Goal: Task Accomplishment & Management: Complete application form

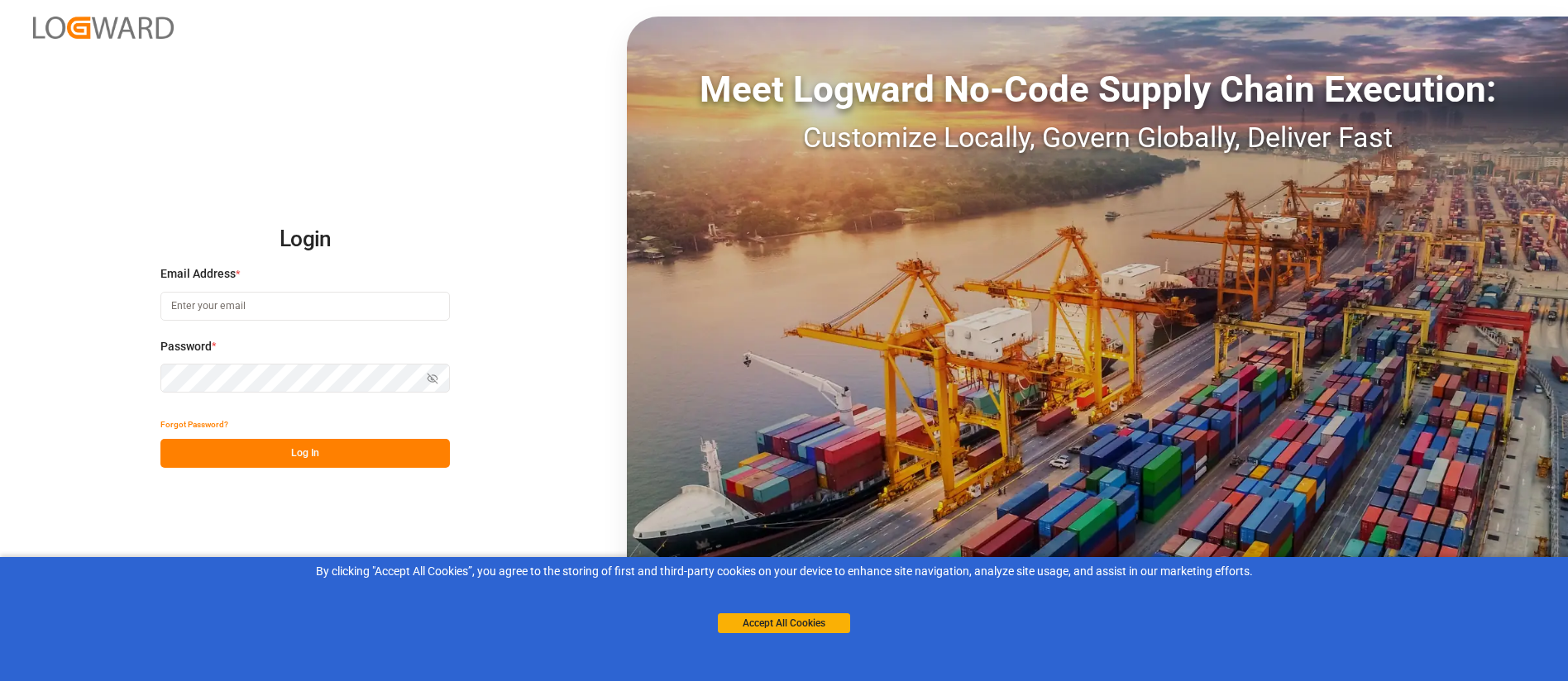
click at [212, 300] on input at bounding box center [305, 306] width 290 height 29
type input "[PERSON_NAME][EMAIL_ADDRESS][PERSON_NAME][DOMAIN_NAME]"
click at [432, 370] on button "Show password" at bounding box center [432, 377] width 35 height 29
click at [335, 444] on button "Log In" at bounding box center [305, 453] width 290 height 29
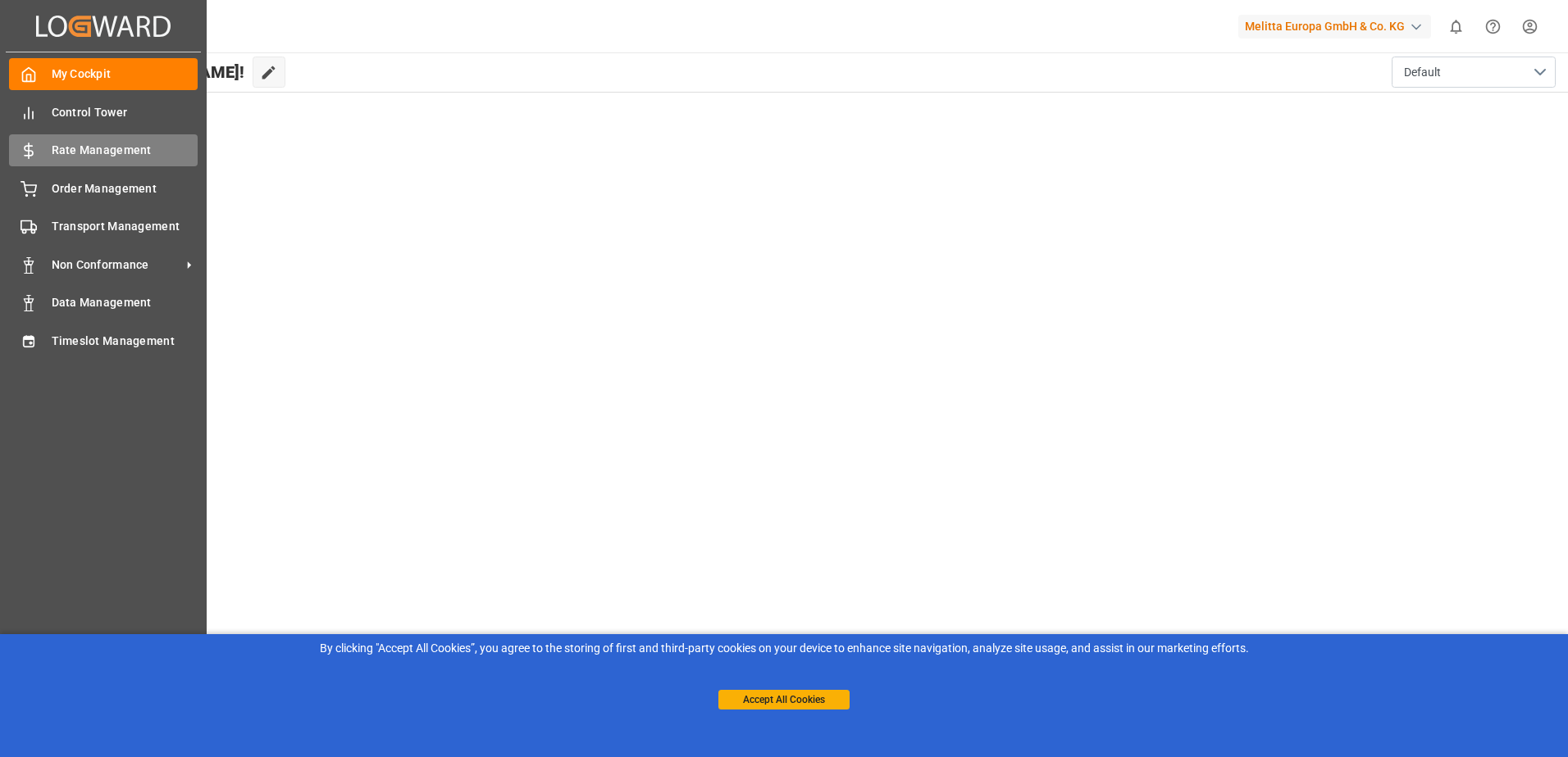
click at [87, 153] on span "Rate Management" at bounding box center [124, 150] width 147 height 17
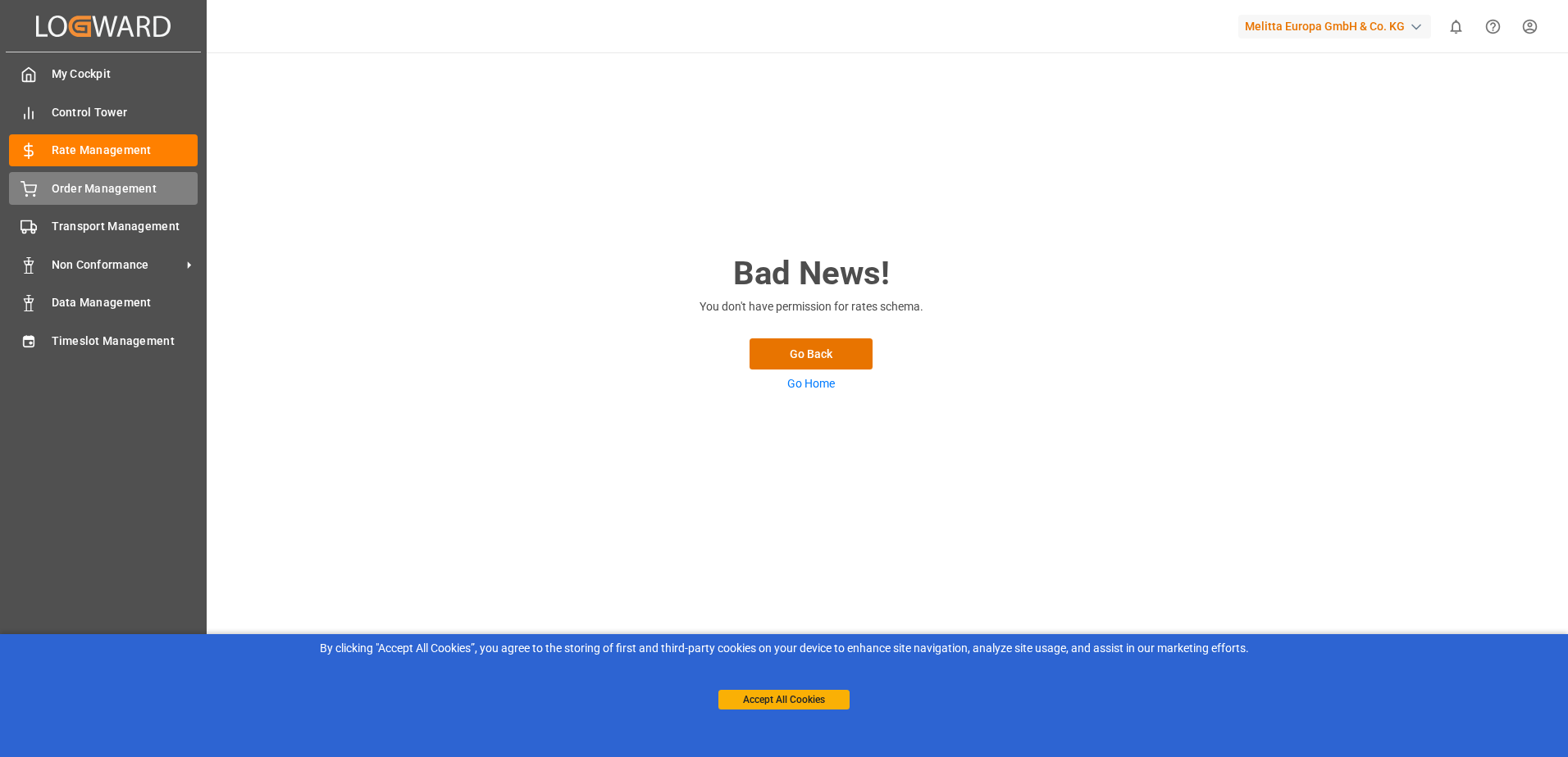
click at [114, 185] on span "Order Management" at bounding box center [124, 189] width 147 height 17
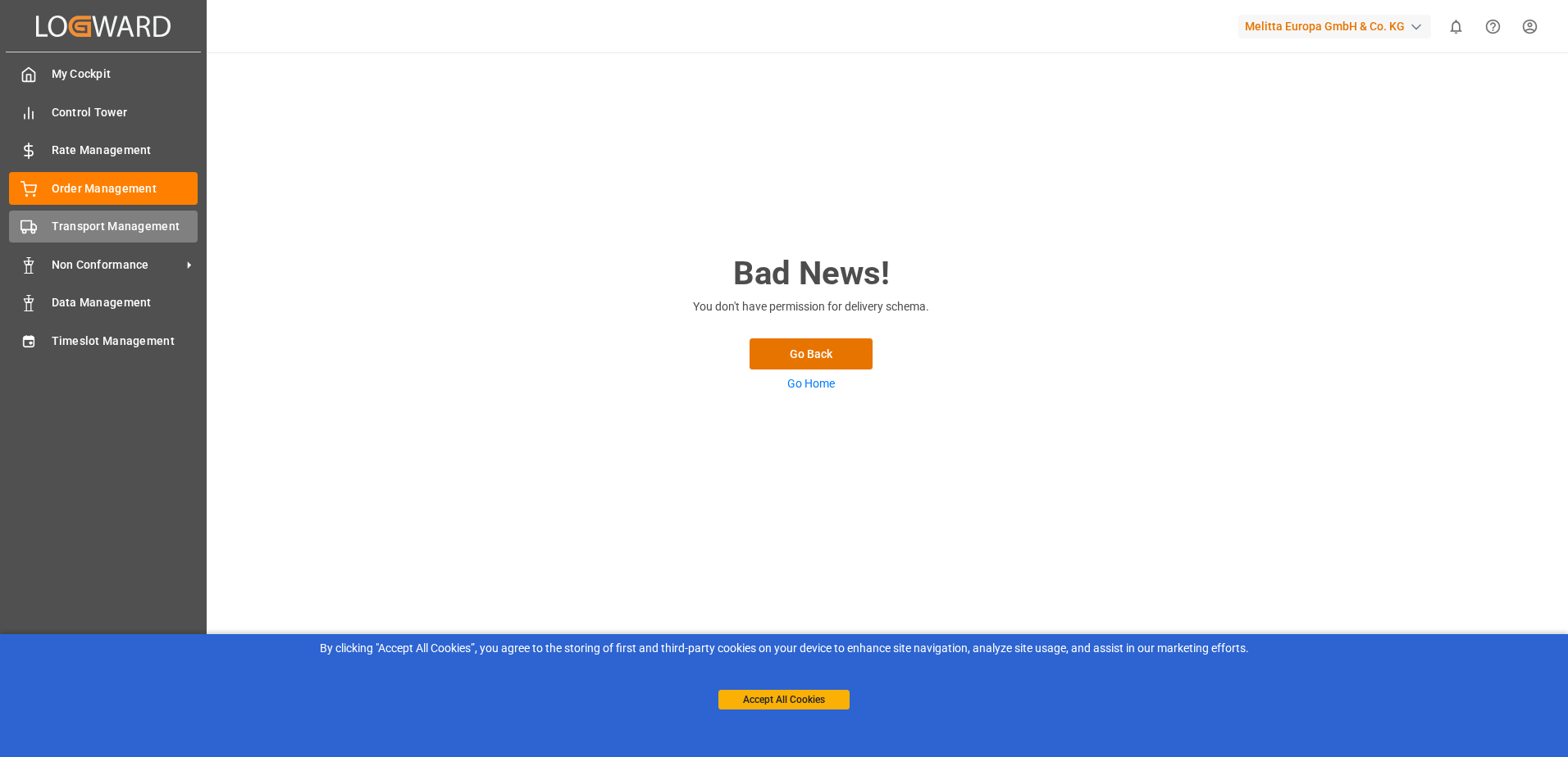
click at [106, 223] on span "Transport Management" at bounding box center [124, 226] width 147 height 17
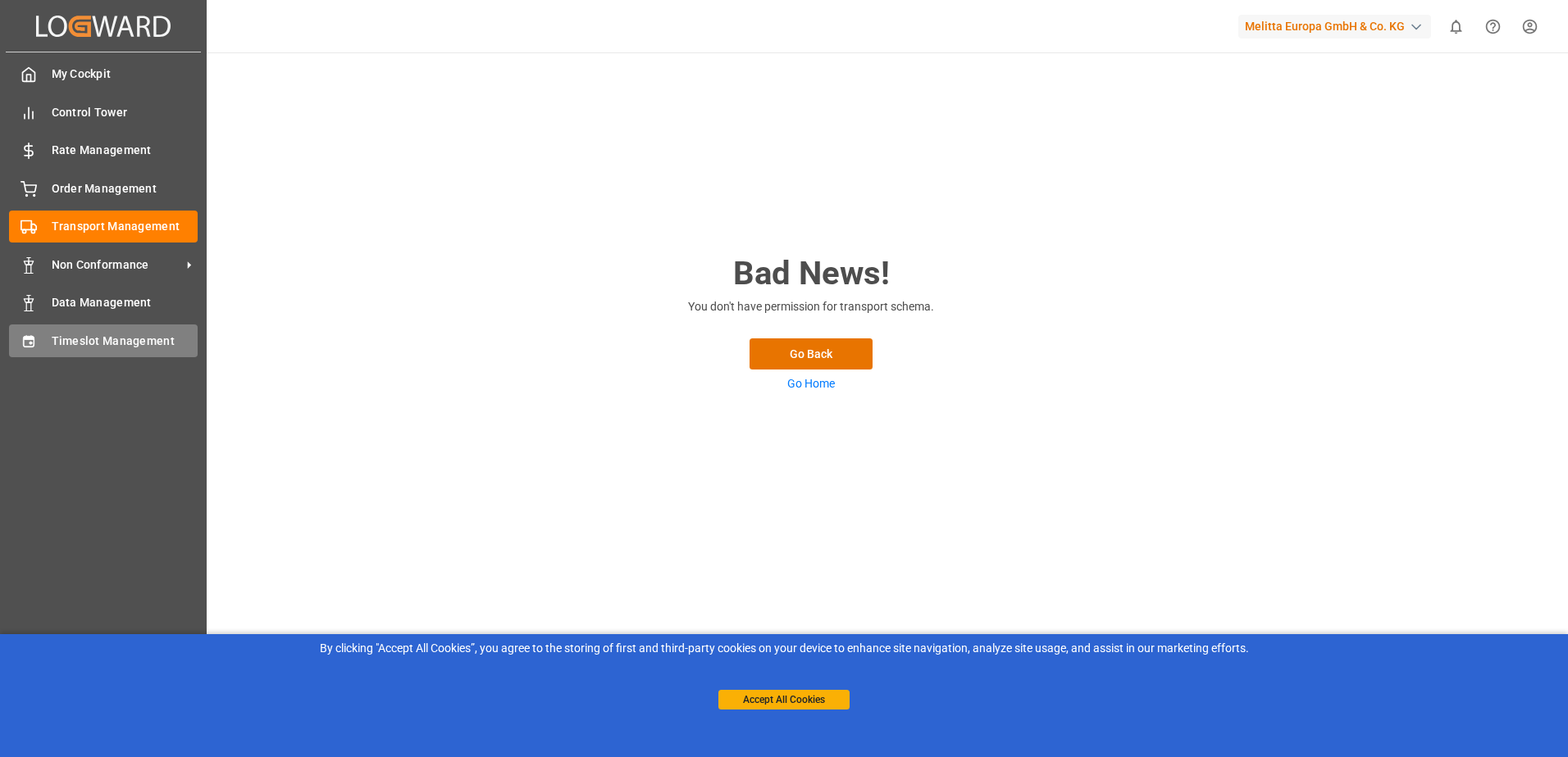
click at [110, 334] on span "Timeslot Management" at bounding box center [124, 341] width 147 height 17
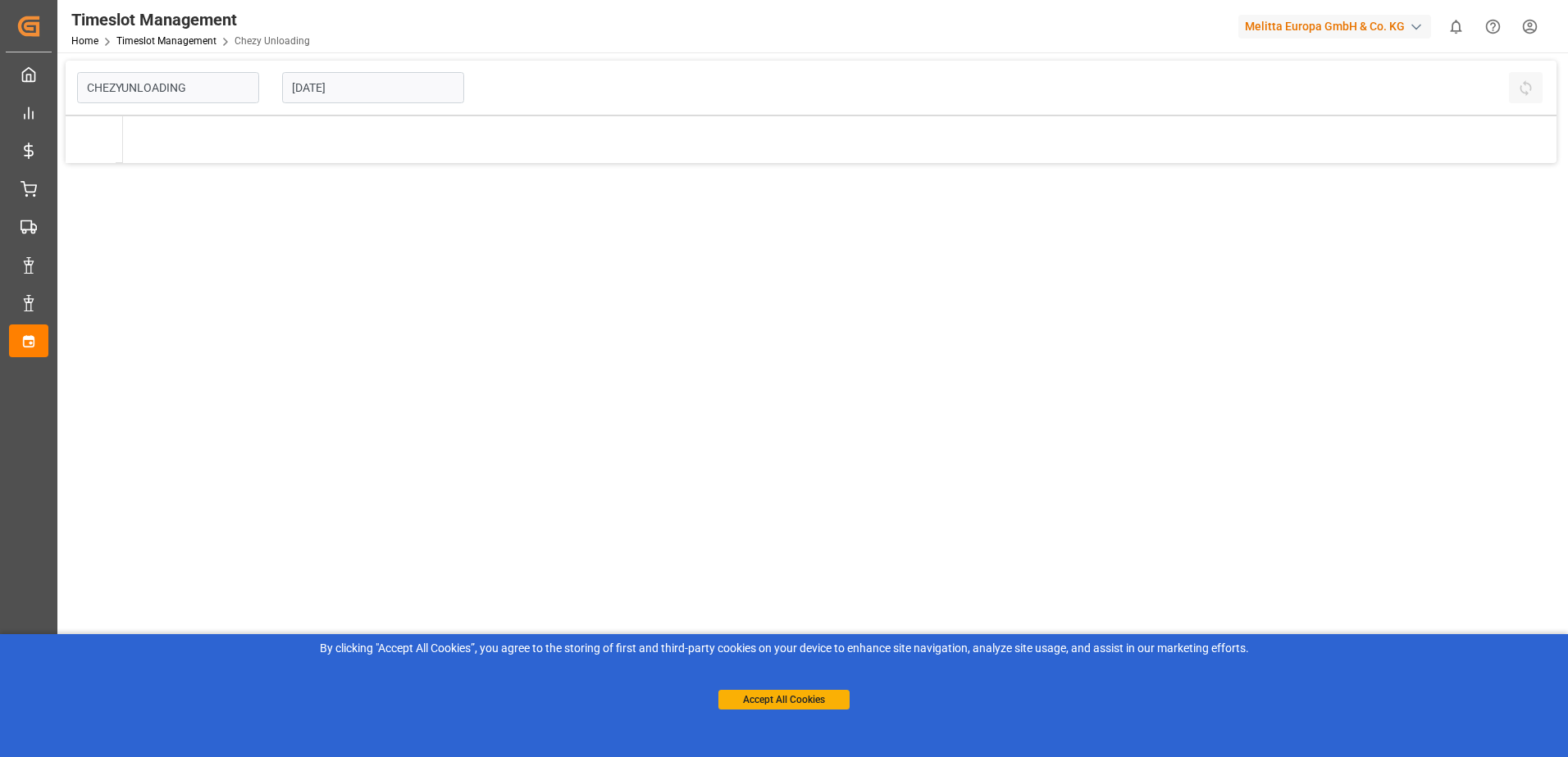
type input "Chezy Unloading"
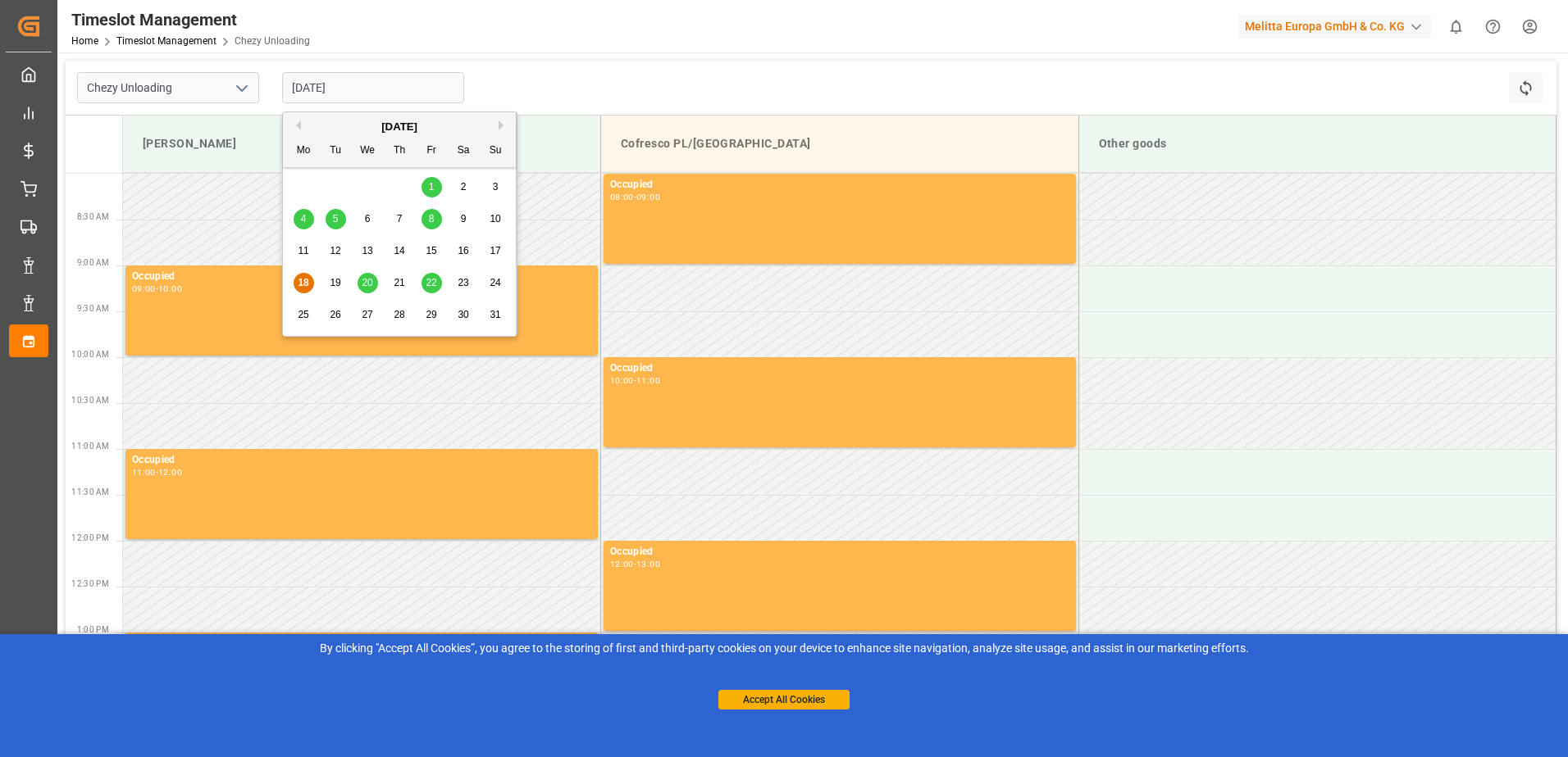
click at [374, 90] on input "[DATE]" at bounding box center [373, 88] width 182 height 32
click at [370, 287] on span "20" at bounding box center [366, 283] width 11 height 12
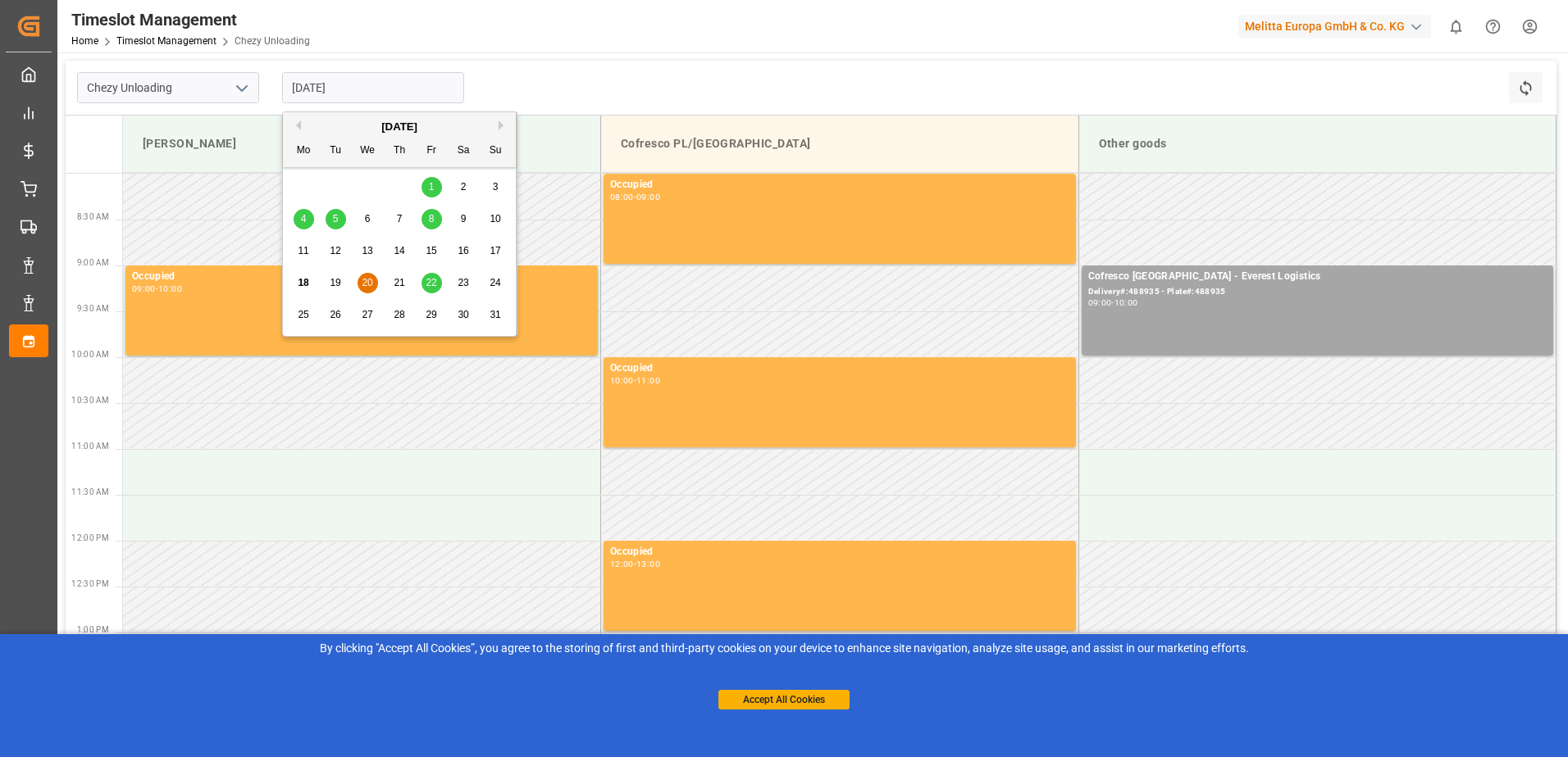
click at [375, 85] on input "[DATE]" at bounding box center [373, 88] width 182 height 32
click at [369, 284] on span "20" at bounding box center [366, 283] width 11 height 12
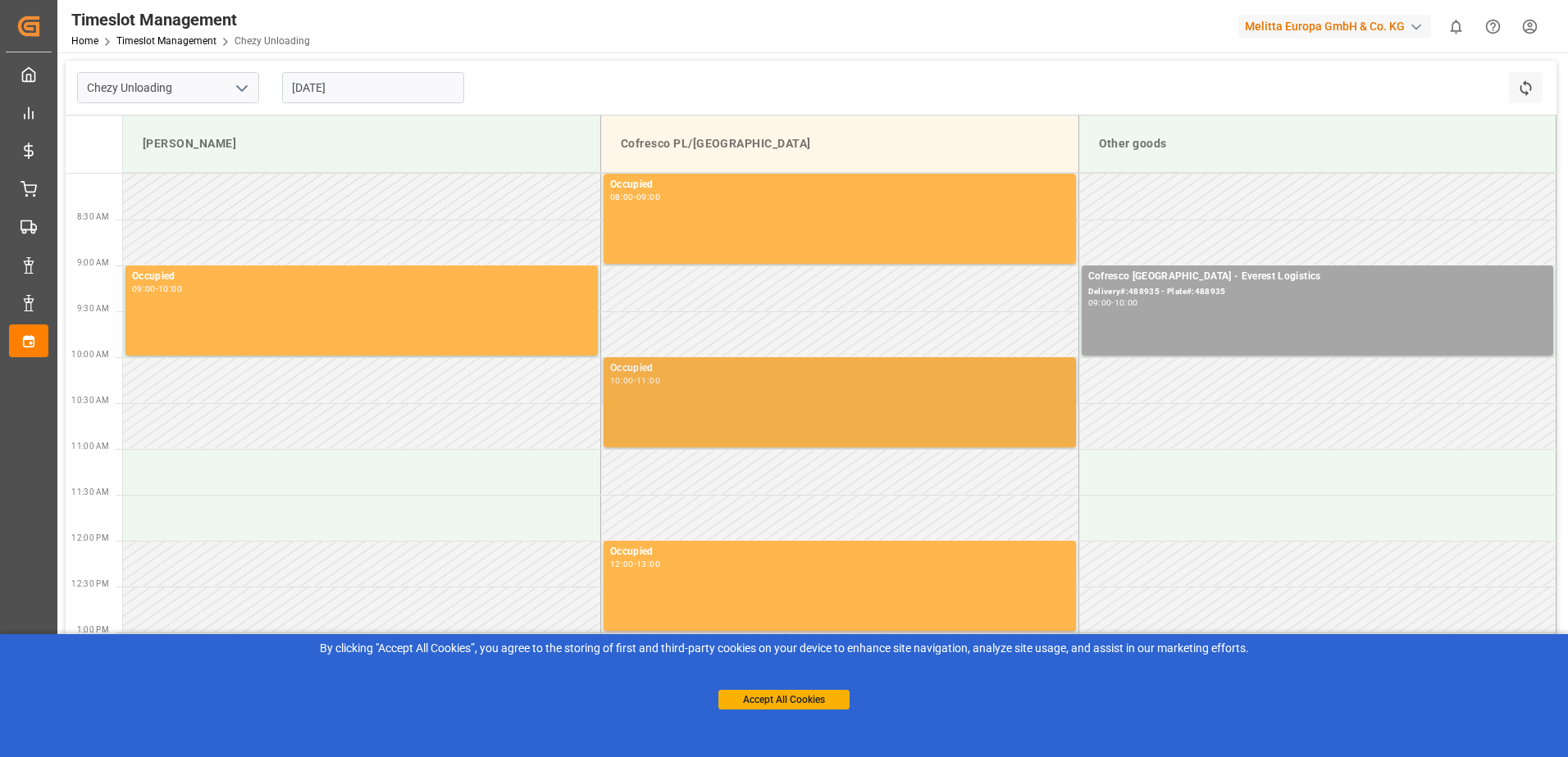
click at [624, 384] on div "10:00" at bounding box center [622, 380] width 24 height 7
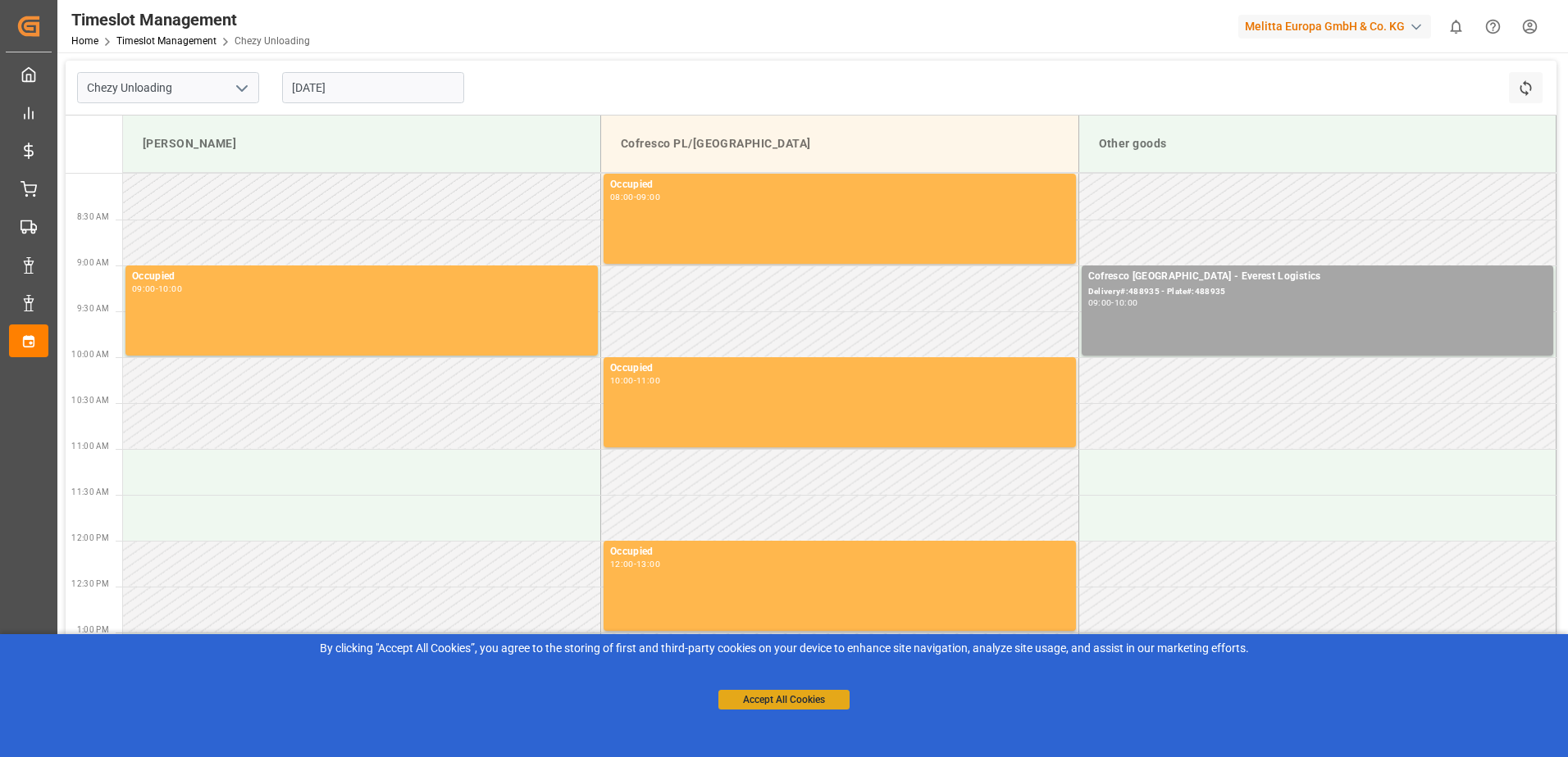
click at [786, 701] on button "Accept All Cookies" at bounding box center [783, 700] width 131 height 20
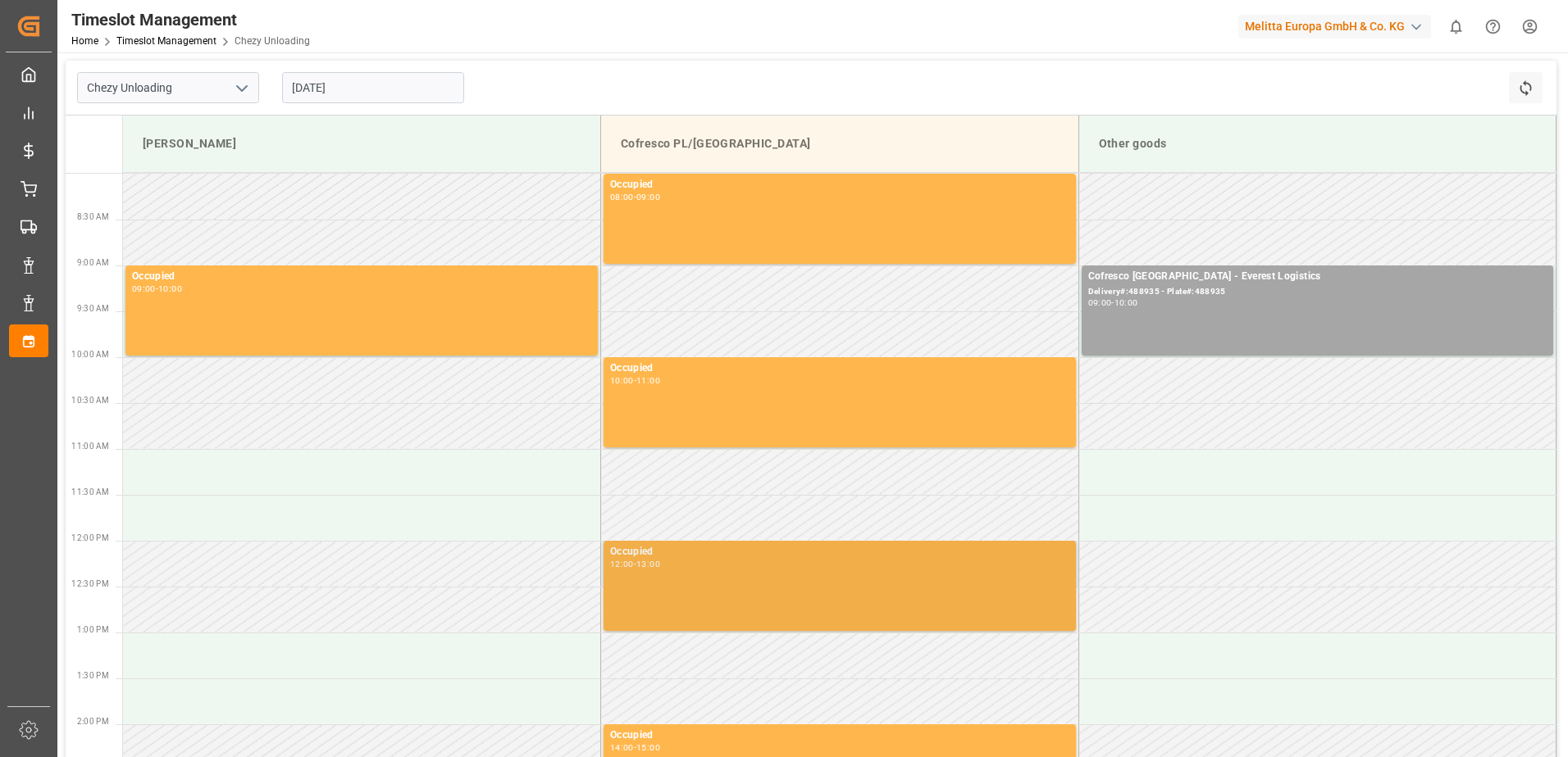
click at [677, 583] on div "Occupied 12:00 - 13:00" at bounding box center [839, 585] width 459 height 84
drag, startPoint x: 677, startPoint y: 583, endPoint x: 683, endPoint y: 590, distance: 9.2
click at [683, 590] on div "Occupied 12:00 - 13:00" at bounding box center [839, 585] width 459 height 84
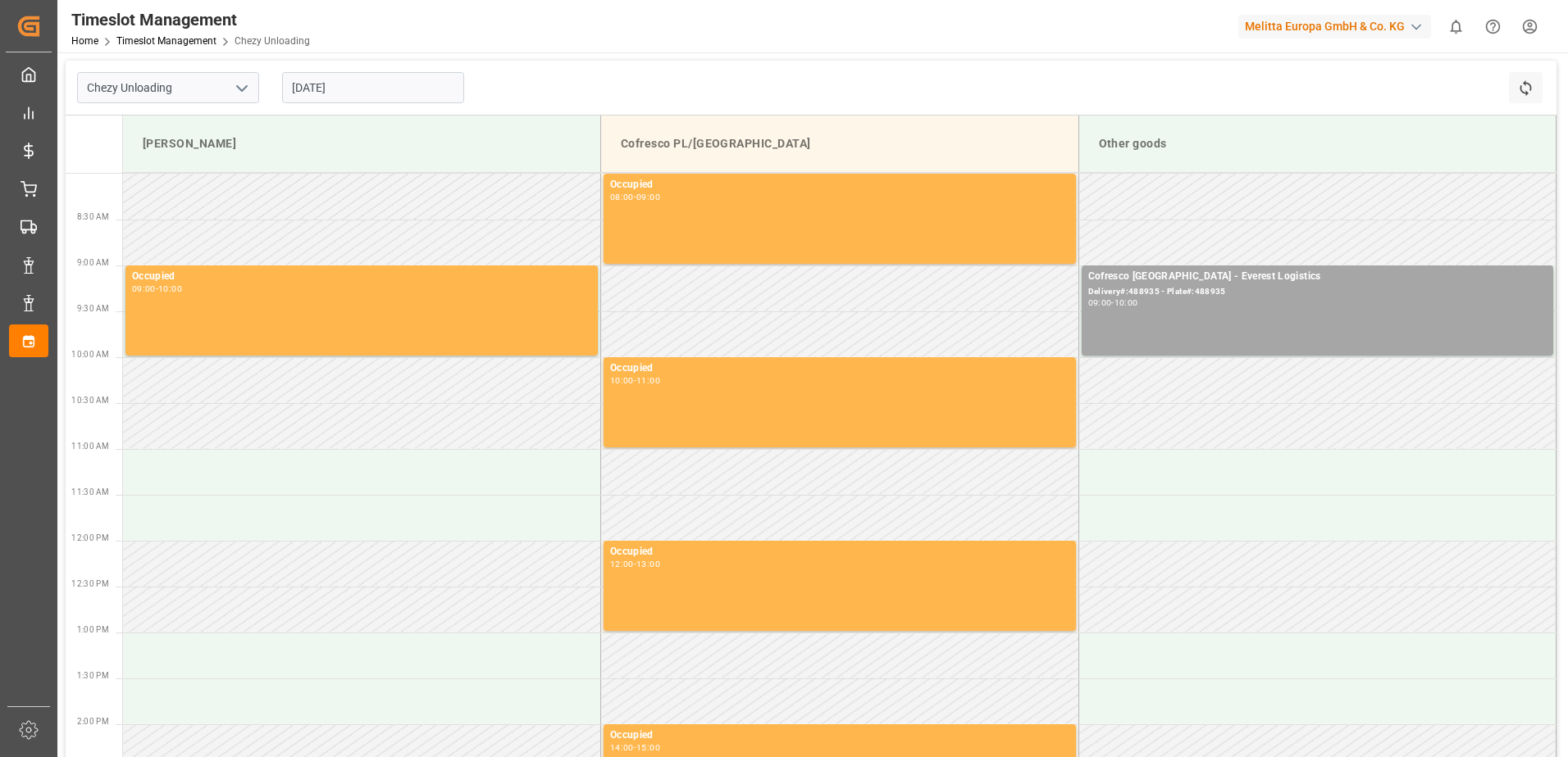
click at [317, 85] on input "[DATE]" at bounding box center [373, 88] width 182 height 32
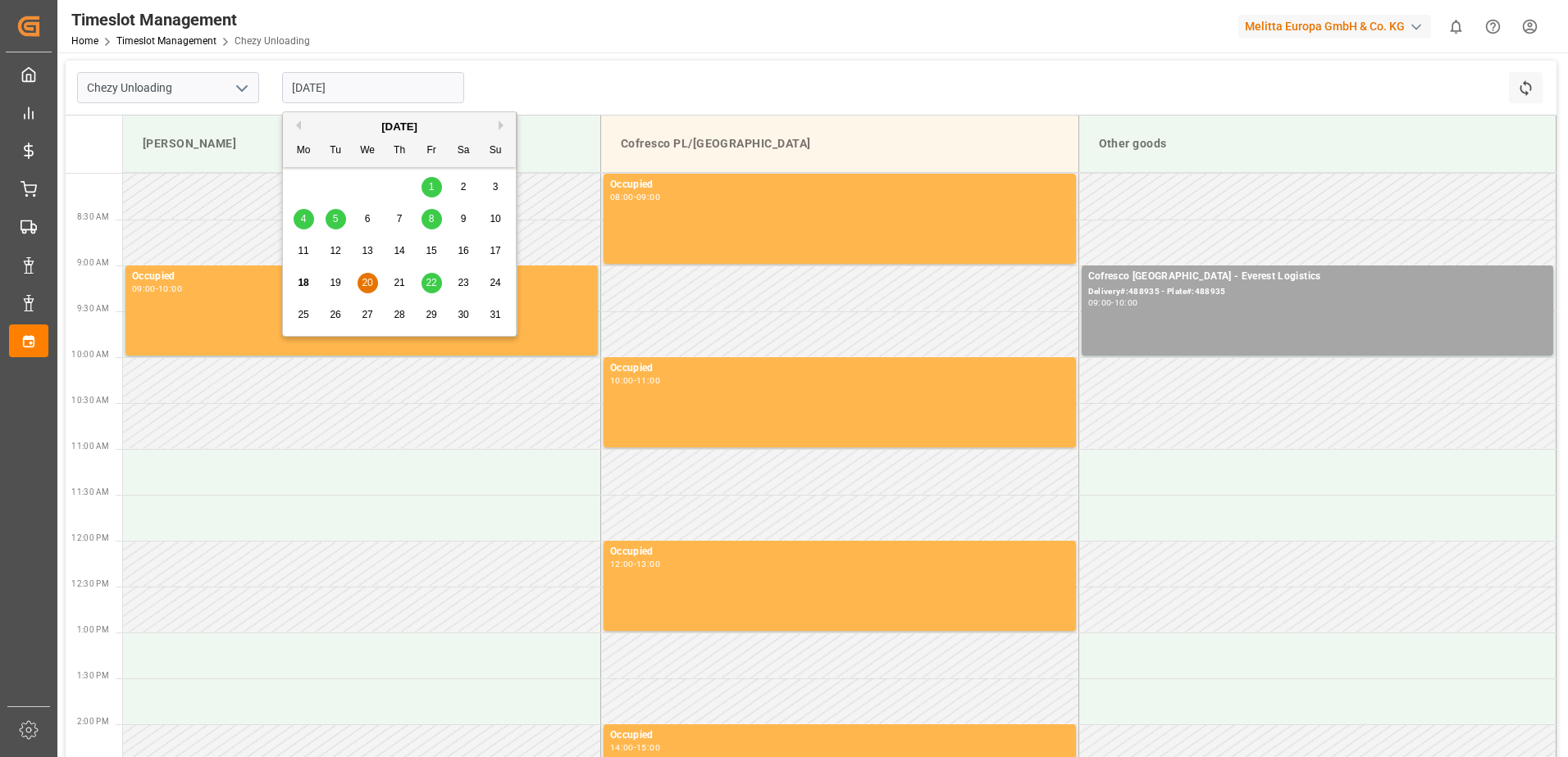
click at [400, 286] on span "21" at bounding box center [399, 283] width 11 height 12
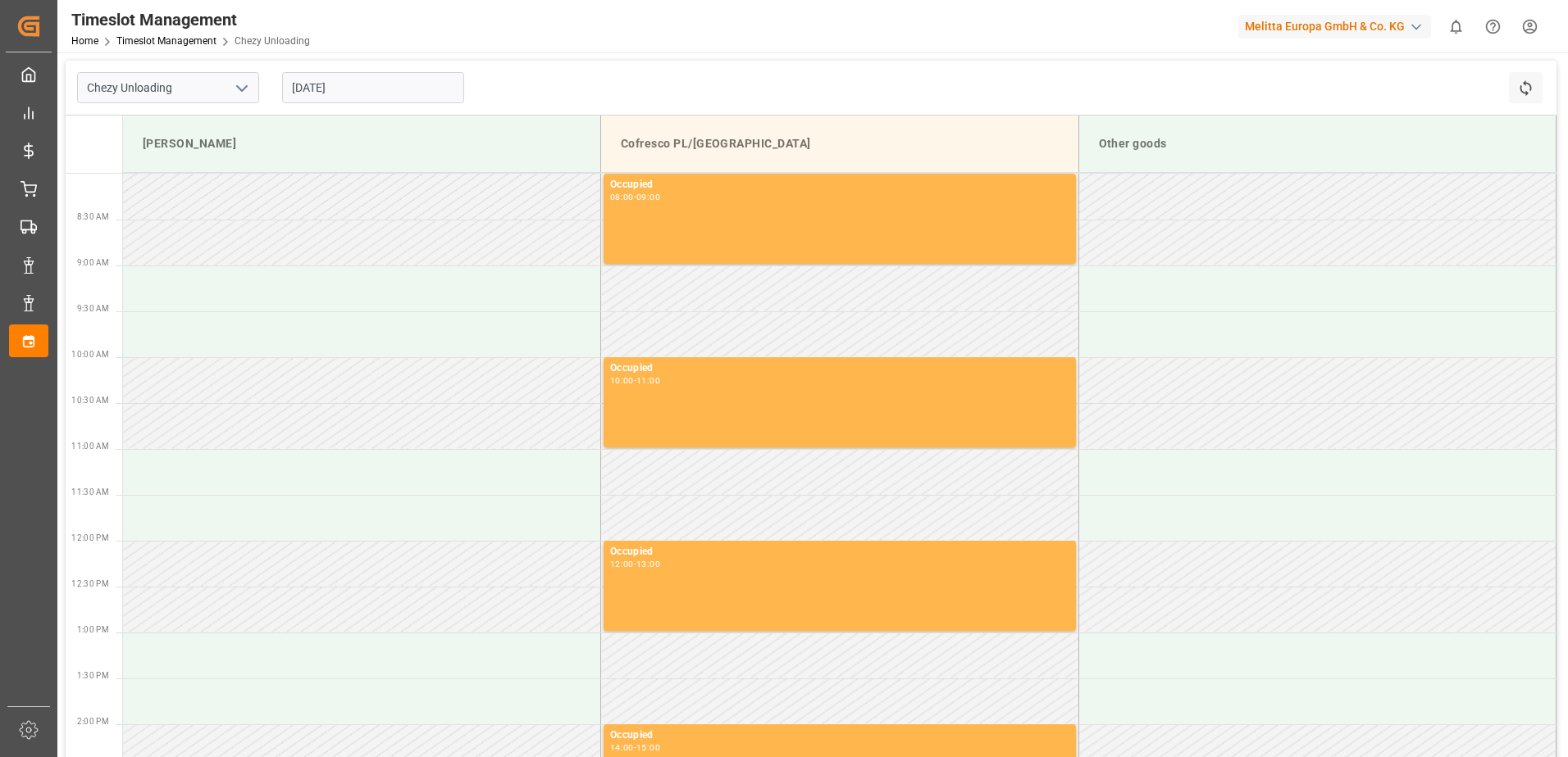
click at [372, 85] on input "[DATE]" at bounding box center [373, 88] width 182 height 32
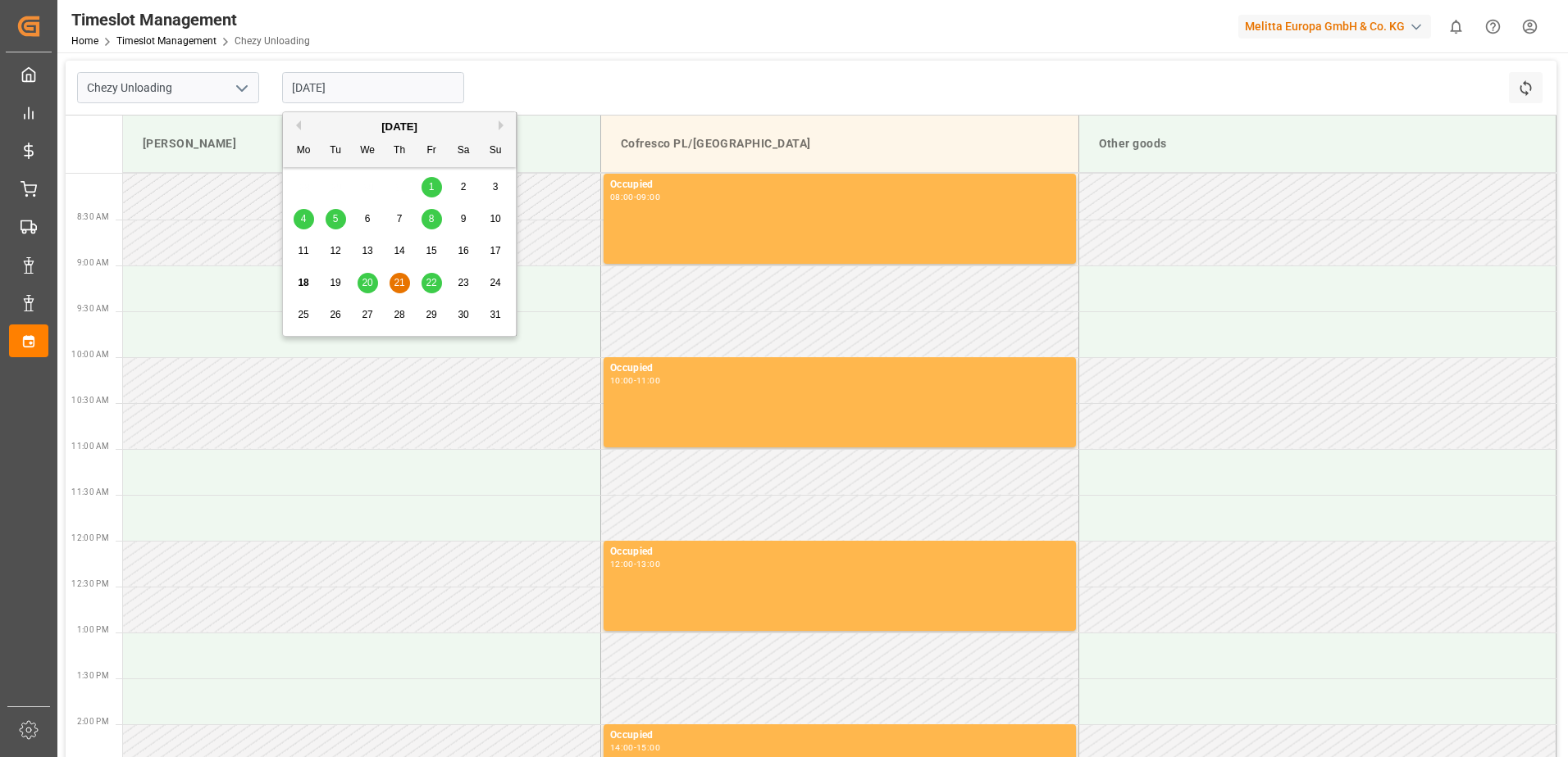
click at [435, 282] on span "22" at bounding box center [431, 283] width 11 height 12
type input "[DATE]"
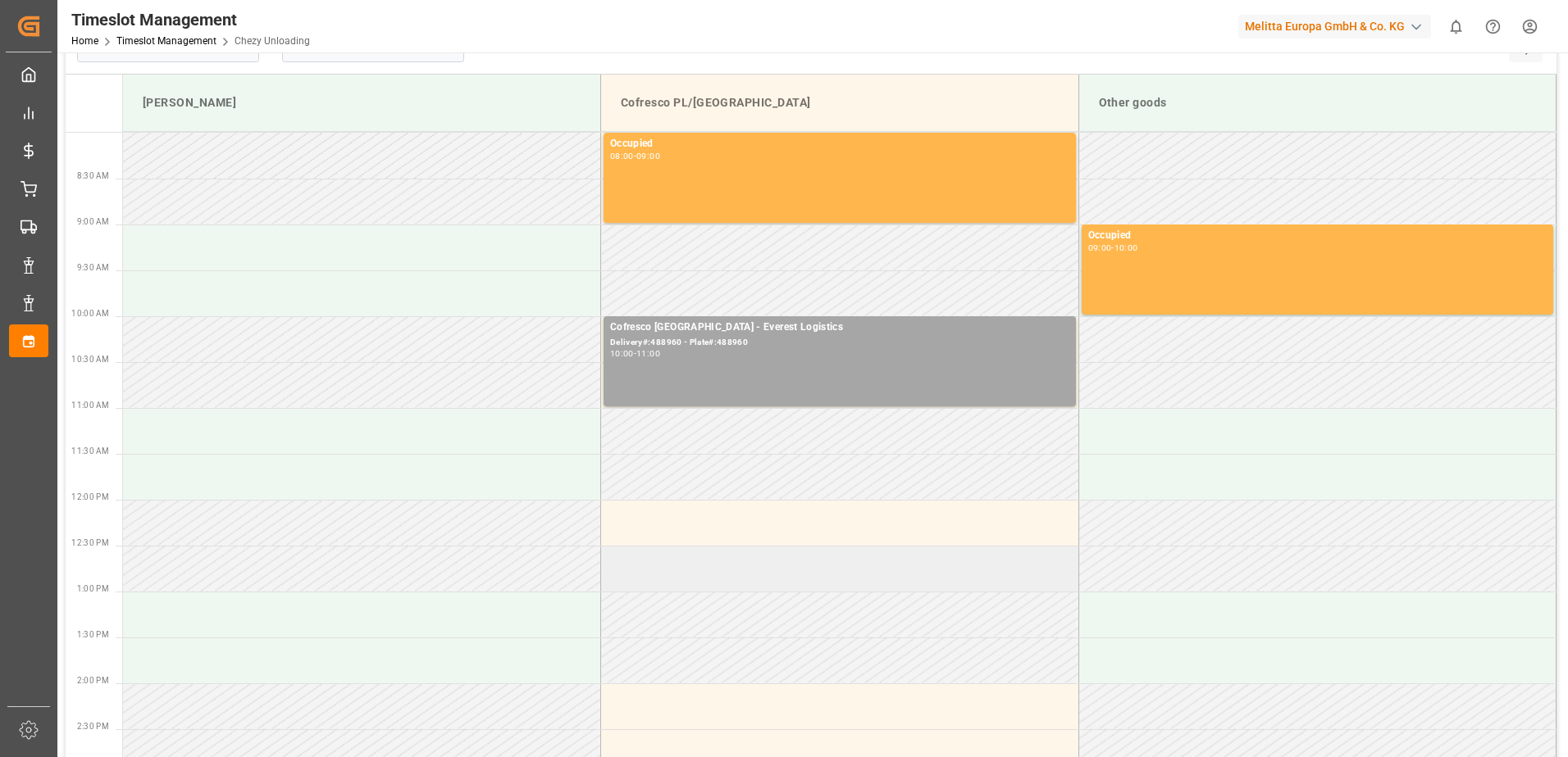
scroll to position [82, 0]
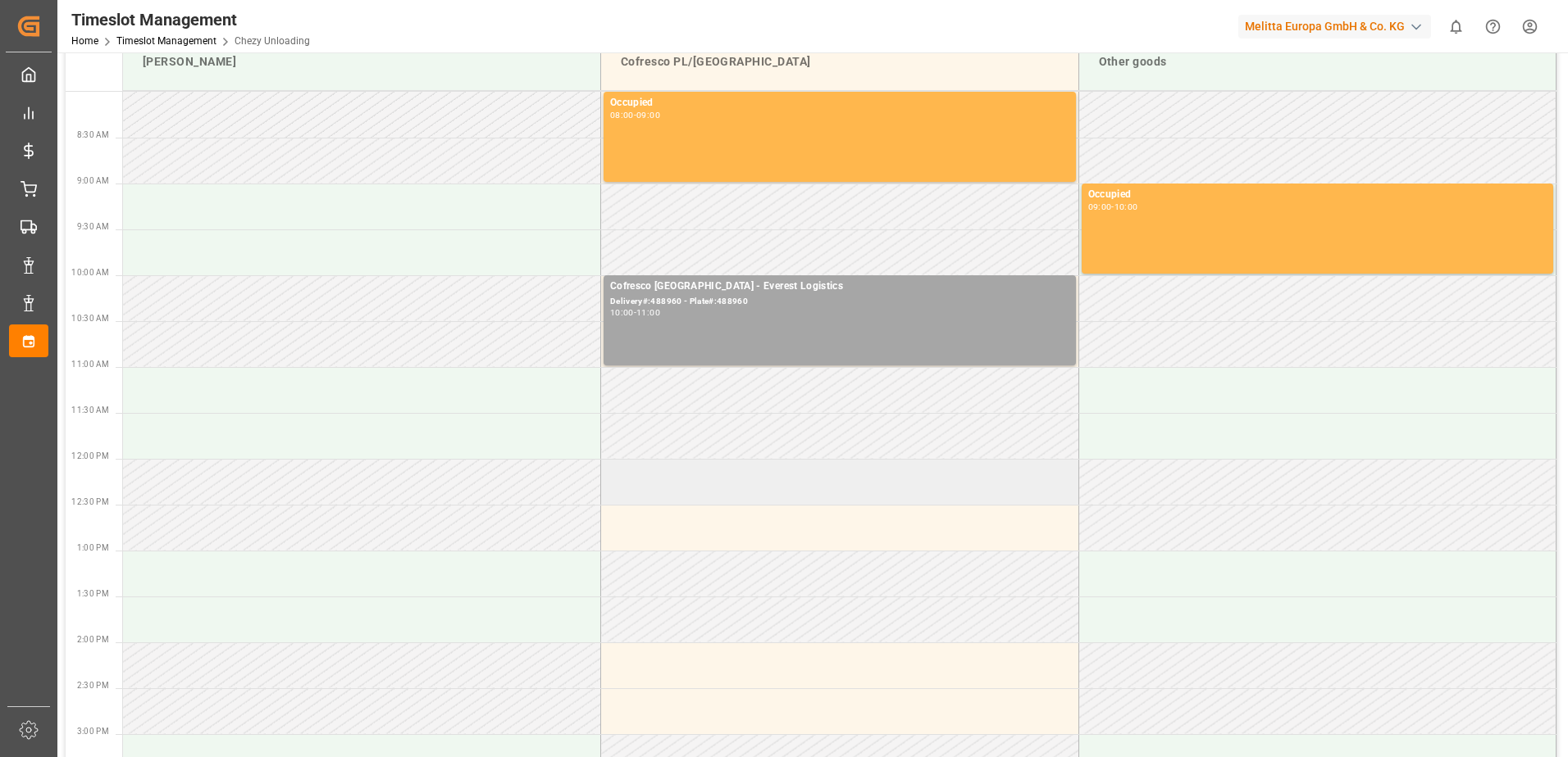
click at [702, 471] on td at bounding box center [840, 482] width 478 height 46
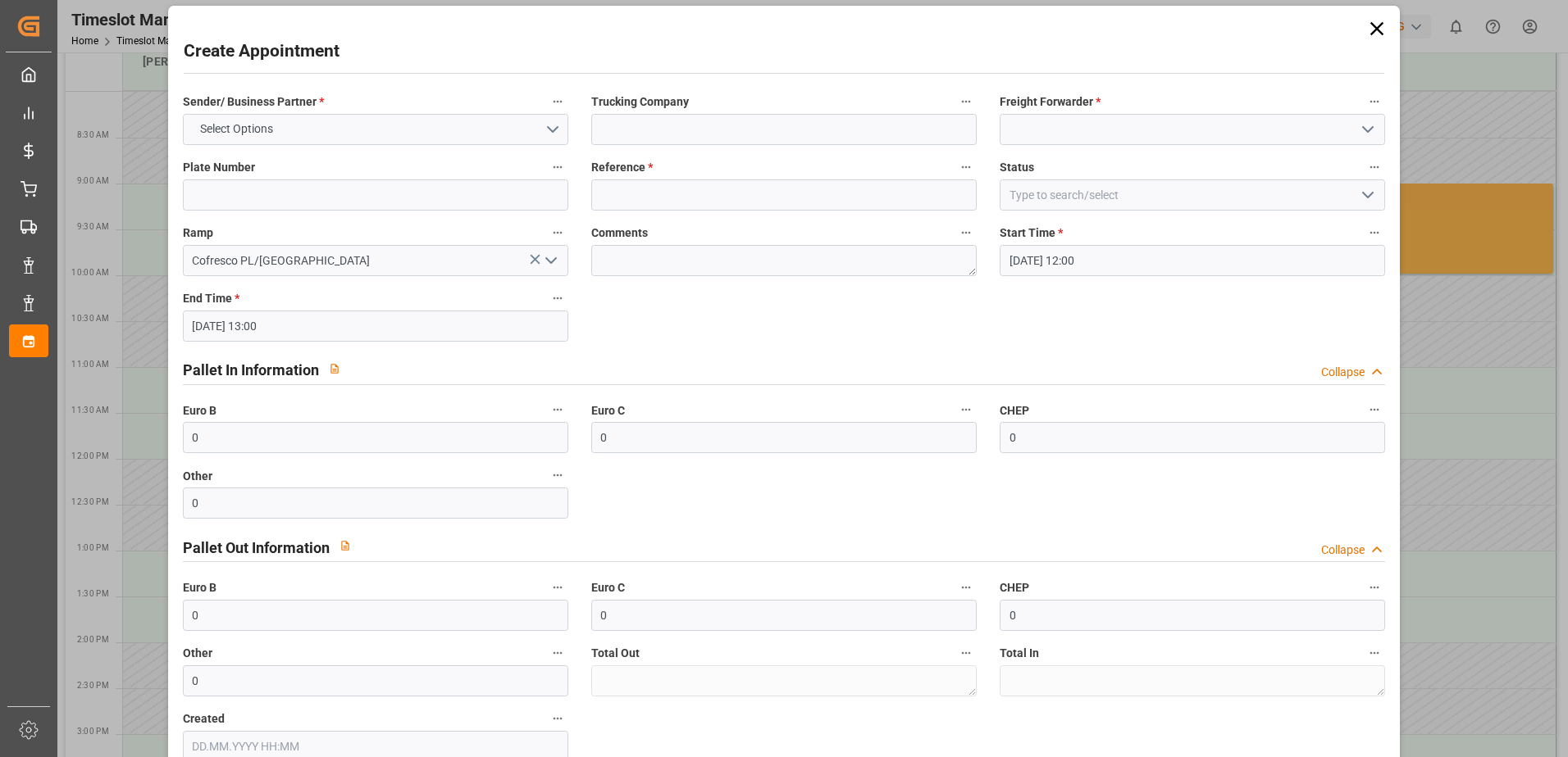
scroll to position [0, 0]
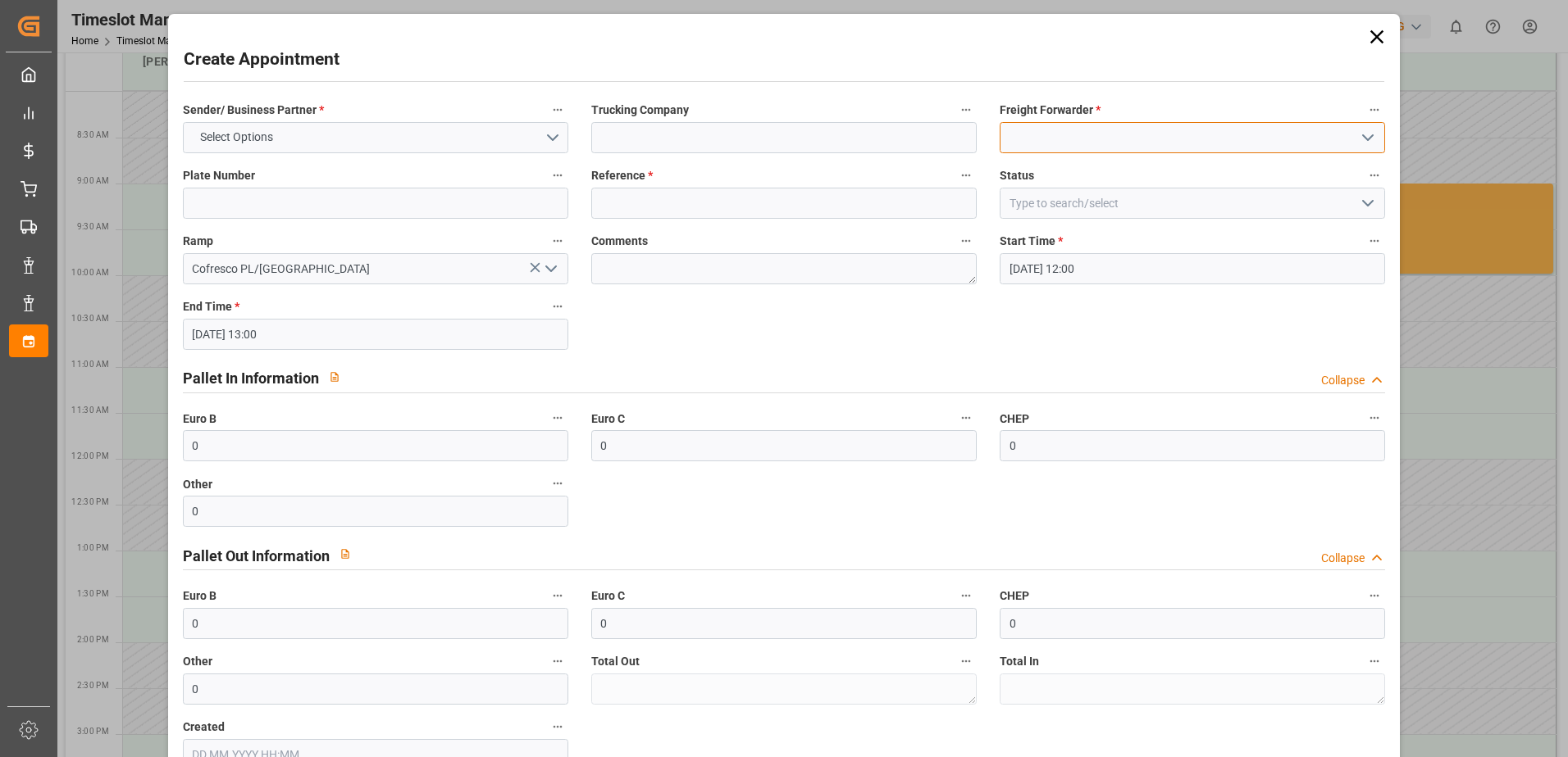
drag, startPoint x: 1374, startPoint y: 134, endPoint x: 1366, endPoint y: 135, distance: 8.1
click at [1372, 135] on div at bounding box center [1192, 138] width 385 height 32
click at [1366, 135] on icon "open menu" at bounding box center [1368, 138] width 20 height 20
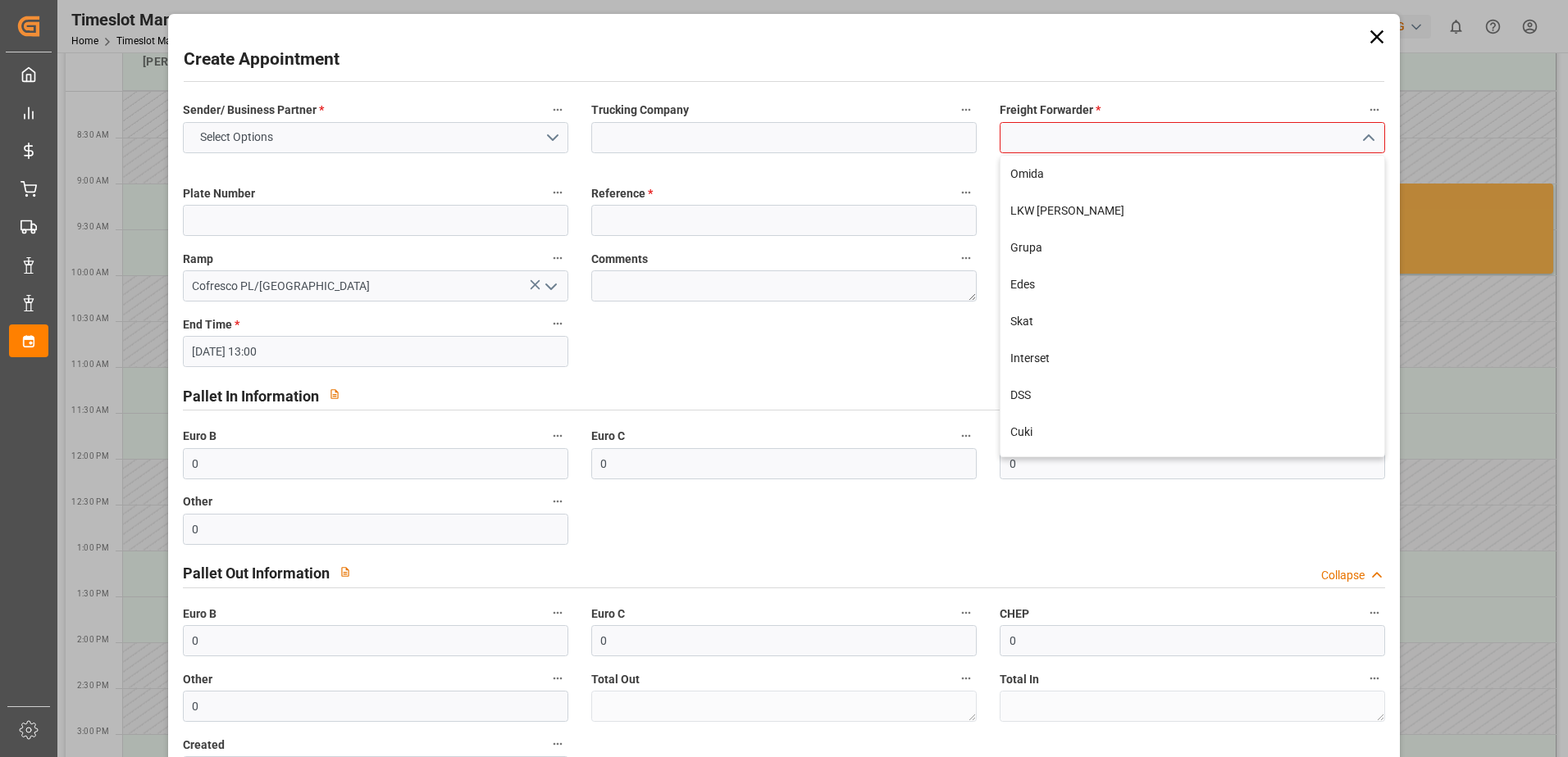
click at [1301, 138] on input at bounding box center [1192, 138] width 385 height 32
type input "e"
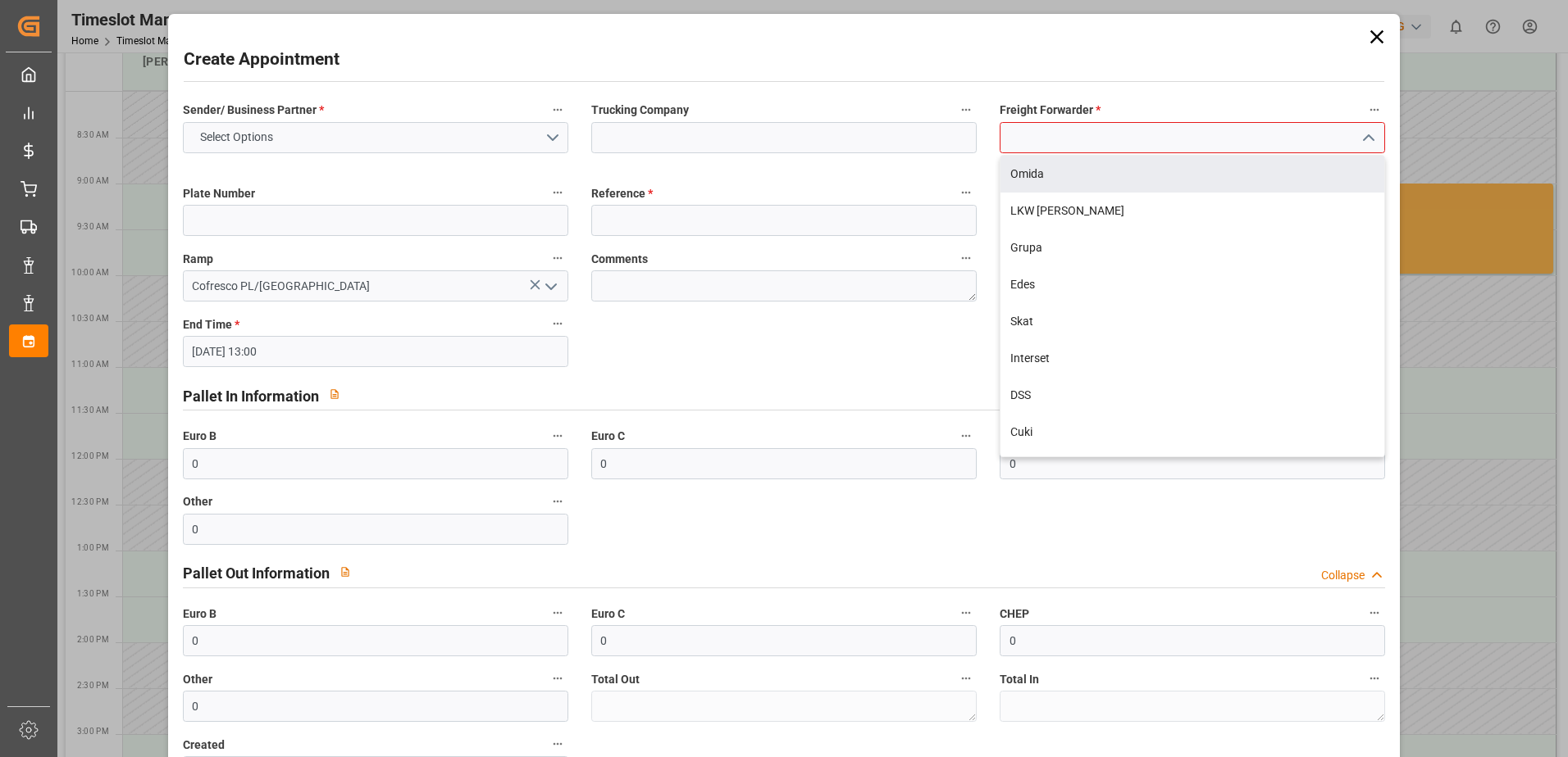
click at [399, 183] on label "Plate Number" at bounding box center [375, 192] width 385 height 23
click at [547, 183] on button "Plate Number" at bounding box center [558, 192] width 22 height 22
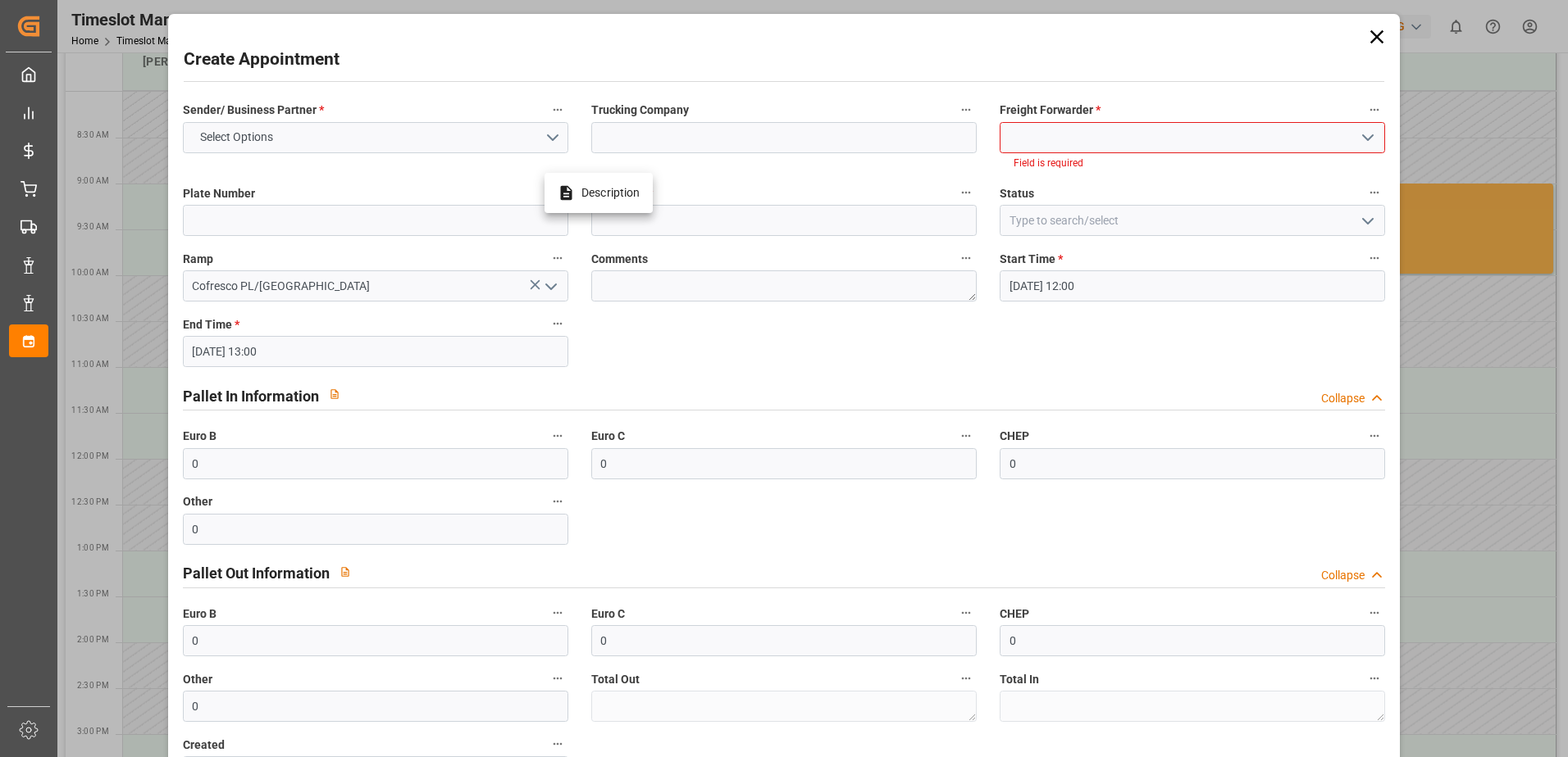
click at [558, 136] on div at bounding box center [784, 378] width 1568 height 757
click at [545, 138] on button "Select Options" at bounding box center [375, 138] width 385 height 32
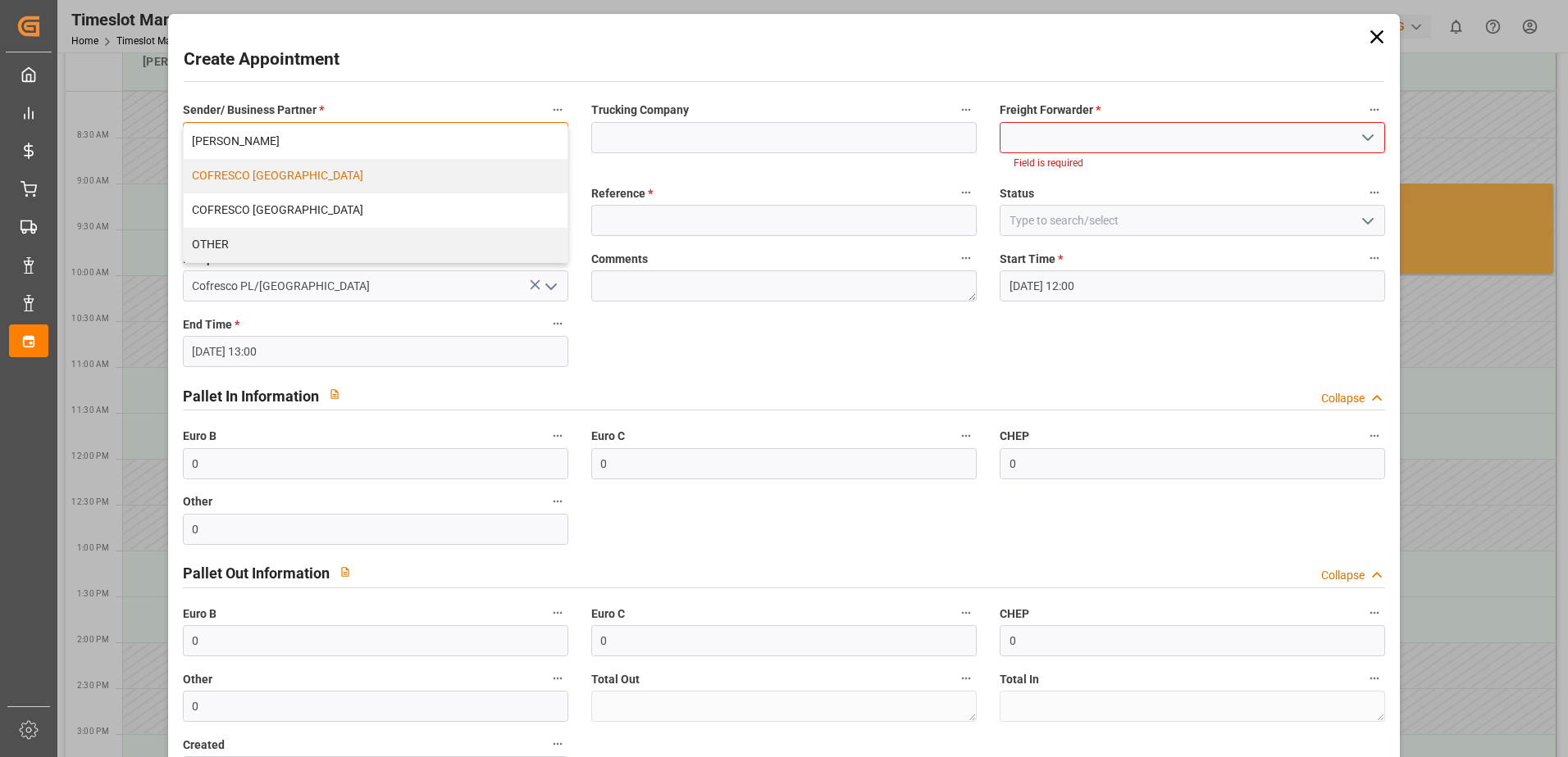
click at [448, 181] on div "COFRESCO [GEOGRAPHIC_DATA]" at bounding box center [375, 176] width 384 height 35
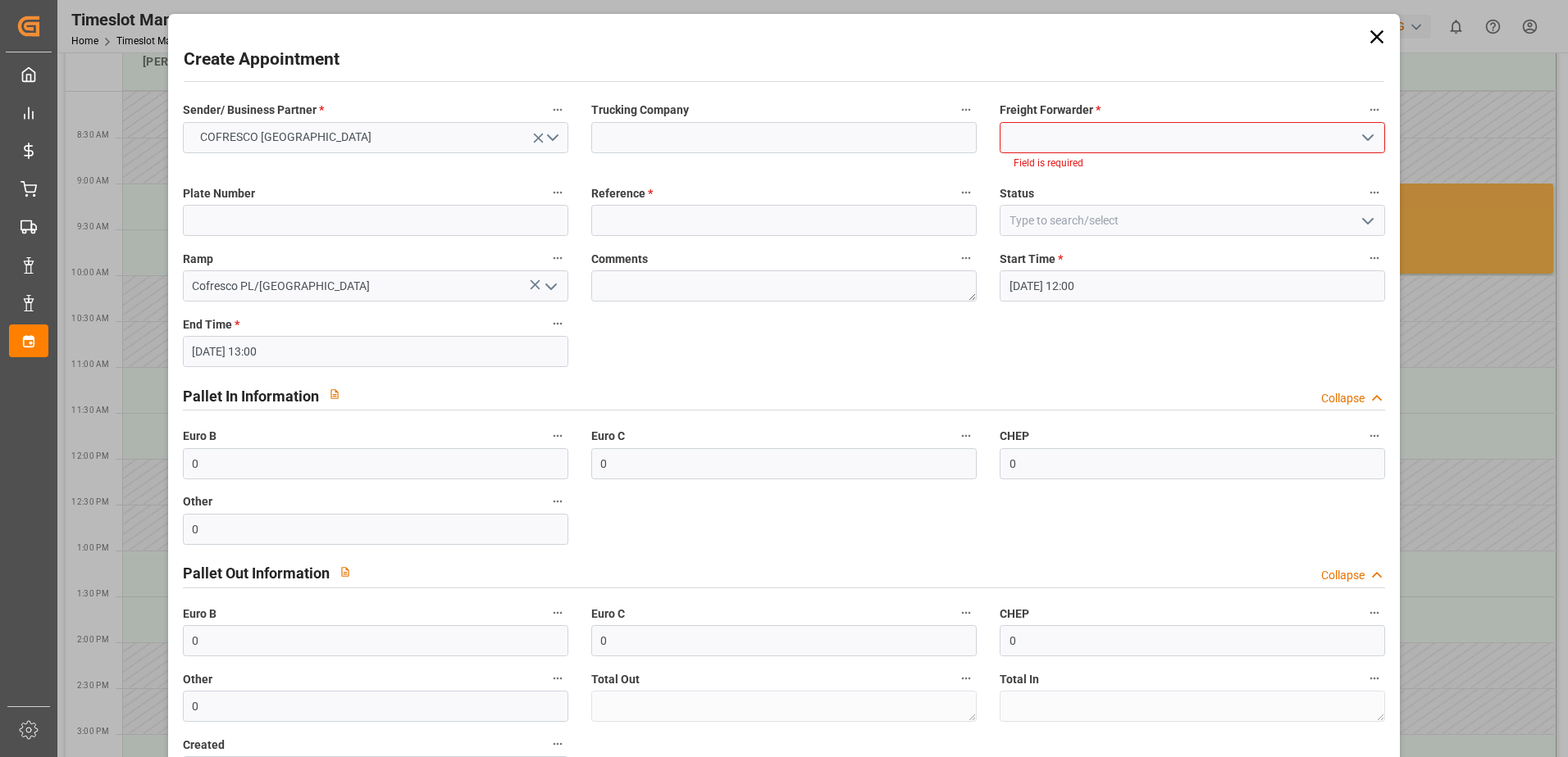
click at [1045, 133] on input at bounding box center [1192, 138] width 385 height 32
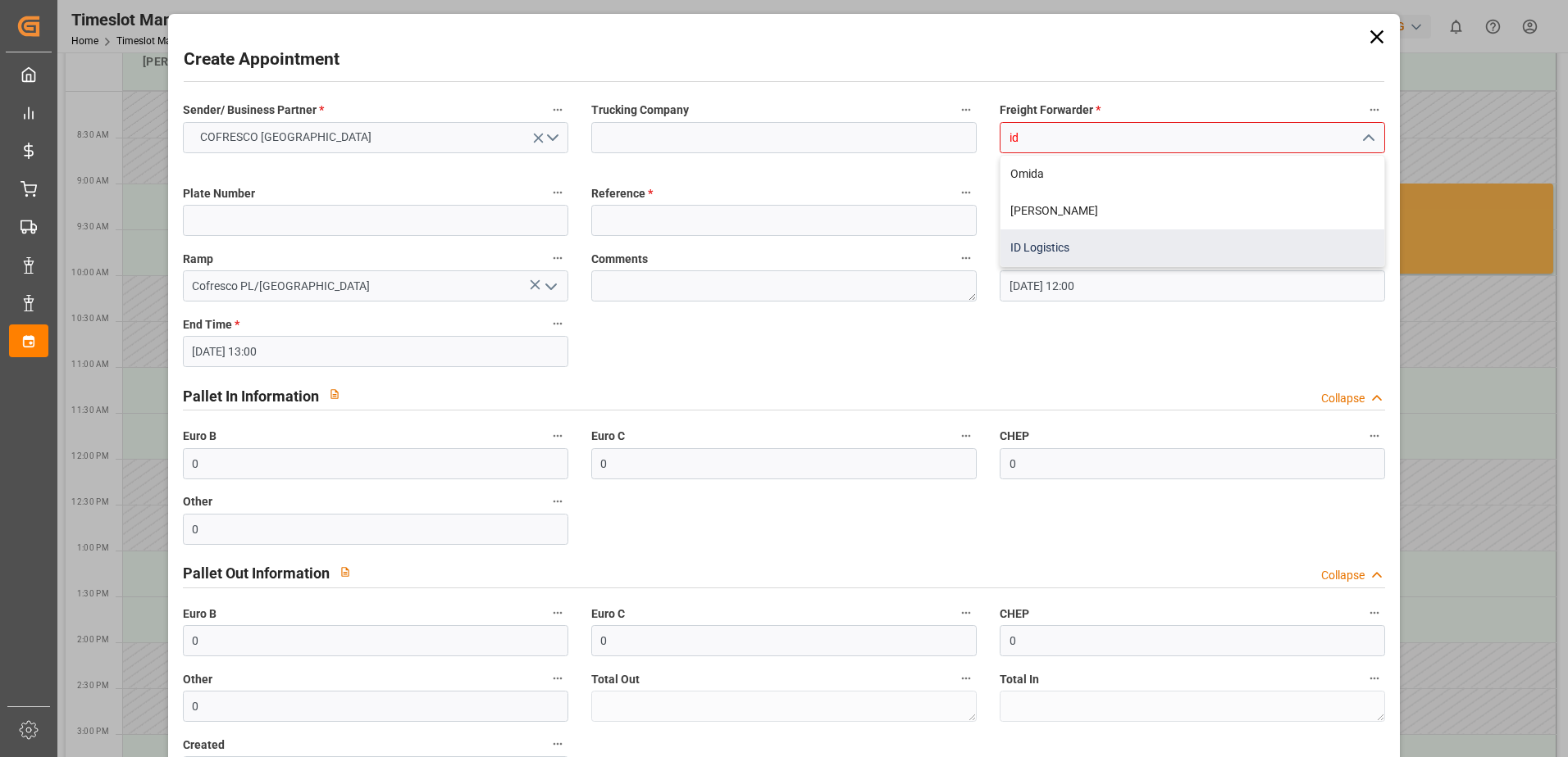
click at [1044, 242] on div "ID Logistics" at bounding box center [1192, 248] width 384 height 37
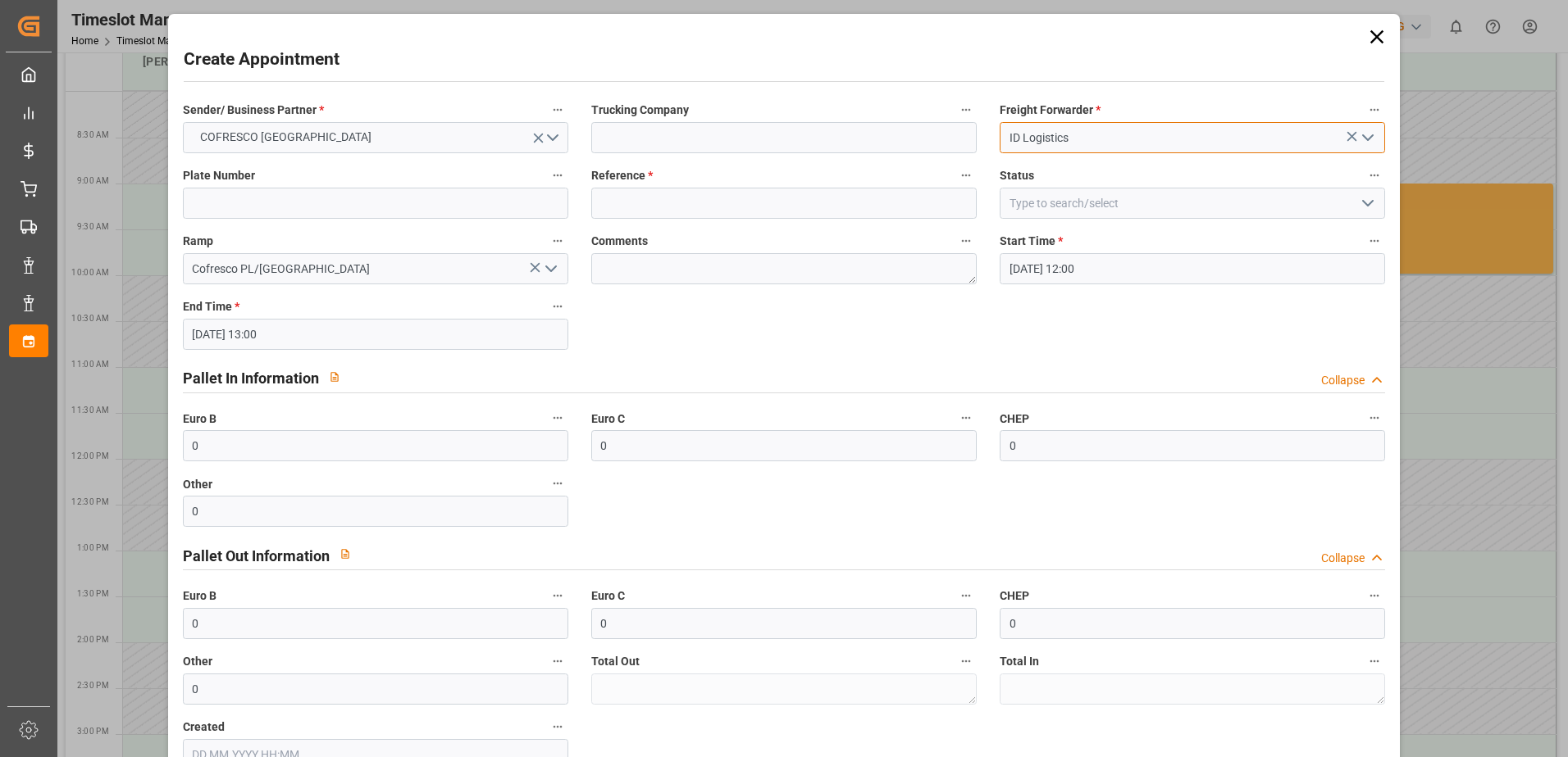
type input "ID Logistics"
click at [297, 202] on input at bounding box center [375, 203] width 385 height 32
click at [1366, 40] on icon at bounding box center [1376, 37] width 23 height 23
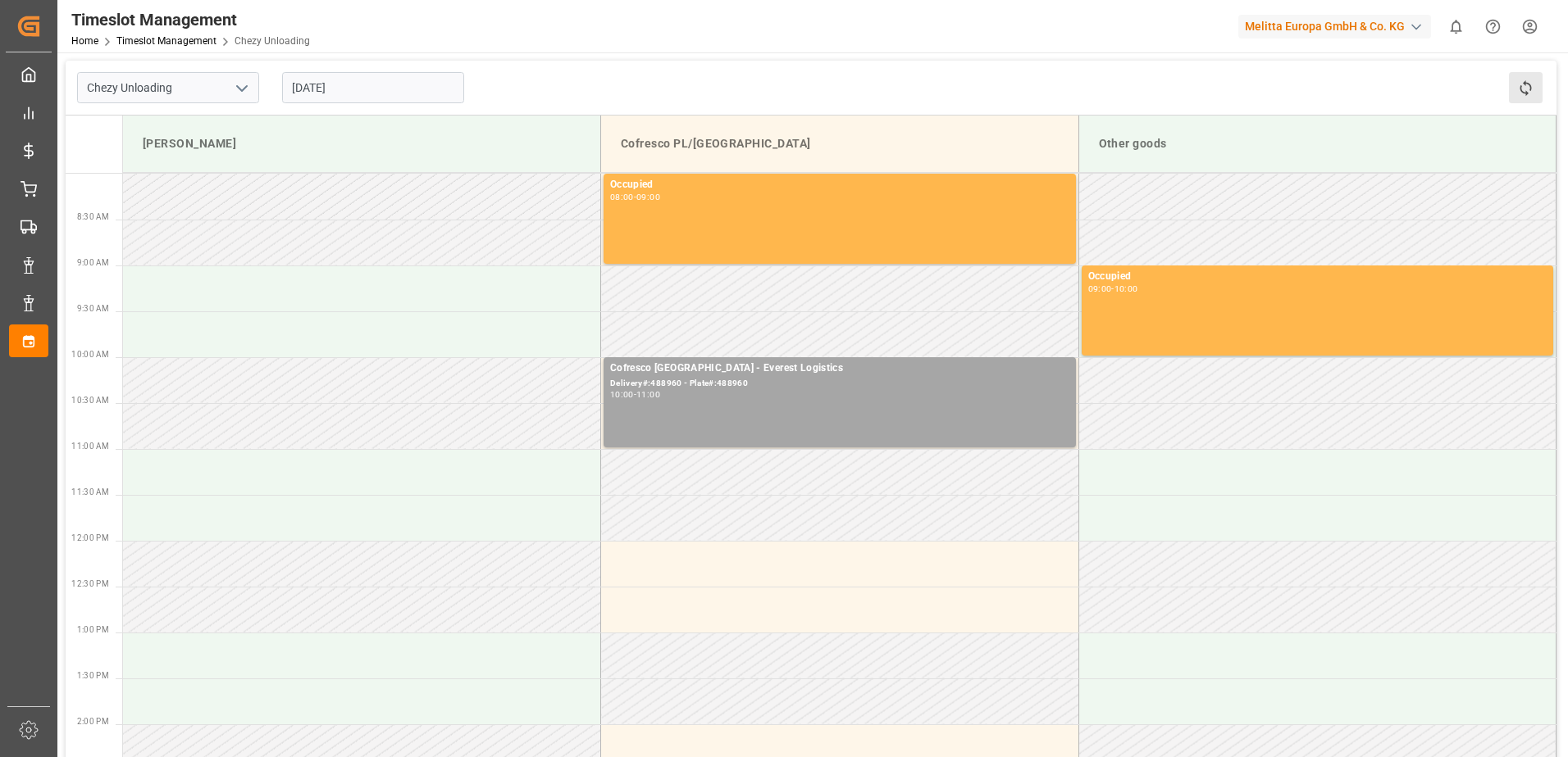
click at [1537, 83] on button "Refresh Time Slots" at bounding box center [1526, 88] width 34 height 32
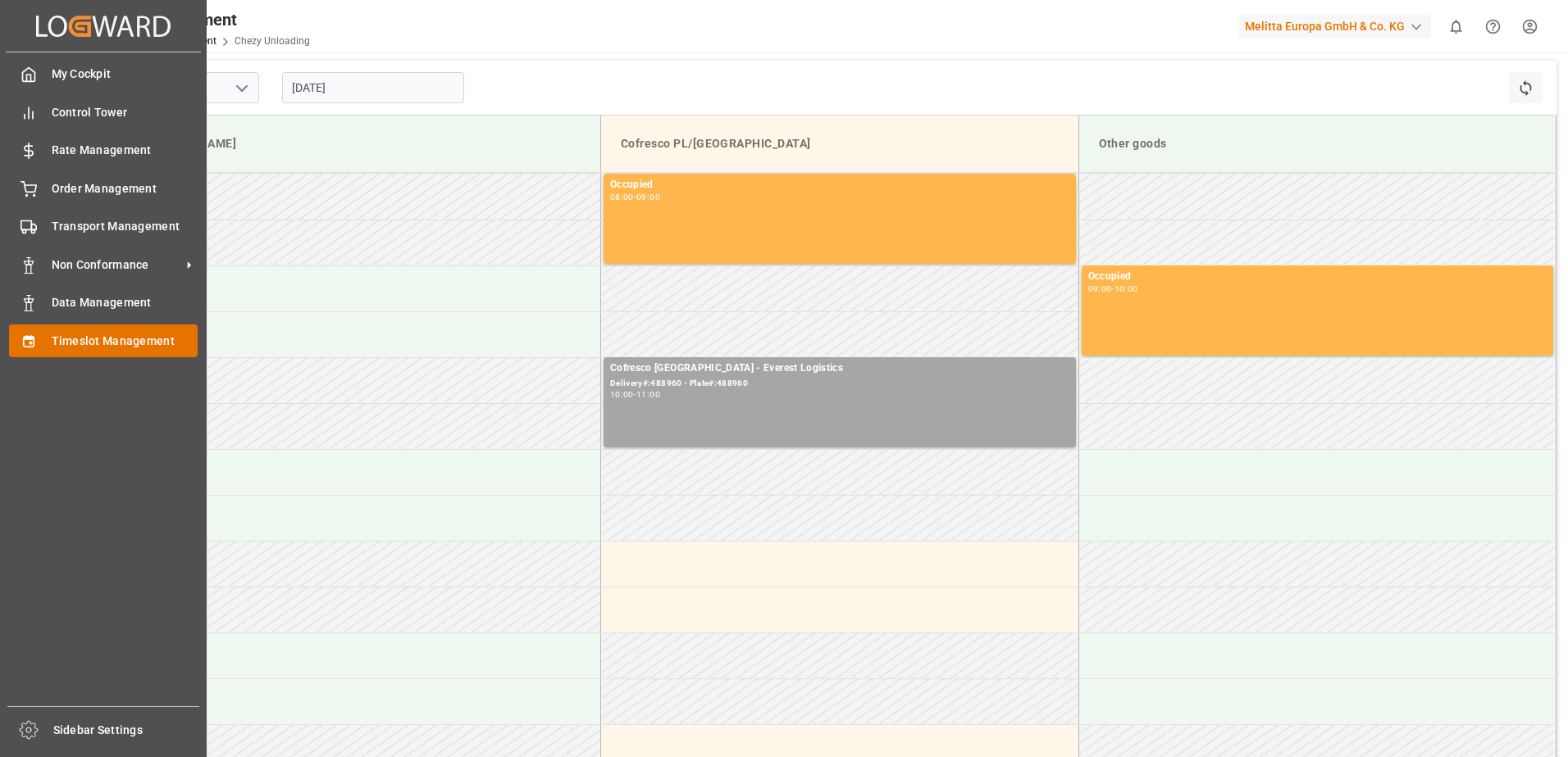
click at [55, 339] on span "Timeslot Management" at bounding box center [124, 341] width 147 height 17
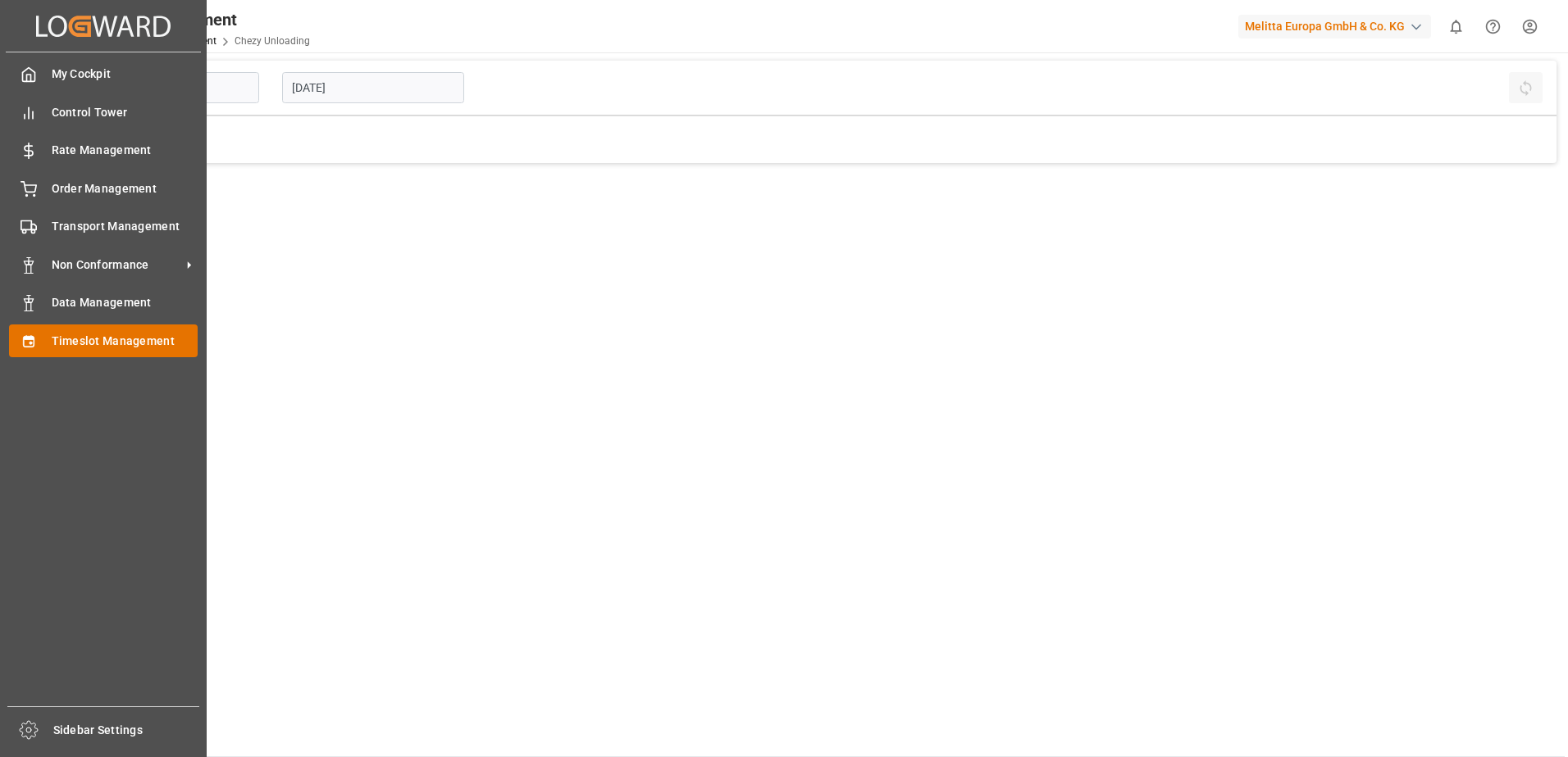
type input "Chezy Unloading"
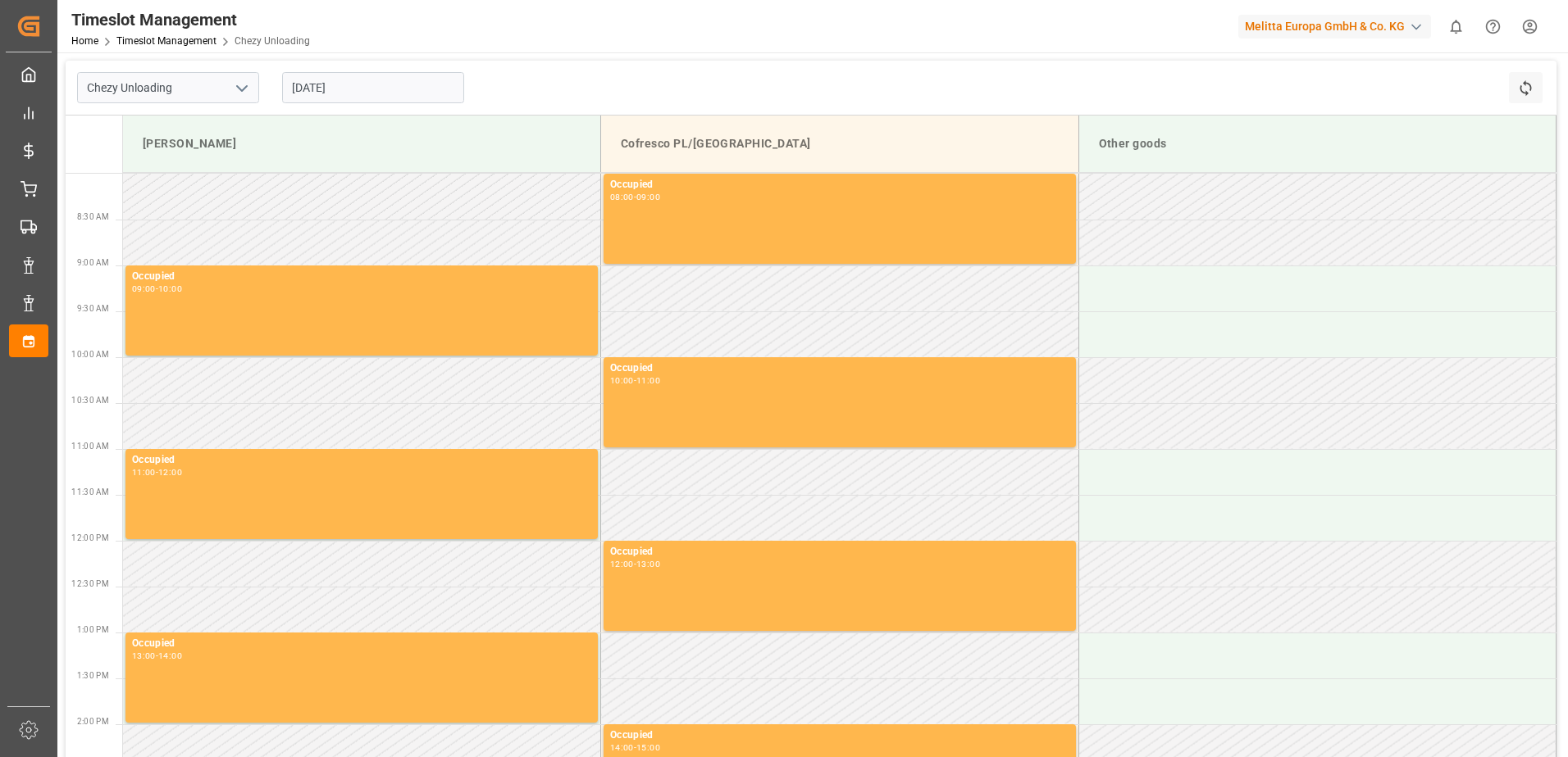
click at [1416, 25] on div "button" at bounding box center [1416, 27] width 17 height 17
click at [1416, 25] on html "Created by potrace 1.15, written by [PERSON_NAME] [DATE]-[DATE] Created by potr…" at bounding box center [784, 378] width 1568 height 757
click at [375, 80] on input "[DATE]" at bounding box center [373, 88] width 182 height 32
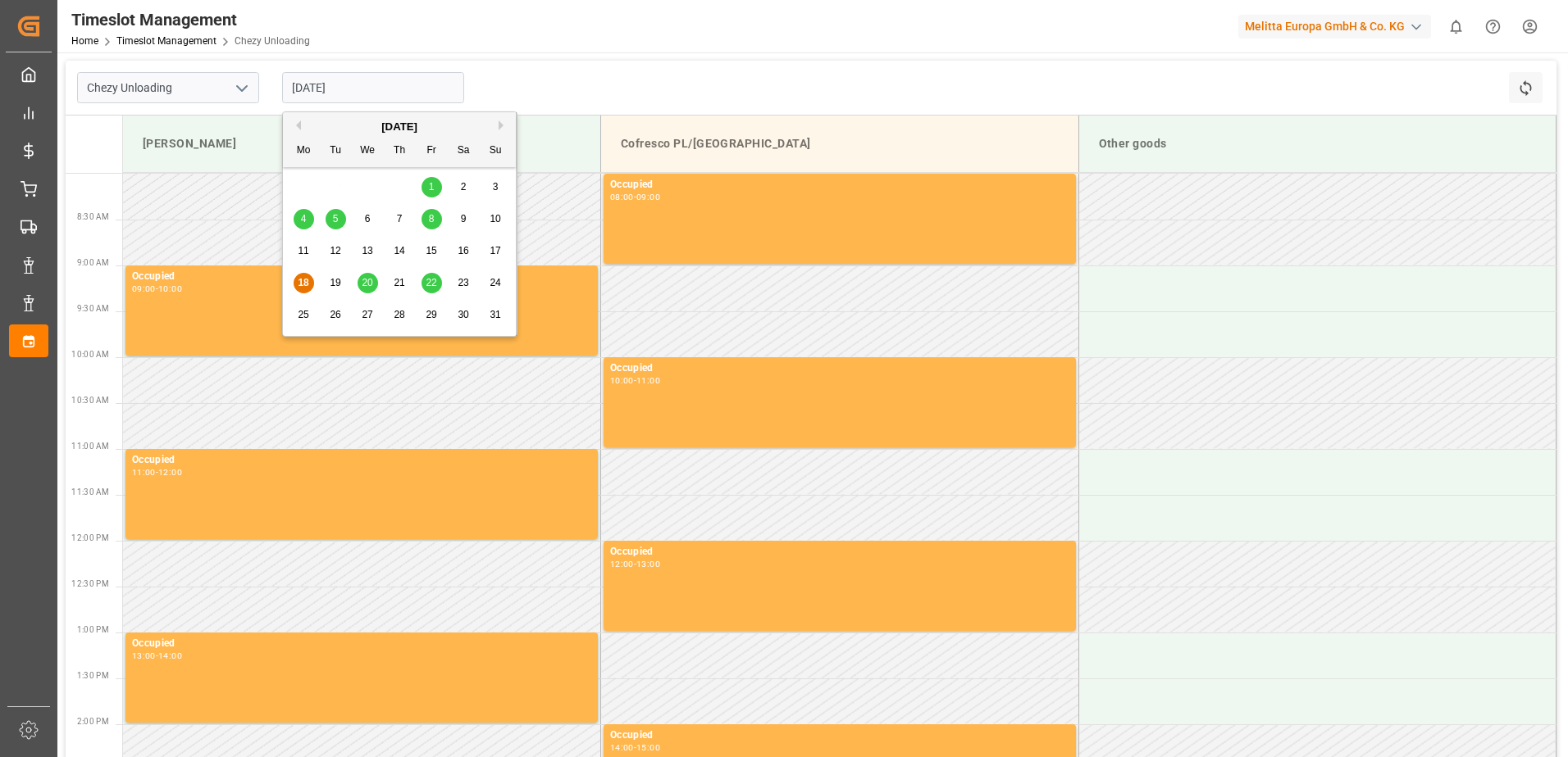
click at [404, 284] on span "21" at bounding box center [399, 283] width 11 height 12
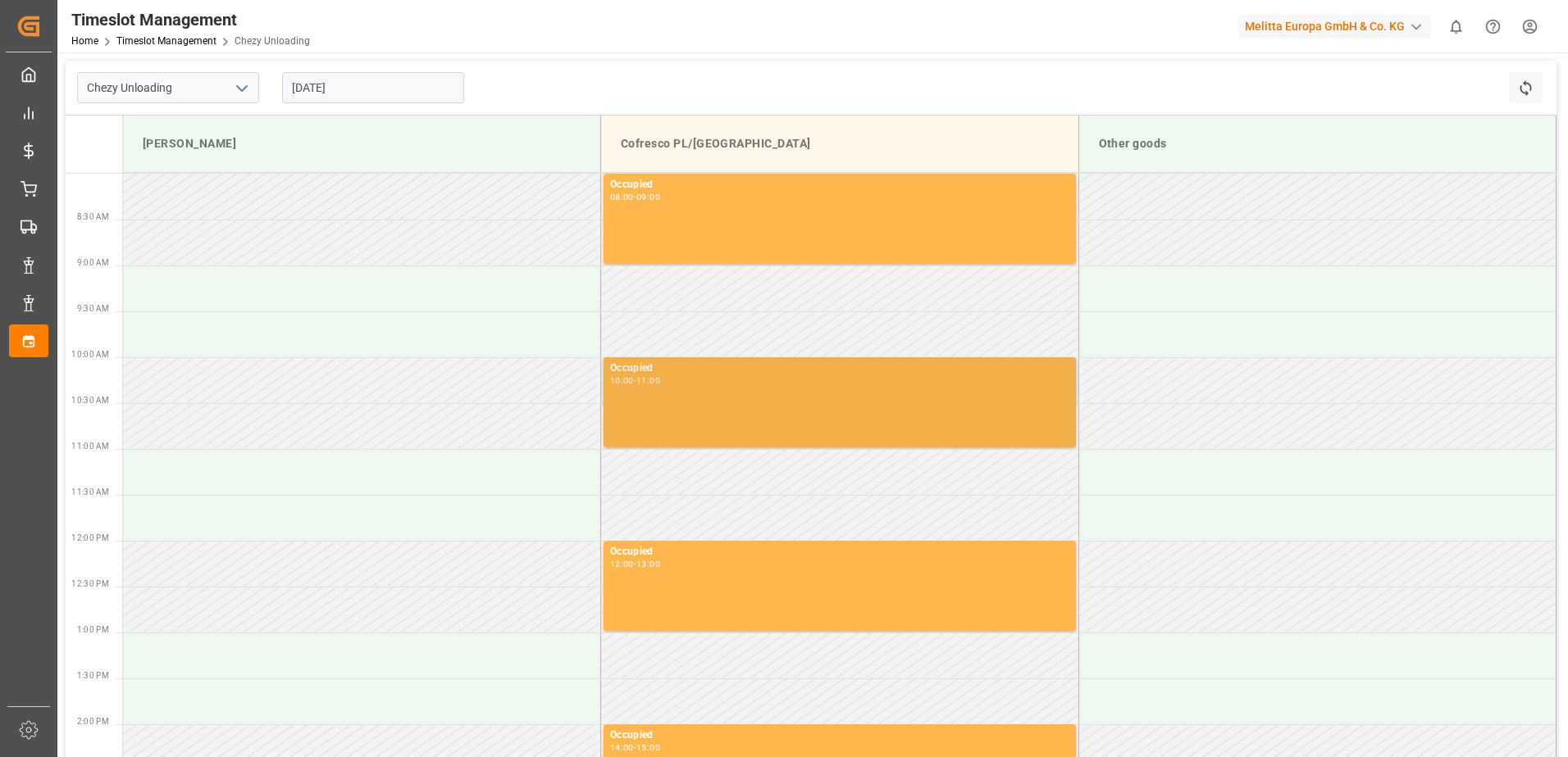
click at [636, 381] on div "-" at bounding box center [635, 380] width 2 height 7
click at [1031, 402] on div "Occupied 10:00 - 11:00" at bounding box center [839, 402] width 459 height 84
drag, startPoint x: 1031, startPoint y: 402, endPoint x: 805, endPoint y: 389, distance: 226.4
click at [805, 389] on div "Occupied 10:00 - 11:00" at bounding box center [839, 402] width 459 height 84
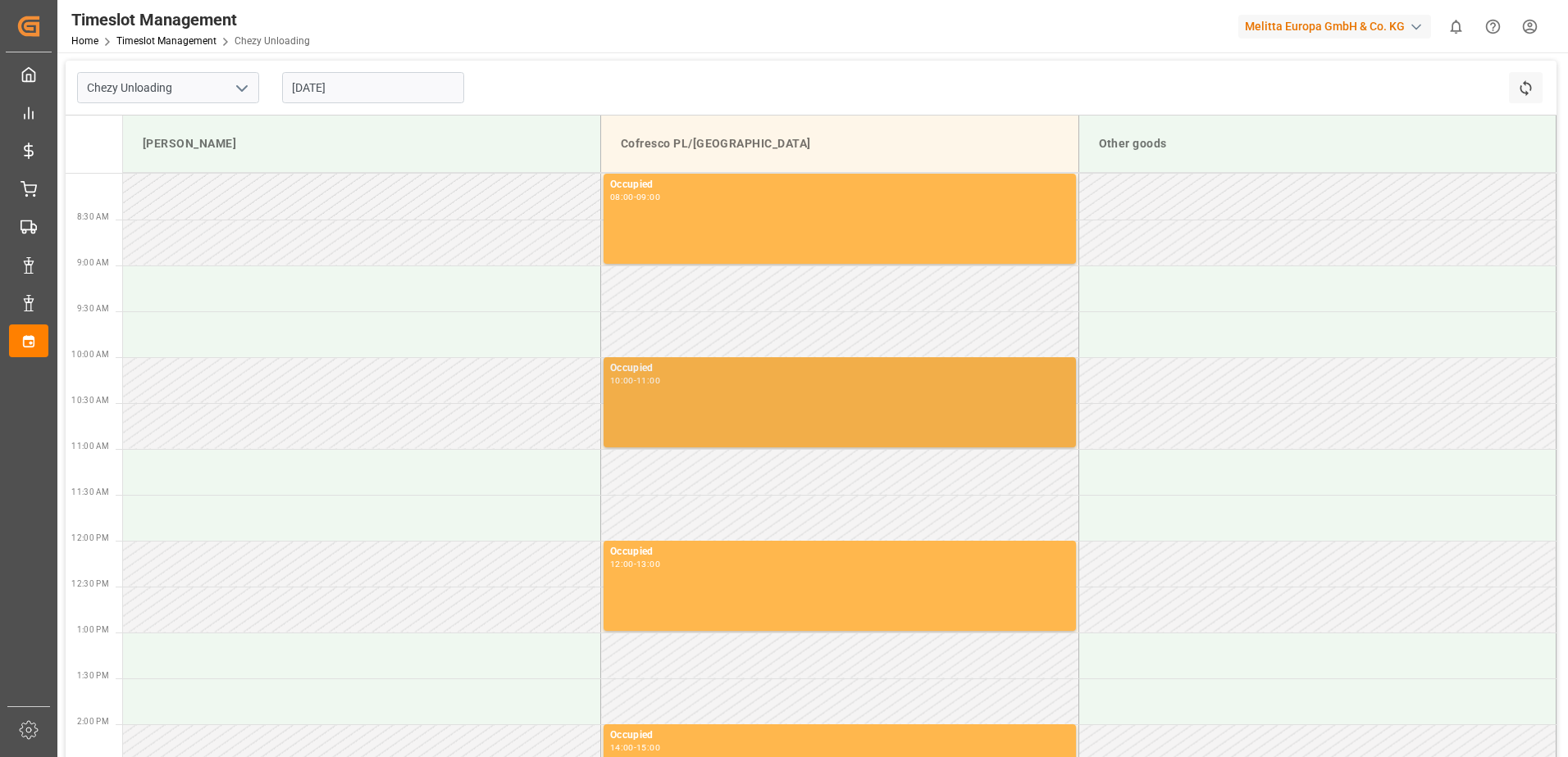
click at [665, 389] on div "Occupied 10:00 - 11:00" at bounding box center [839, 402] width 459 height 84
click at [616, 373] on div "Occupied" at bounding box center [839, 368] width 459 height 17
click at [616, 370] on div "Occupied" at bounding box center [839, 368] width 459 height 17
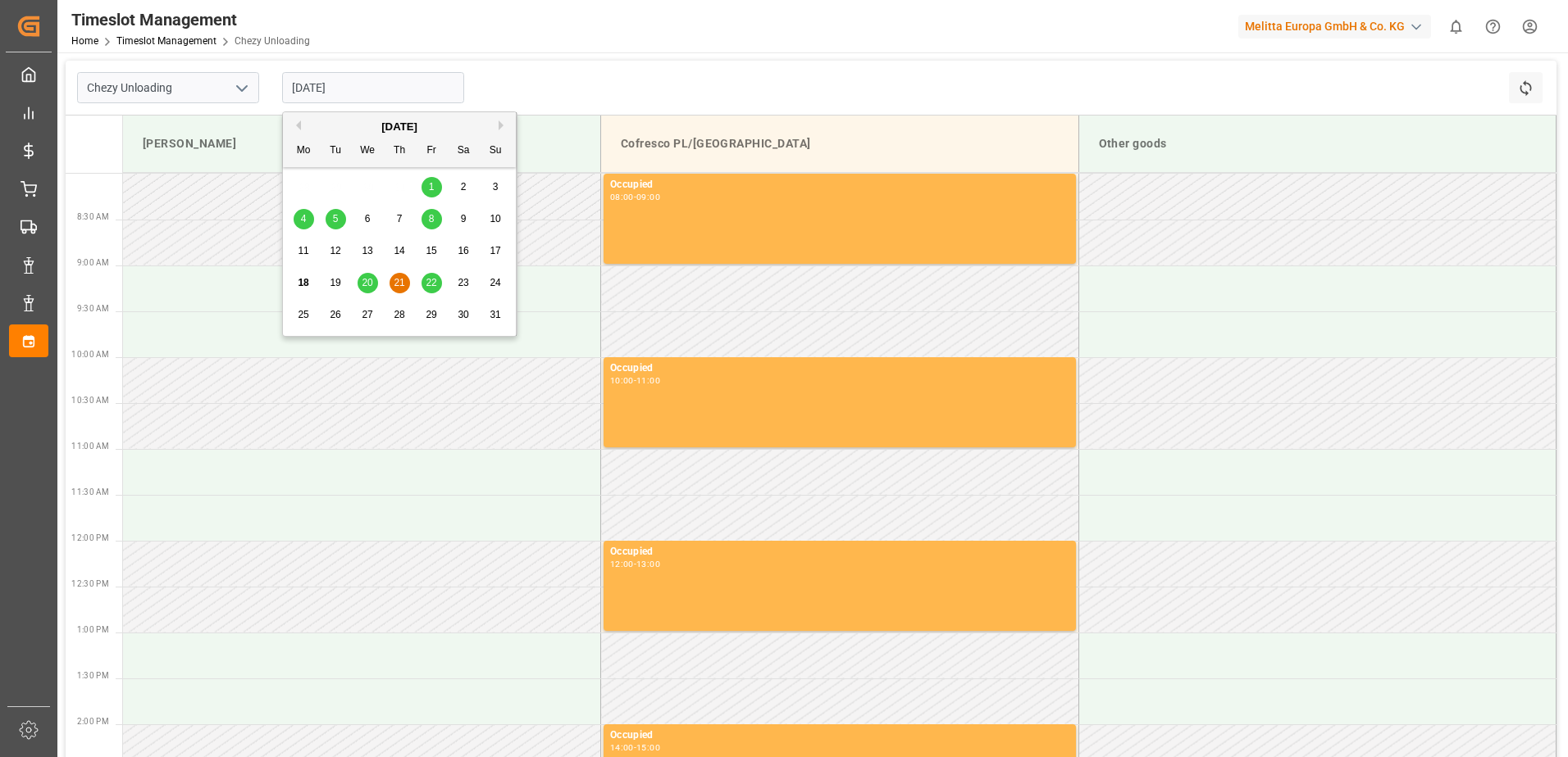
click at [386, 91] on input "[DATE]" at bounding box center [373, 88] width 182 height 32
click at [428, 282] on span "22" at bounding box center [431, 283] width 11 height 12
type input "[DATE]"
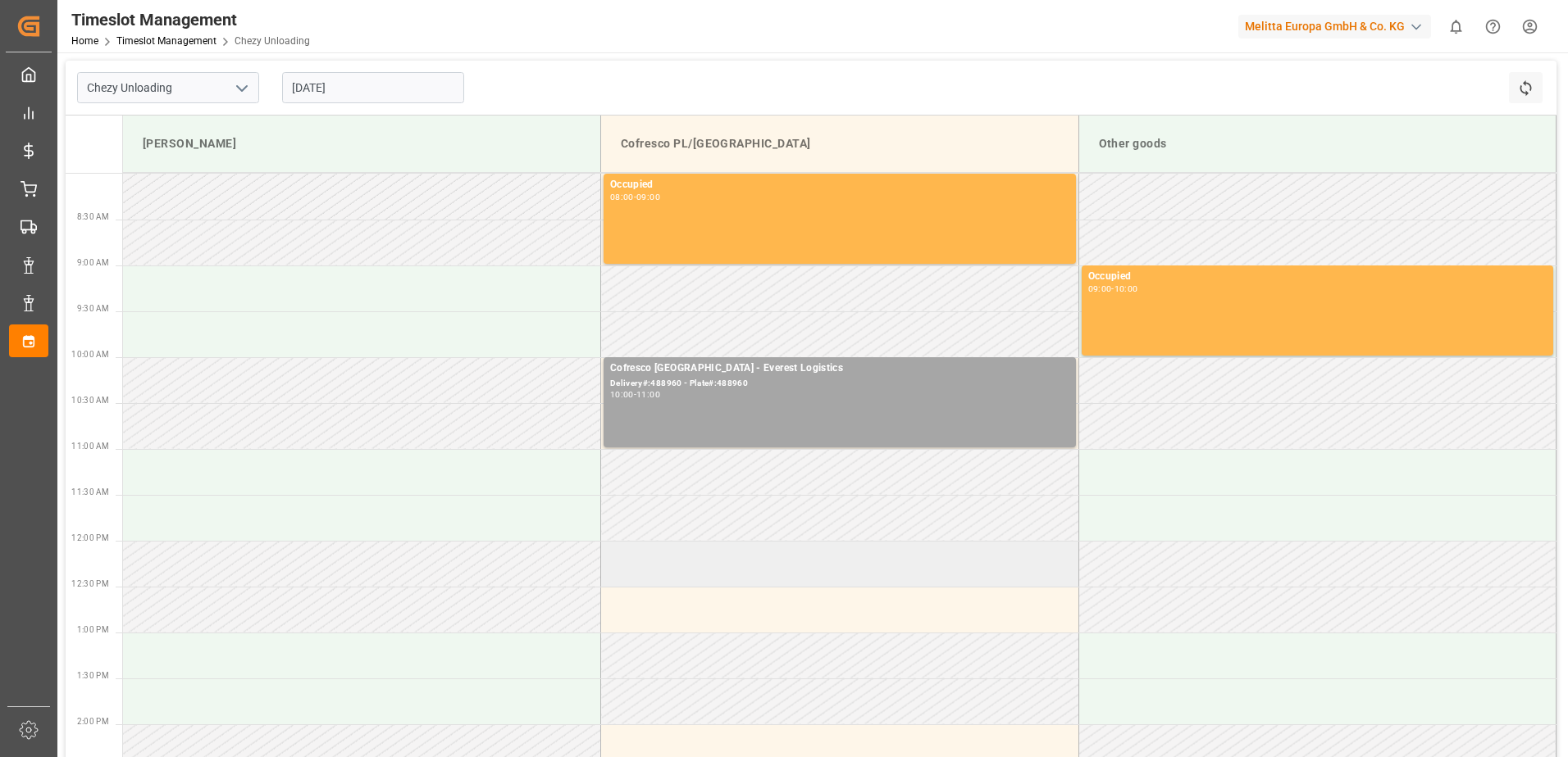
click at [824, 566] on td at bounding box center [840, 564] width 478 height 46
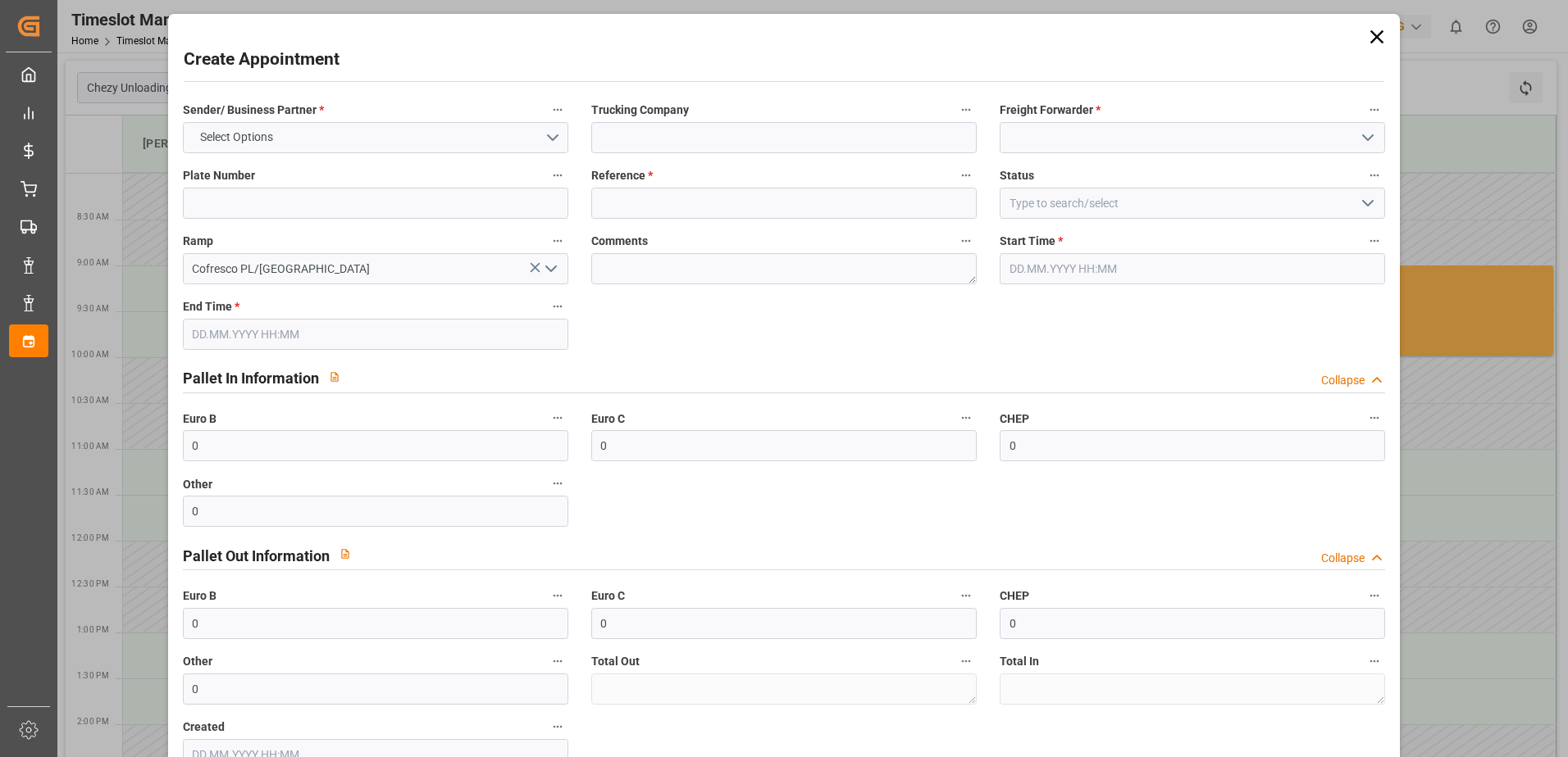
type input "0"
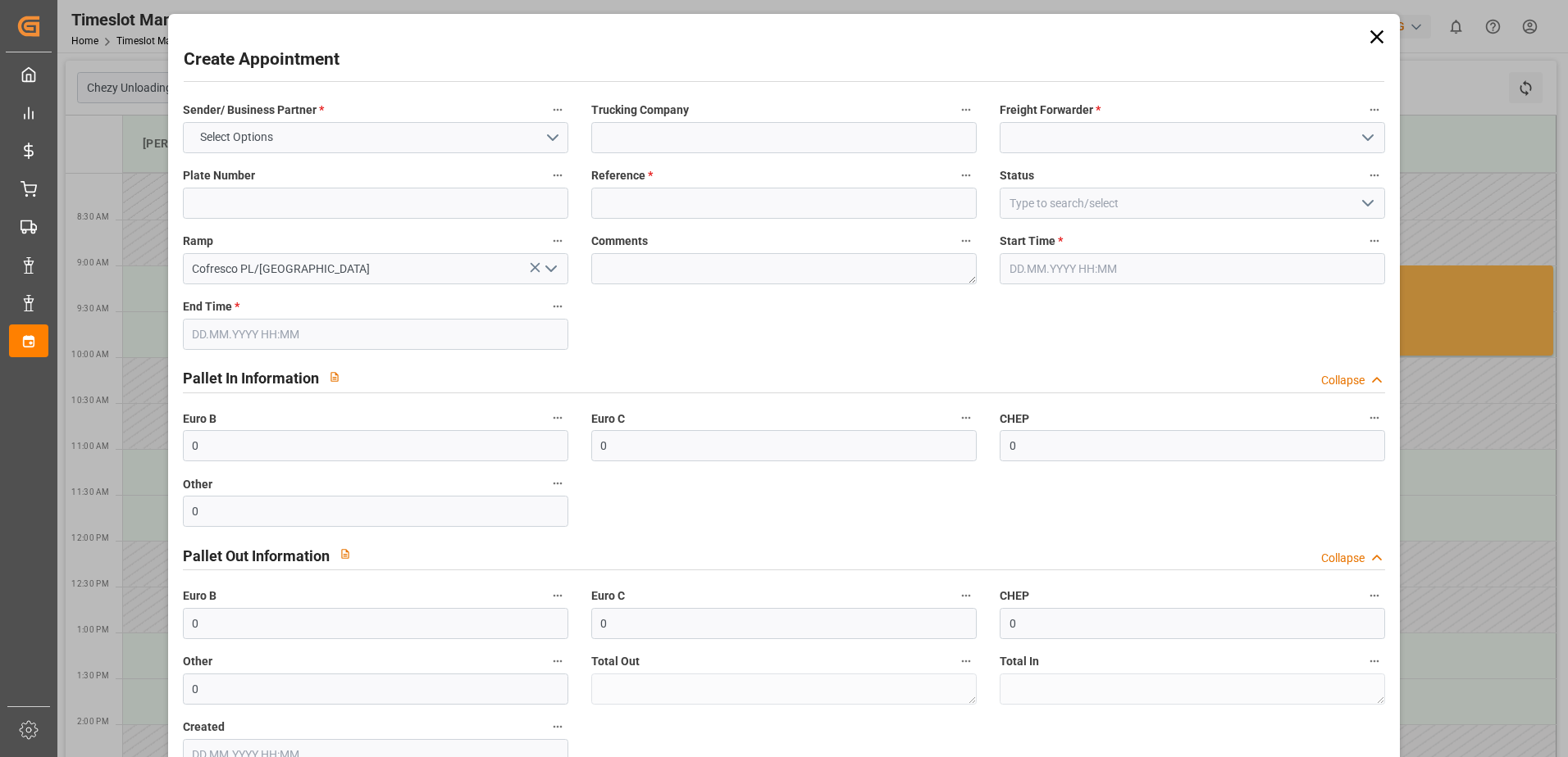
type input "0"
type input "[DATE] 12:00"
type input "[DATE] 13:00"
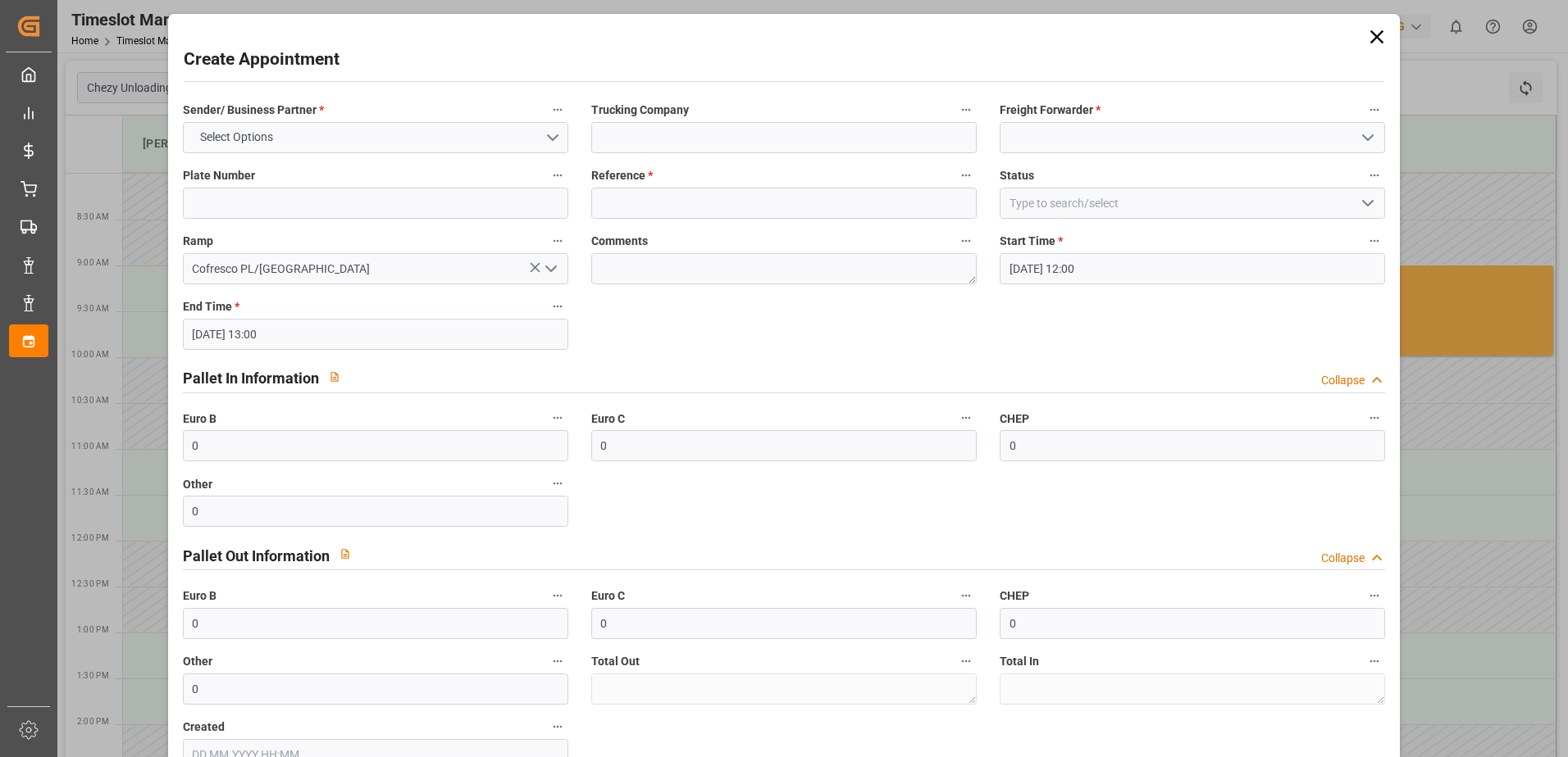
click at [1370, 37] on icon at bounding box center [1376, 37] width 23 height 23
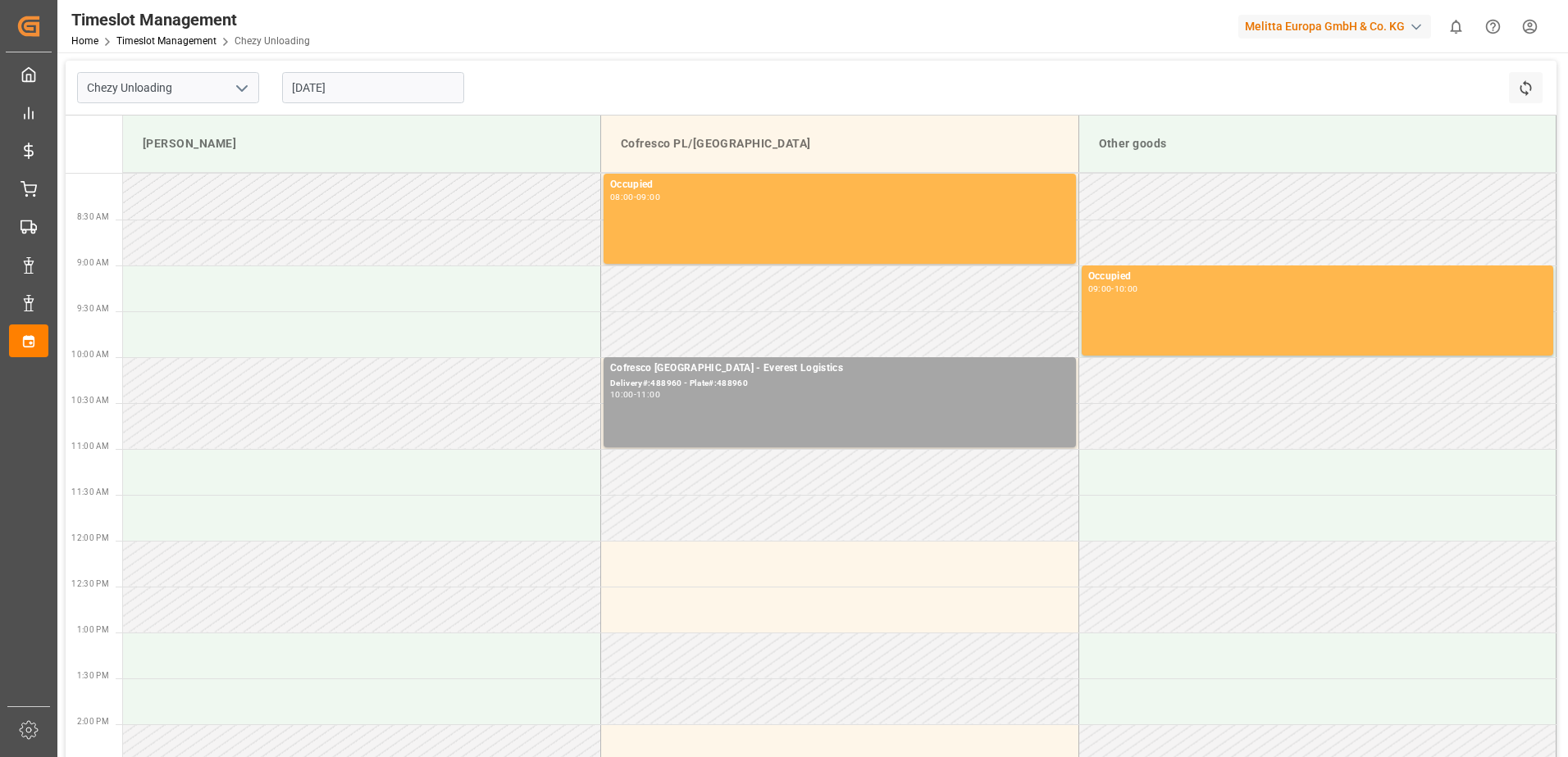
click at [315, 82] on input "[DATE]" at bounding box center [373, 88] width 182 height 32
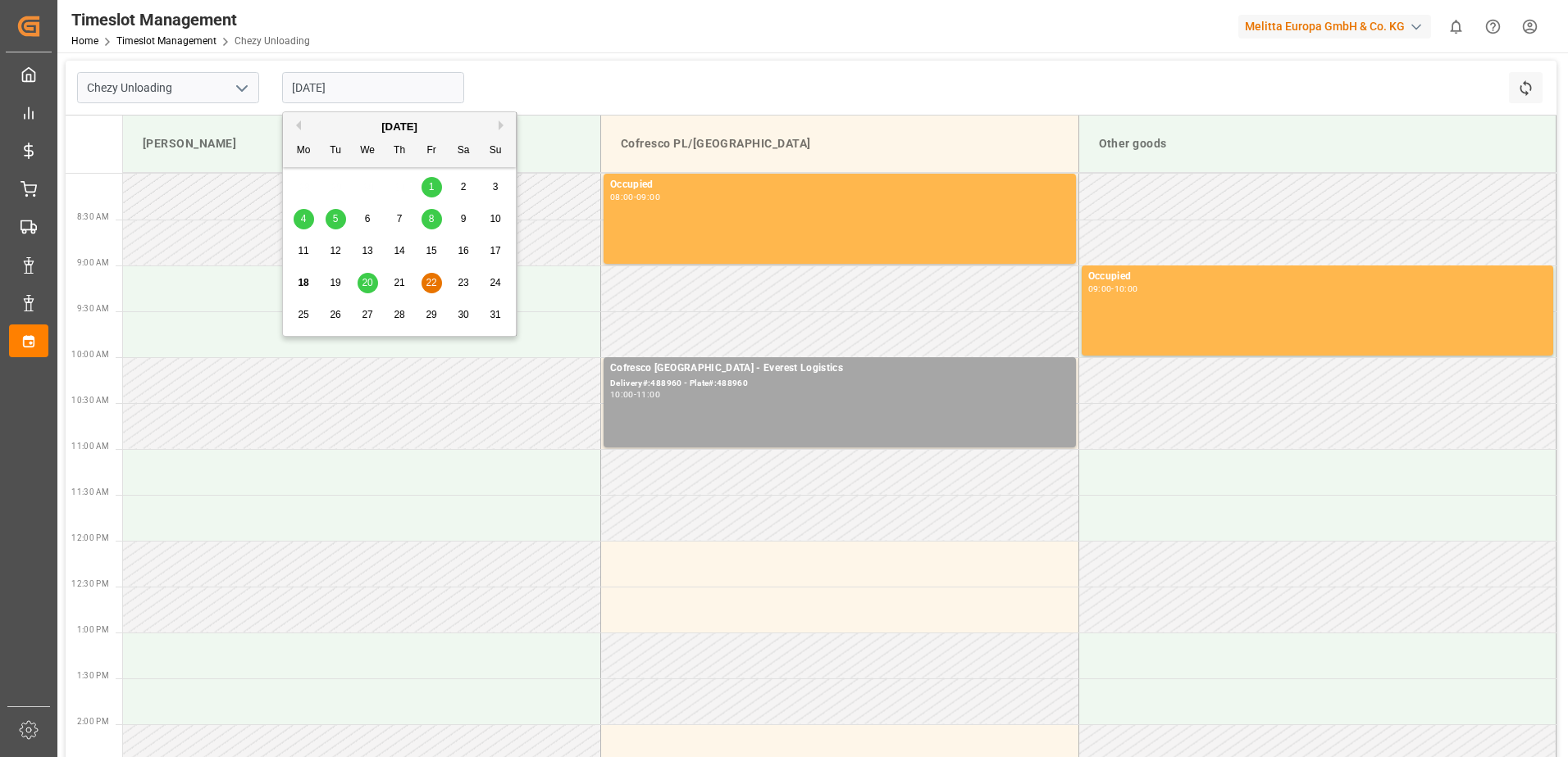
click at [399, 287] on span "21" at bounding box center [399, 283] width 11 height 12
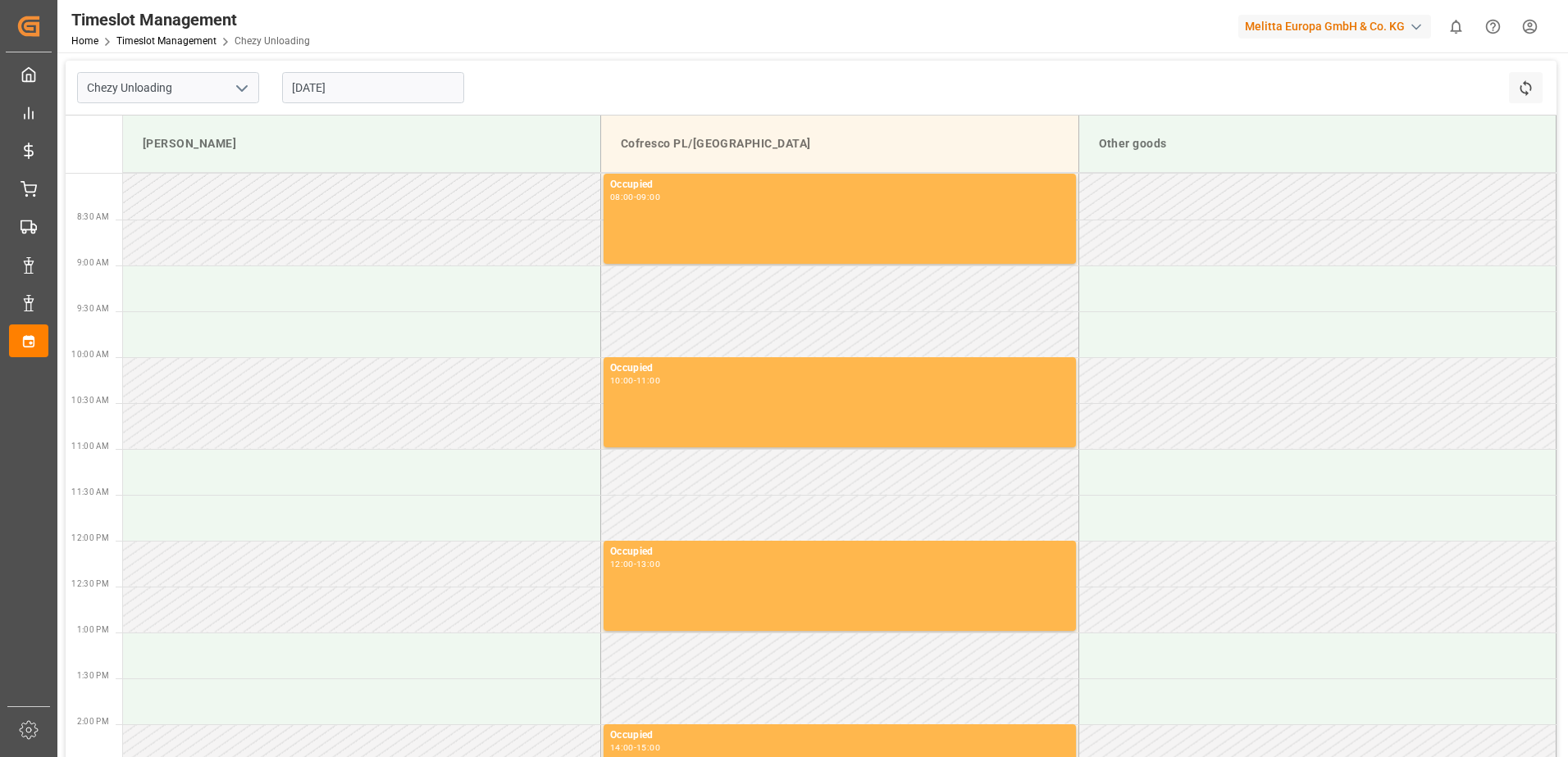
click at [387, 82] on input "[DATE]" at bounding box center [373, 88] width 182 height 32
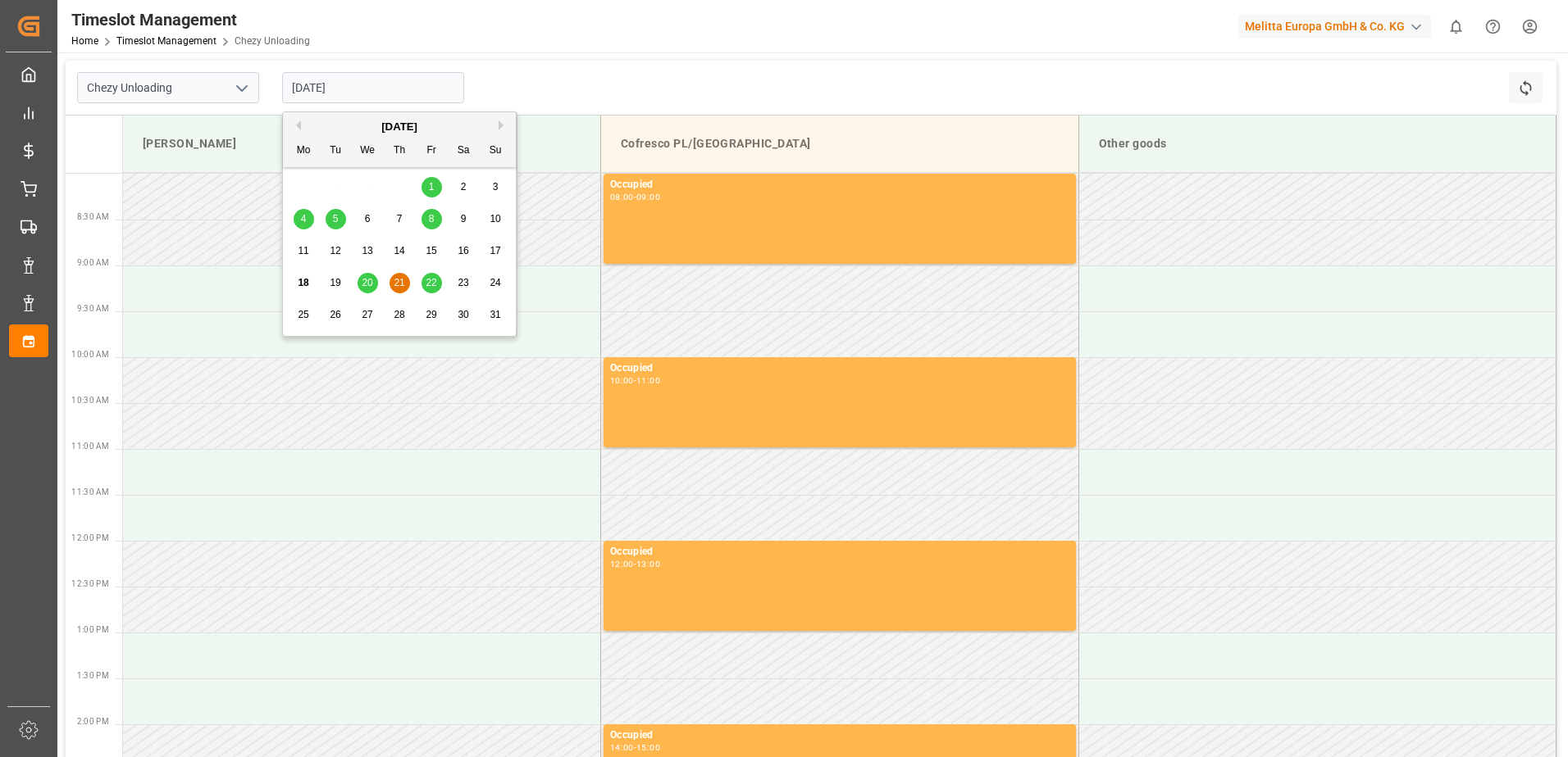
click at [369, 287] on span "20" at bounding box center [366, 283] width 11 height 12
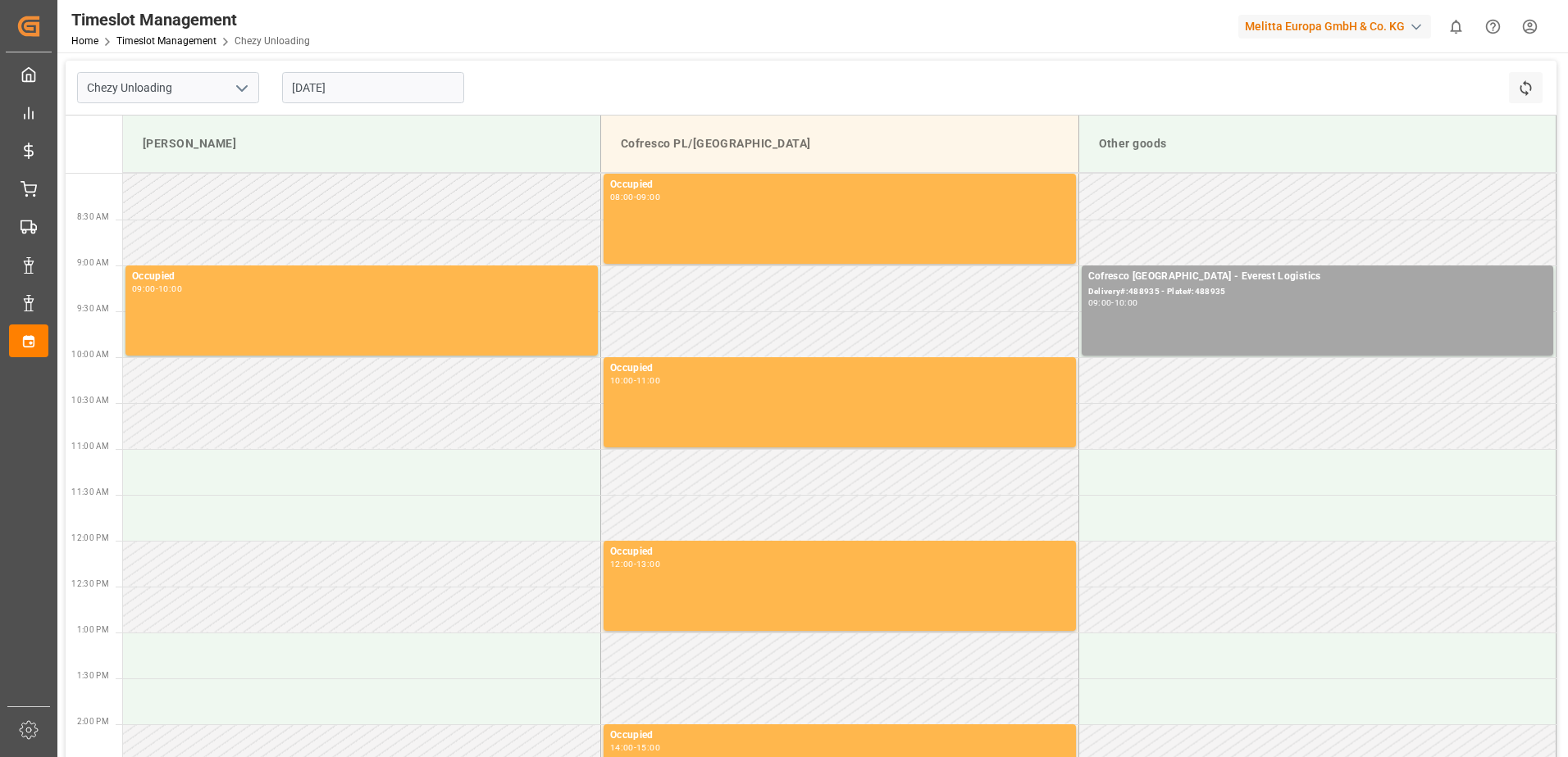
click at [346, 80] on input "[DATE]" at bounding box center [373, 88] width 182 height 32
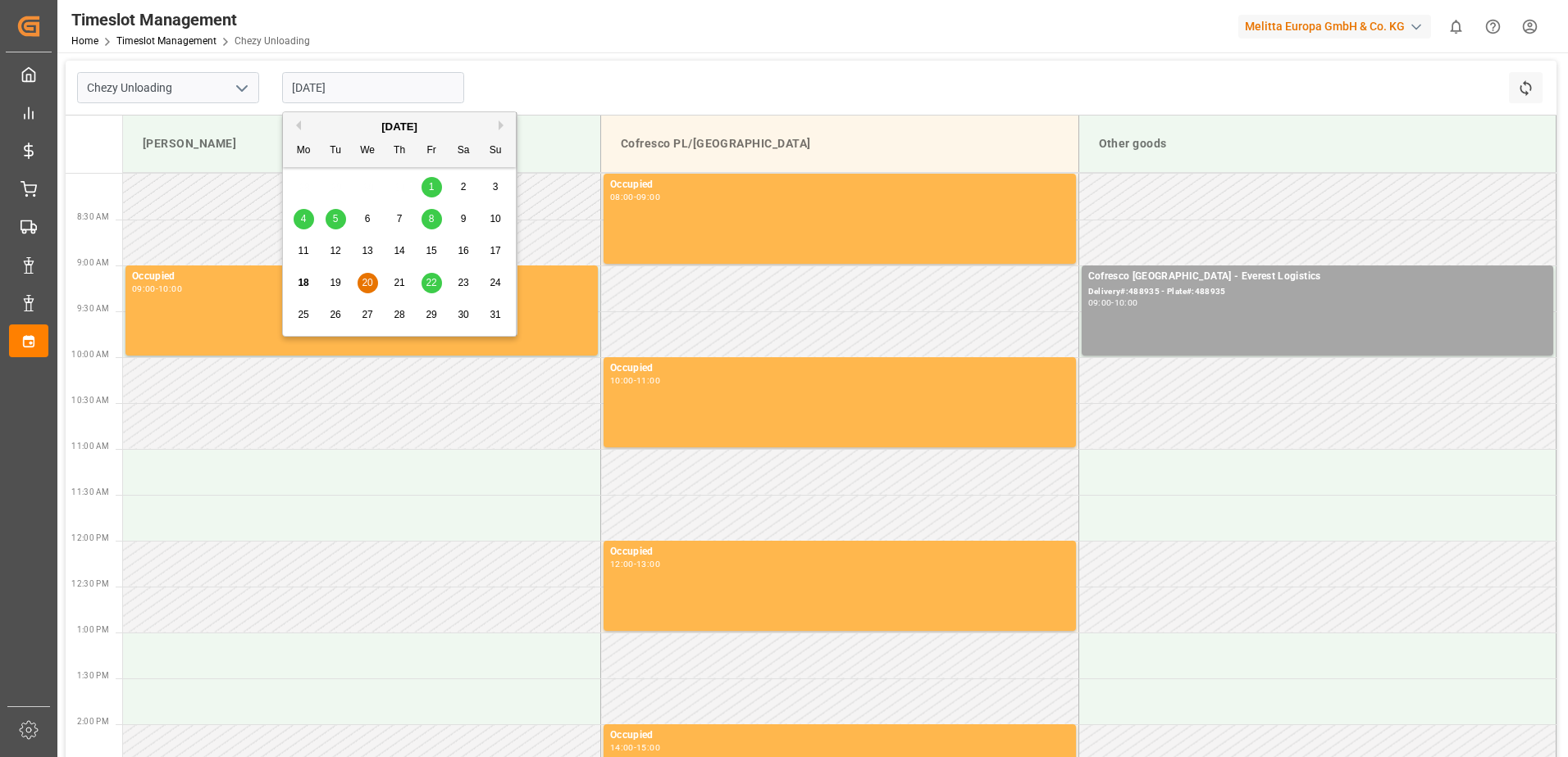
click at [432, 288] on span "22" at bounding box center [431, 283] width 11 height 12
type input "[DATE]"
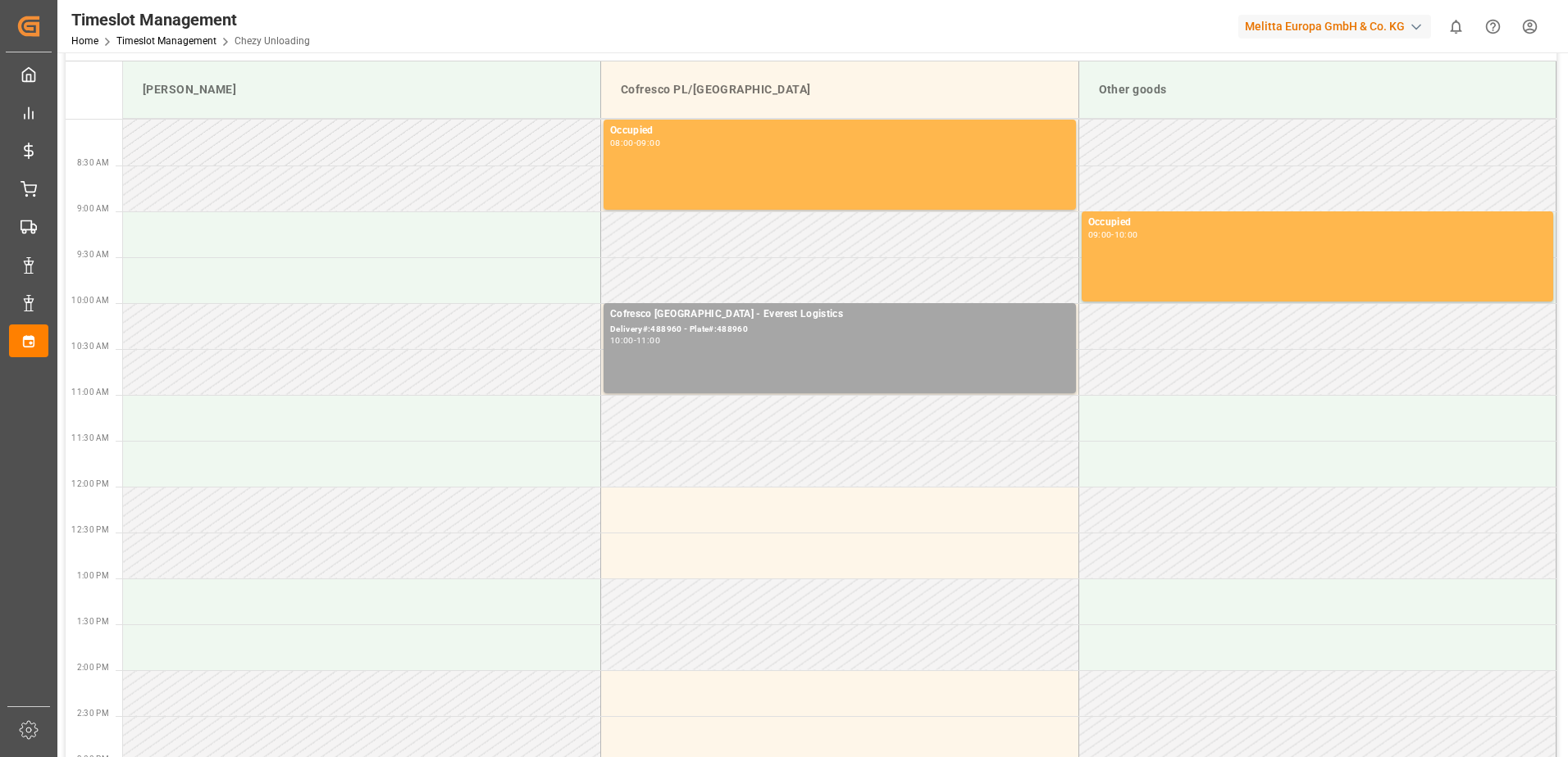
scroll to position [82, 0]
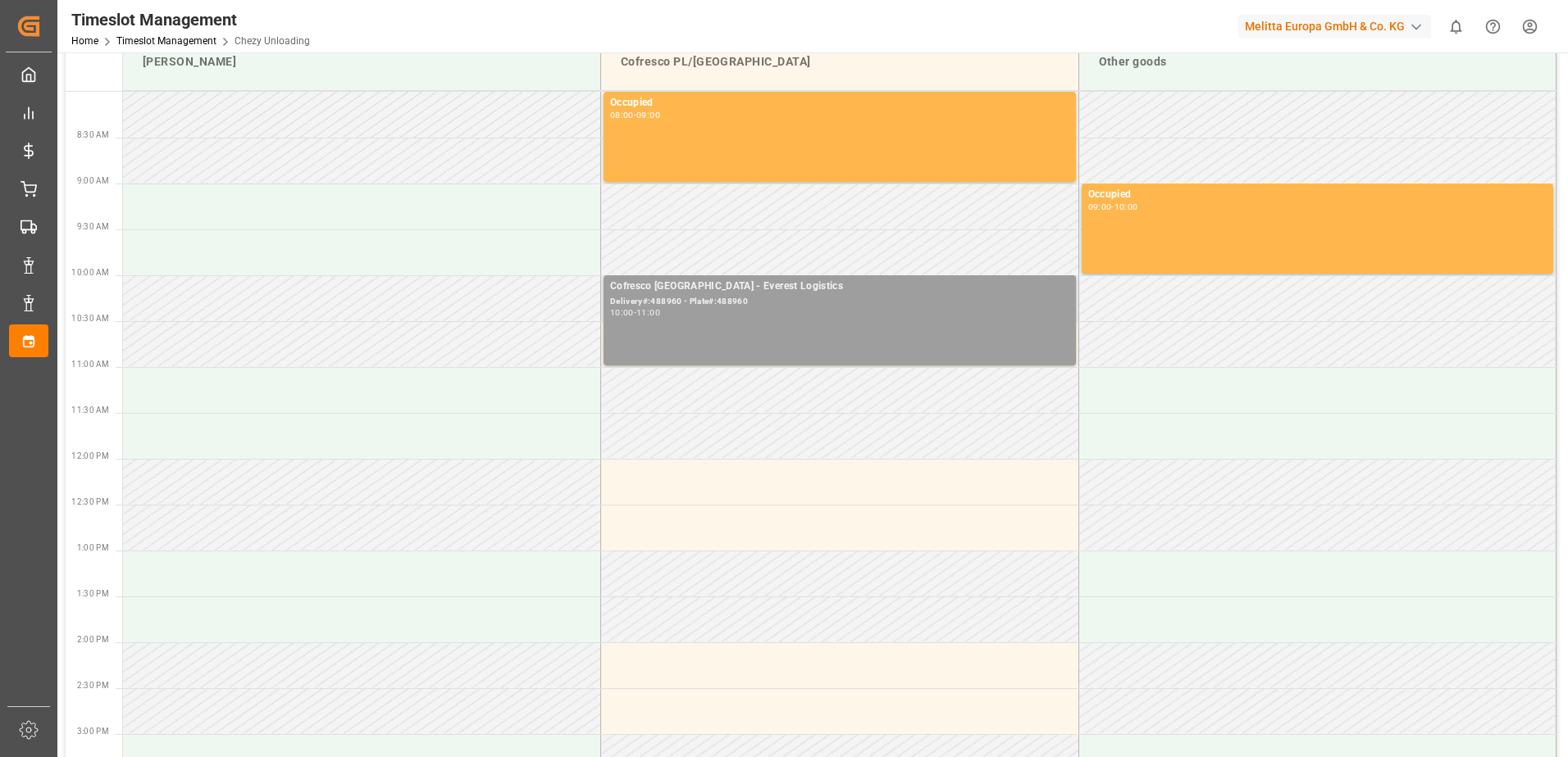
click at [679, 322] on div "Cofresco [GEOGRAPHIC_DATA] - Everest Logistics Delivery#:488960 - Plate#:488960…" at bounding box center [839, 320] width 459 height 84
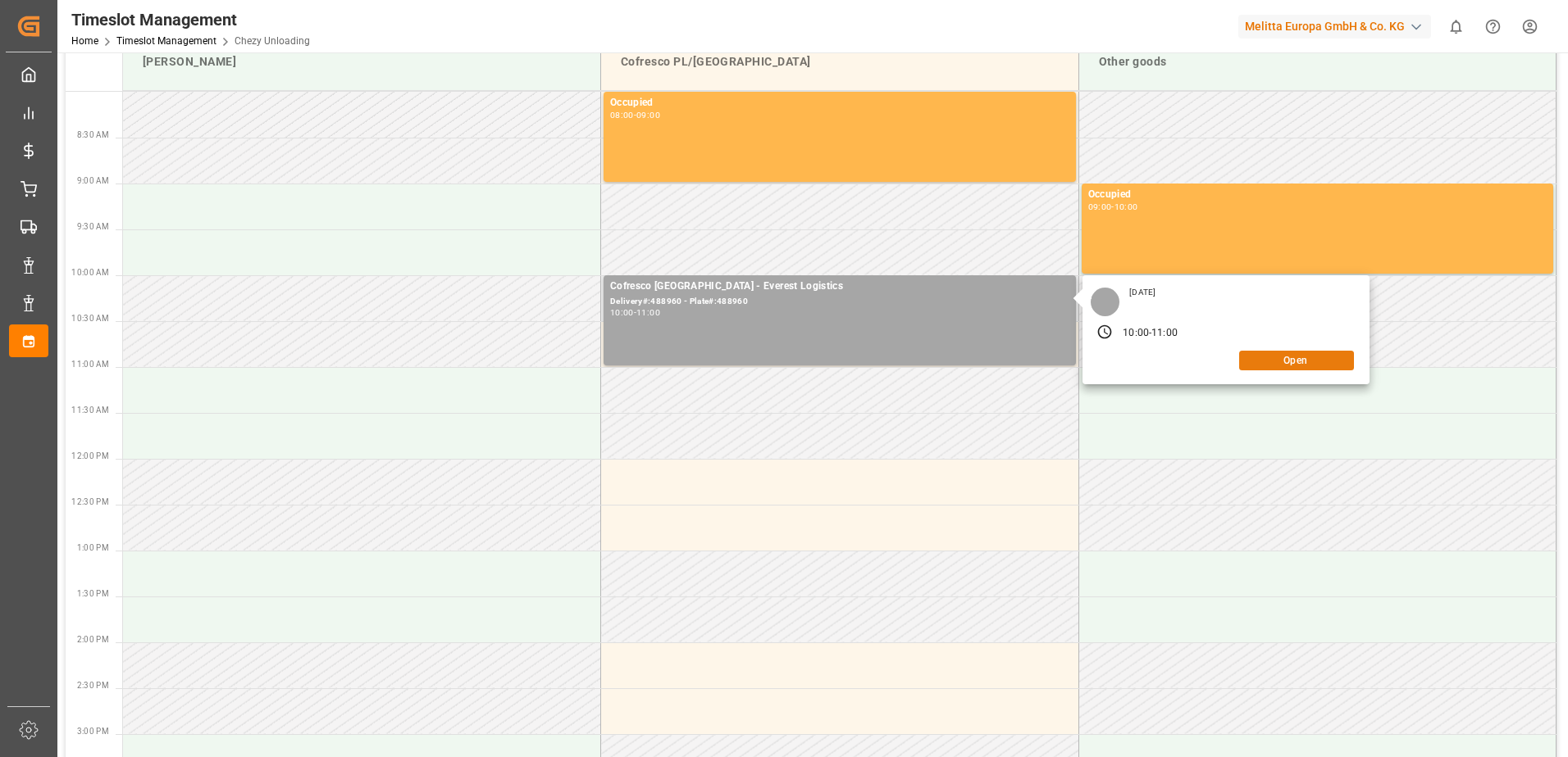
click at [1310, 355] on button "Open" at bounding box center [1296, 360] width 115 height 20
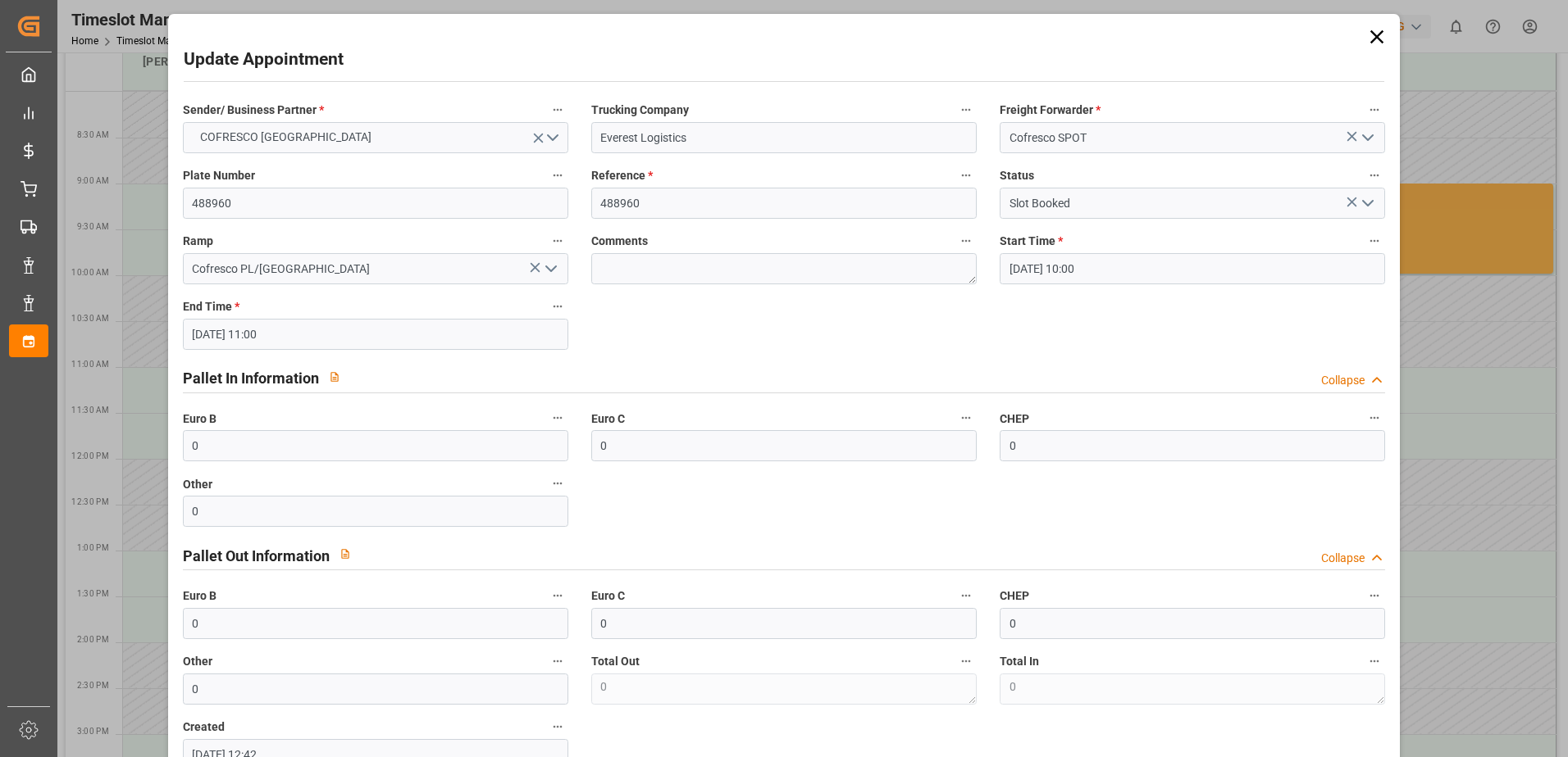
click at [1371, 37] on icon at bounding box center [1376, 37] width 13 height 13
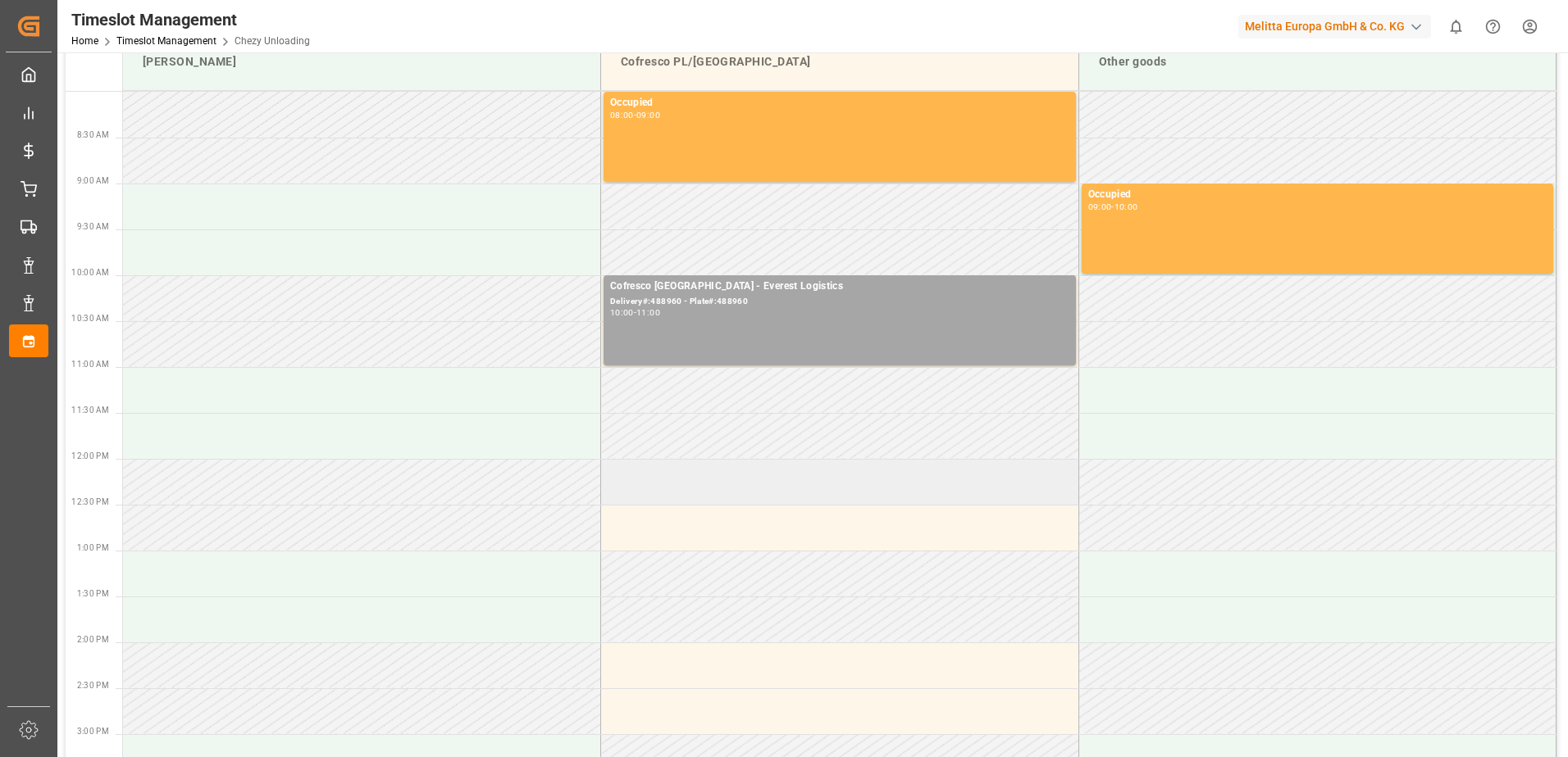
click at [679, 478] on td at bounding box center [840, 482] width 478 height 46
click at [771, 483] on td at bounding box center [840, 482] width 478 height 46
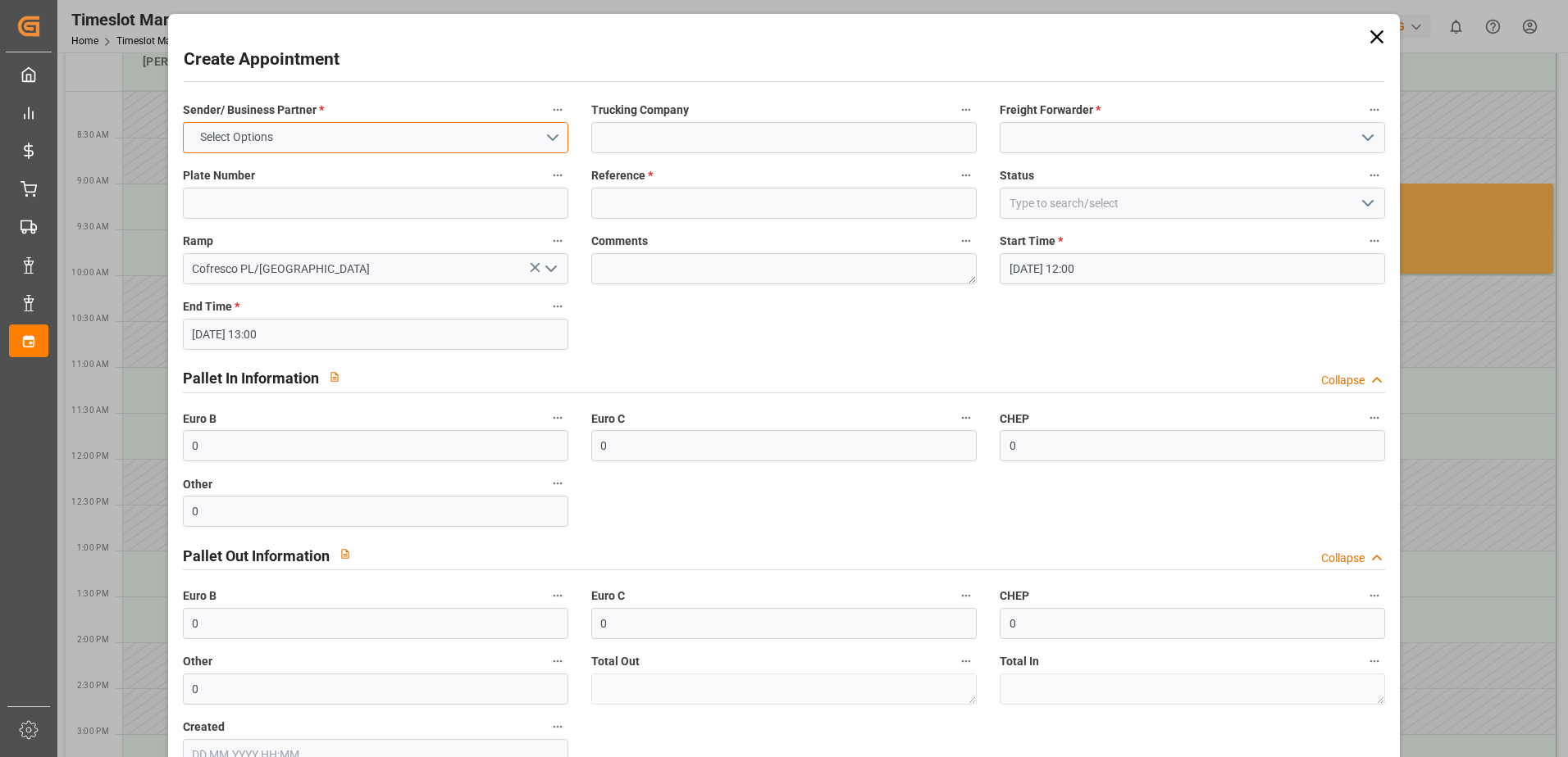
click at [419, 132] on button "Select Options" at bounding box center [375, 138] width 385 height 32
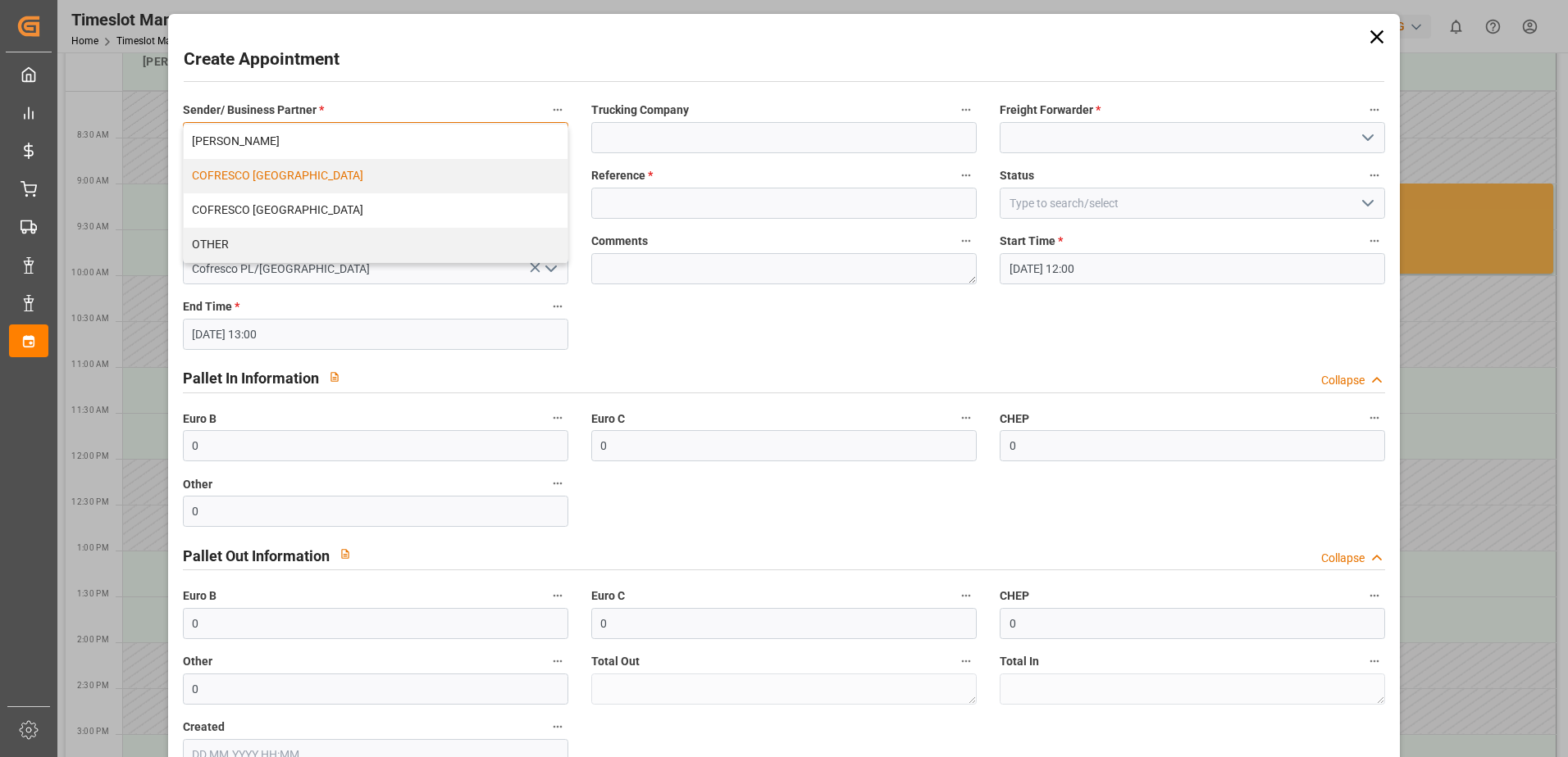
click at [306, 177] on div "COFRESCO [GEOGRAPHIC_DATA]" at bounding box center [375, 176] width 384 height 35
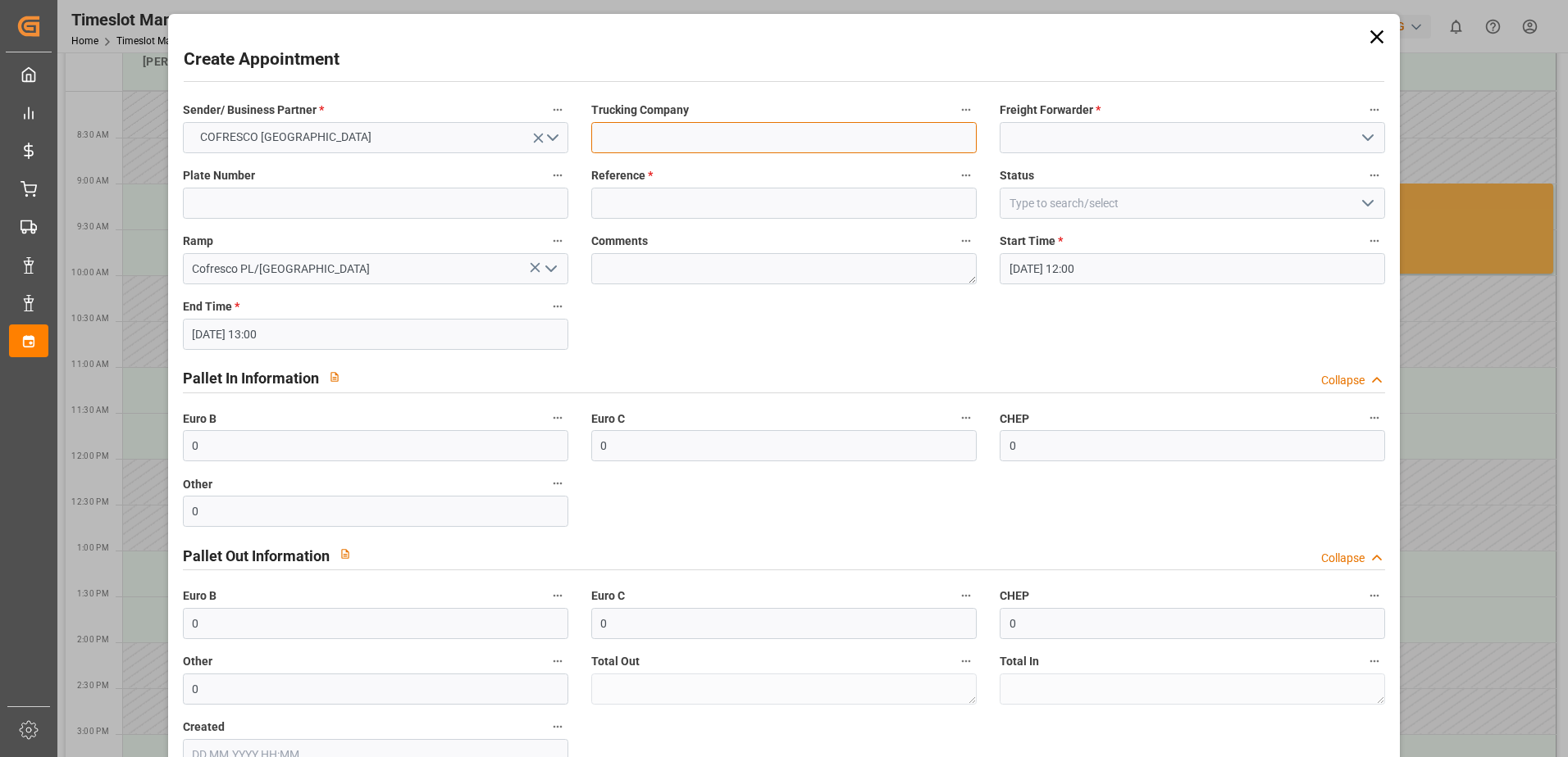
click at [706, 135] on input at bounding box center [784, 138] width 385 height 32
click at [707, 134] on input "ID" at bounding box center [784, 138] width 385 height 32
type input "ID-logisticcs"
click at [1071, 137] on input at bounding box center [1192, 138] width 385 height 32
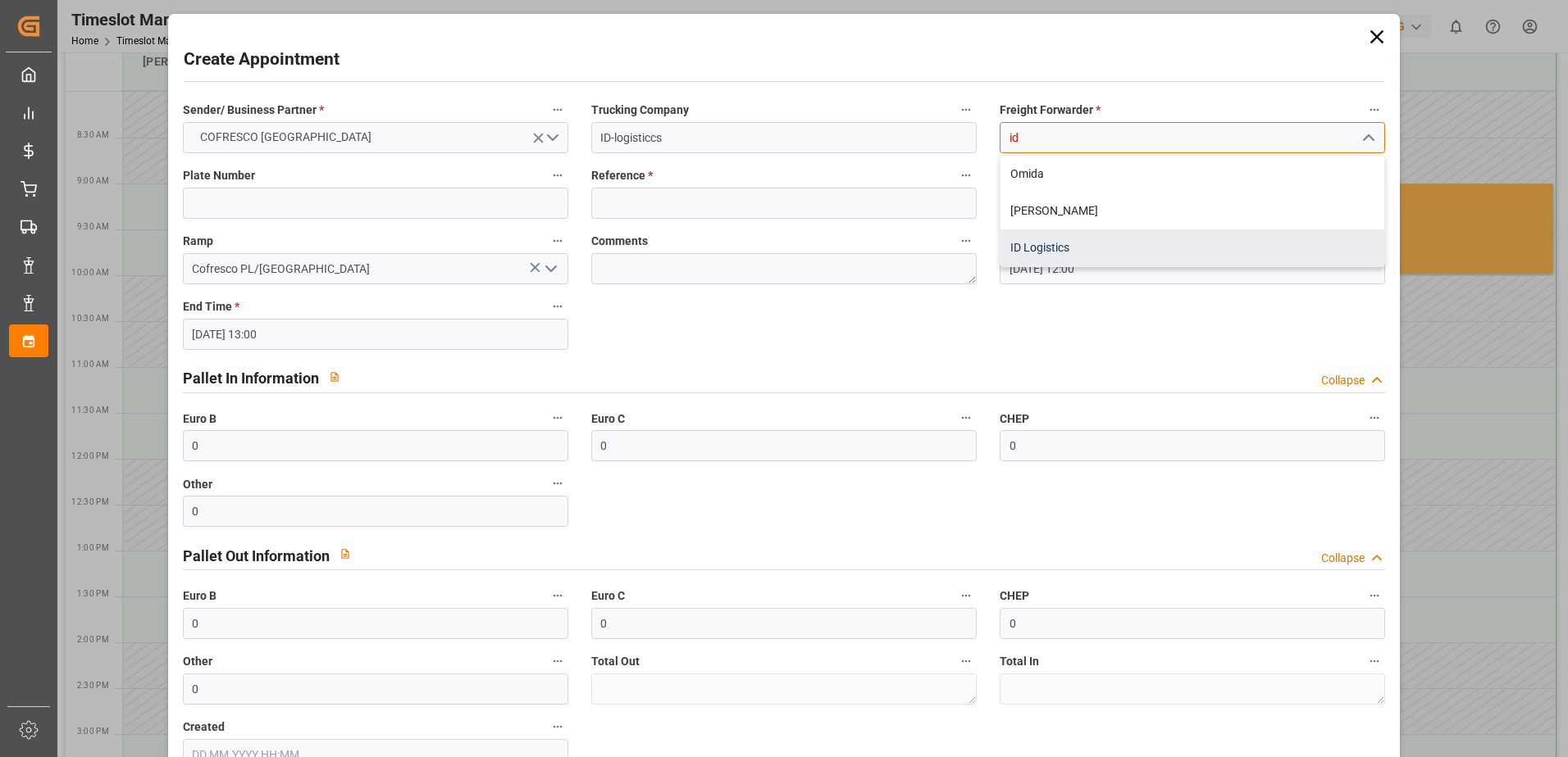
click at [1037, 252] on div "ID Logistics" at bounding box center [1192, 248] width 384 height 37
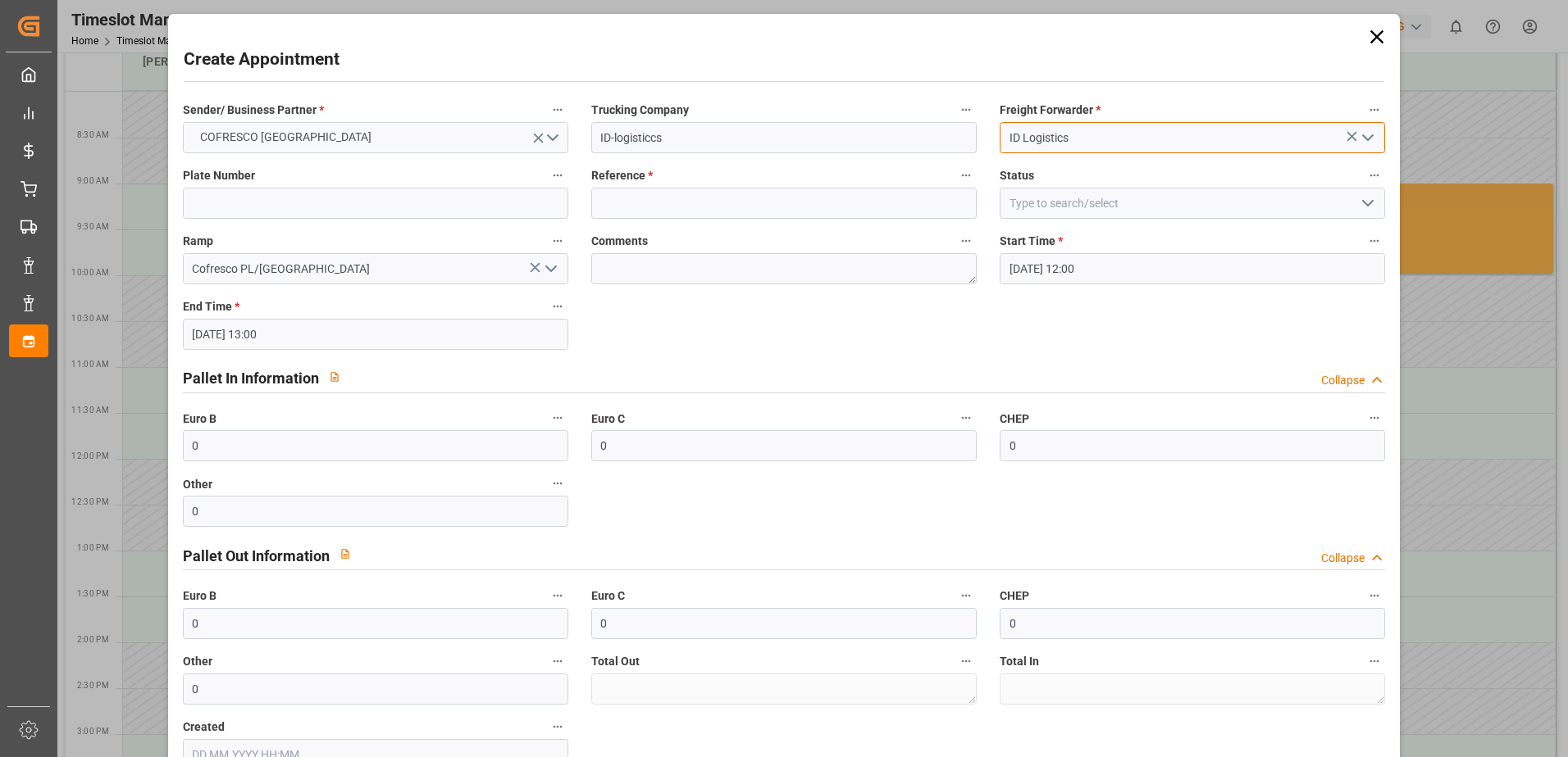
type input "ID Logistics"
click at [262, 194] on input at bounding box center [375, 203] width 385 height 32
drag, startPoint x: 232, startPoint y: 205, endPoint x: 128, endPoint y: 207, distance: 104.0
click at [118, 207] on div "Create Appointment Sender/ Business Partner * COFRESCO [GEOGRAPHIC_DATA] Trucki…" at bounding box center [784, 378] width 1568 height 757
type input "488906"
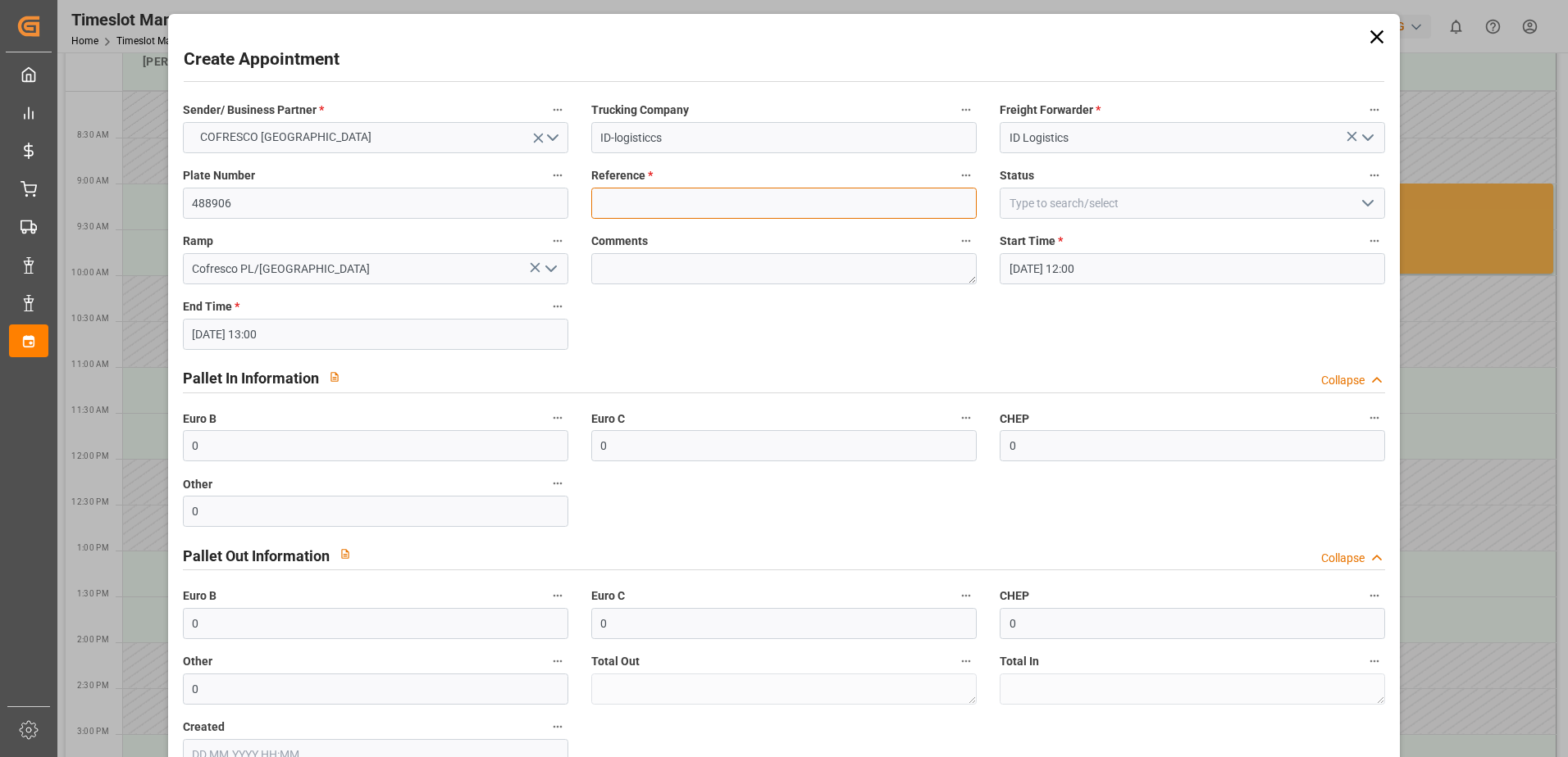
click at [686, 205] on input at bounding box center [784, 203] width 385 height 32
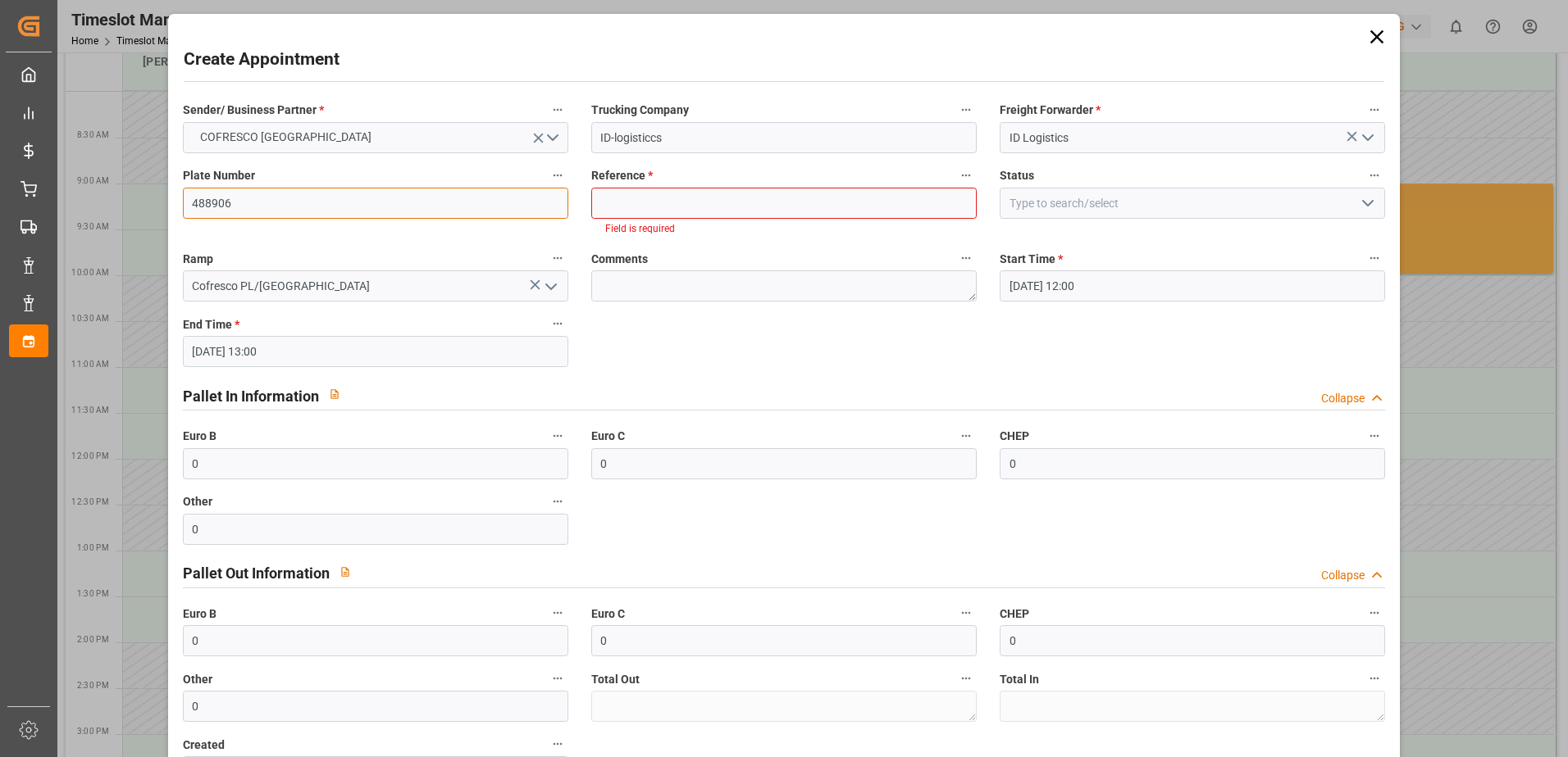
drag, startPoint x: 237, startPoint y: 205, endPoint x: 191, endPoint y: 219, distance: 48.1
click at [127, 204] on div "Create Appointment Sender/ Business Partner * COFRESCO [GEOGRAPHIC_DATA] Trucki…" at bounding box center [784, 378] width 1568 height 757
click at [643, 200] on input at bounding box center [784, 203] width 385 height 32
paste input "488906"
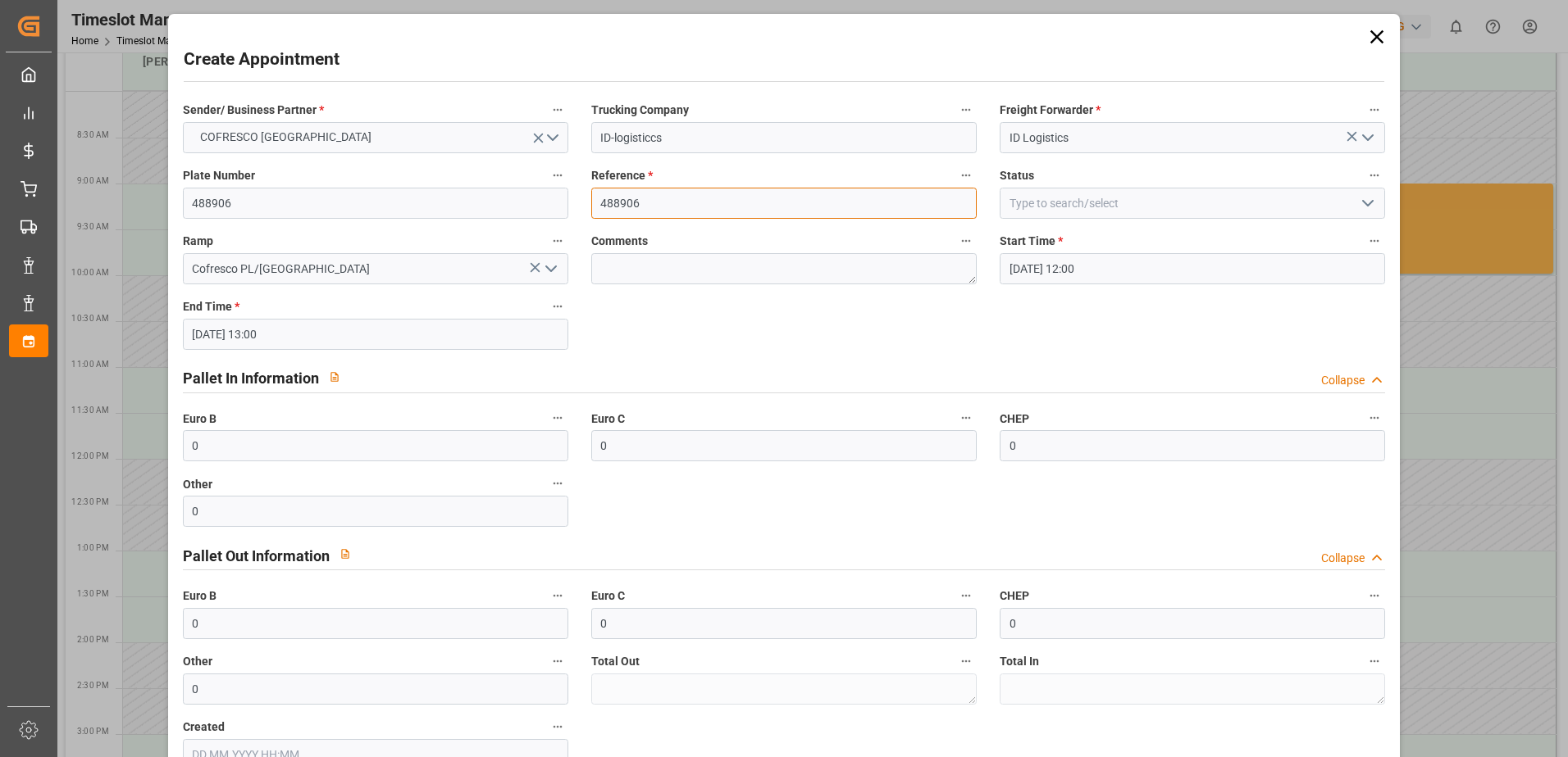
type input "488906"
click at [1309, 177] on label "Status" at bounding box center [1192, 176] width 385 height 23
click at [1364, 177] on button "Status" at bounding box center [1374, 176] width 22 height 22
click at [1335, 201] on div at bounding box center [784, 378] width 1568 height 757
click at [1367, 202] on polyline "open menu" at bounding box center [1368, 202] width 10 height 5
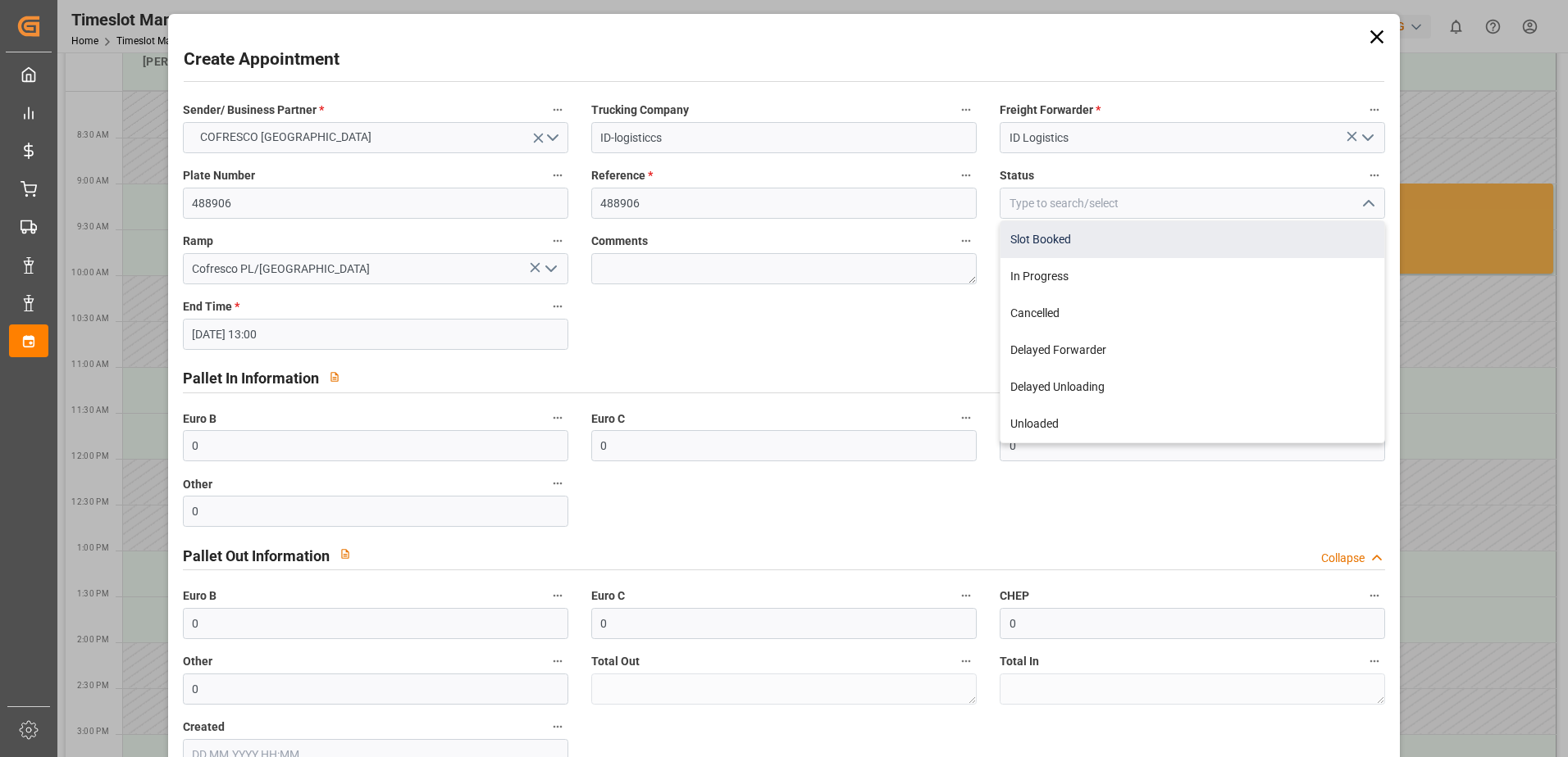
click at [1200, 241] on div "Slot Booked" at bounding box center [1192, 239] width 384 height 37
type input "Slot Booked"
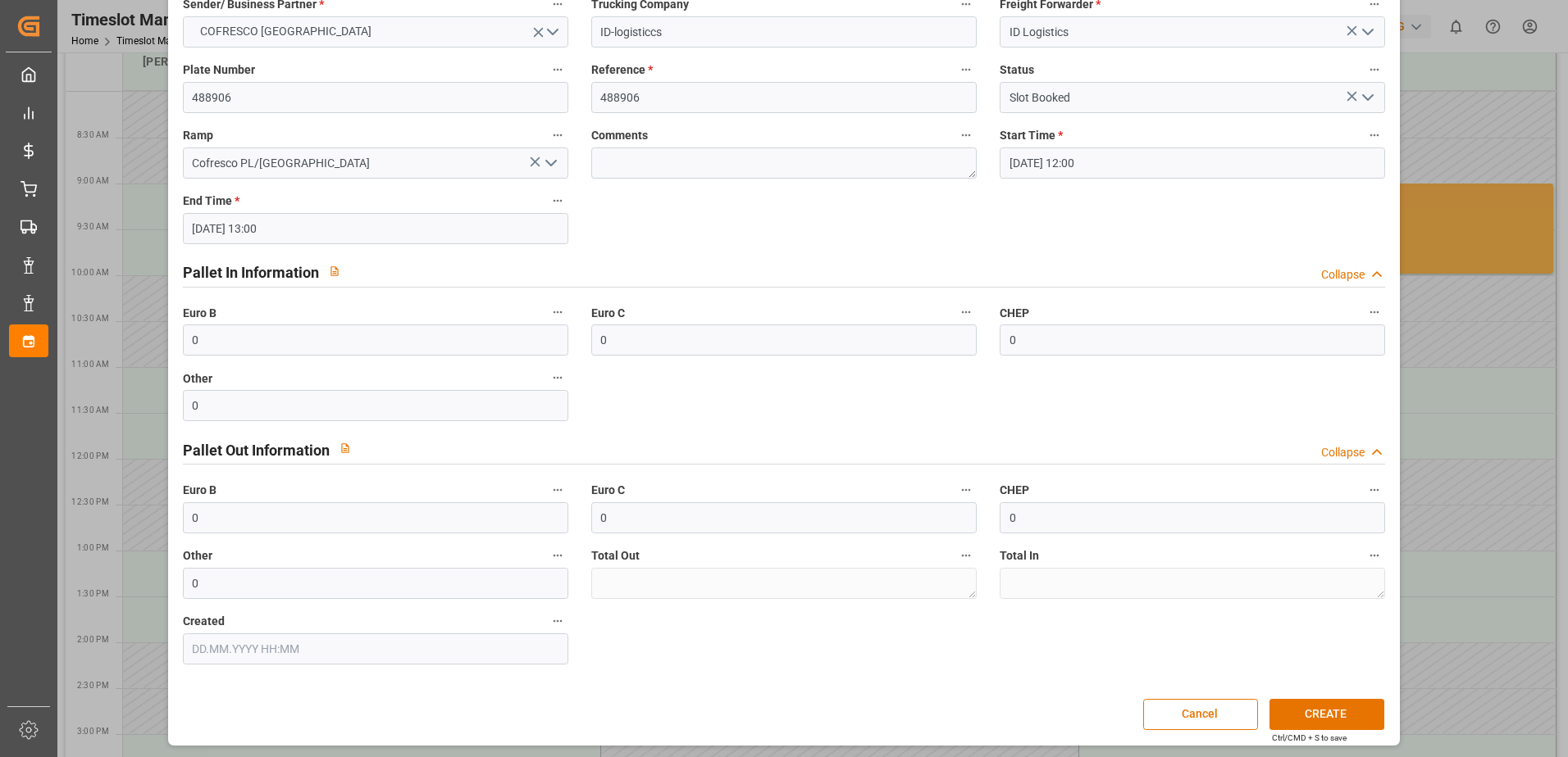
scroll to position [109, 0]
click at [1336, 715] on button "CREATE" at bounding box center [1327, 713] width 115 height 32
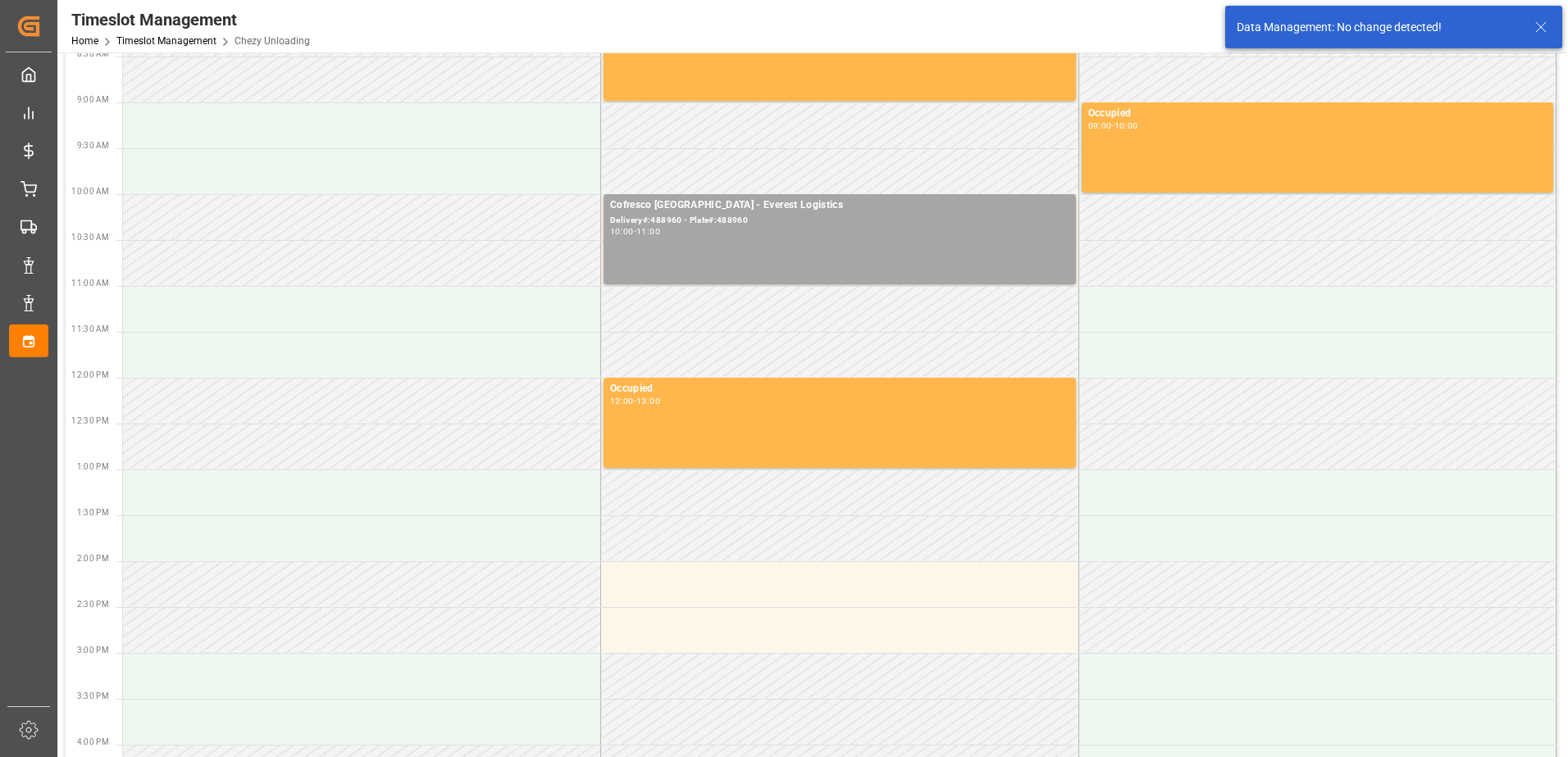
scroll to position [164, 0]
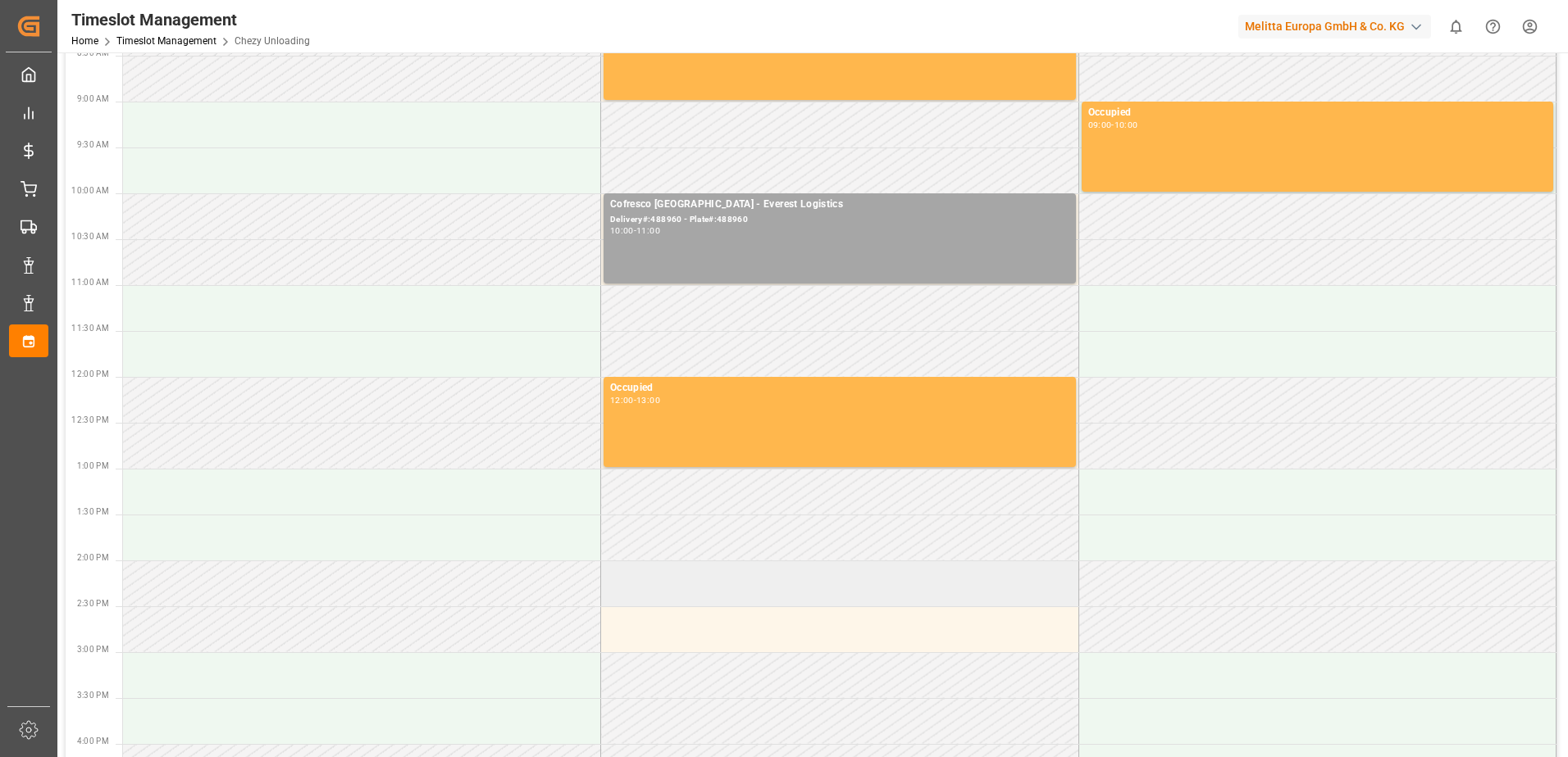
click at [678, 581] on td at bounding box center [840, 583] width 478 height 46
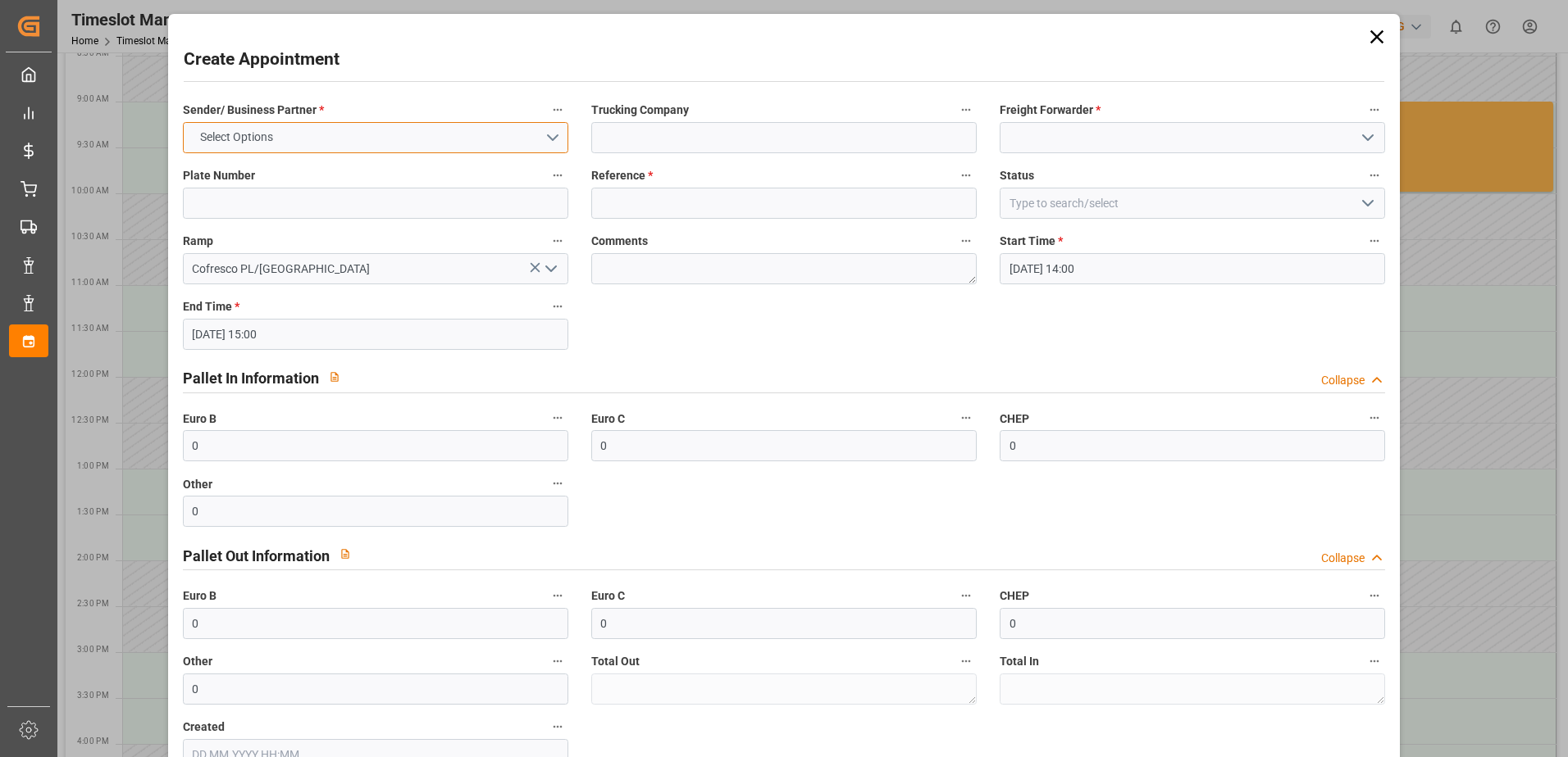
click at [291, 134] on button "Select Options" at bounding box center [375, 138] width 385 height 32
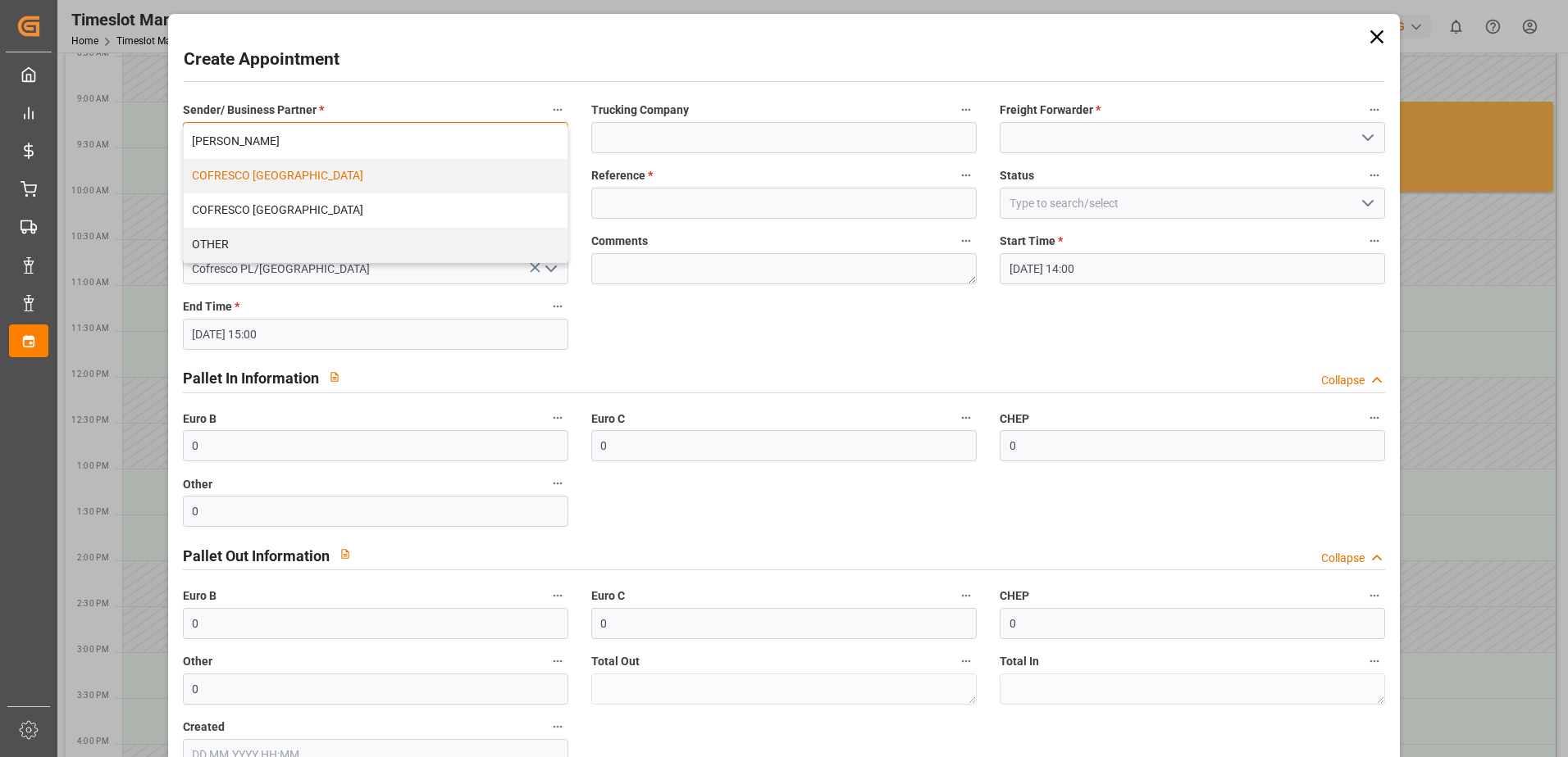
click at [300, 176] on div "COFRESCO [GEOGRAPHIC_DATA]" at bounding box center [375, 176] width 384 height 35
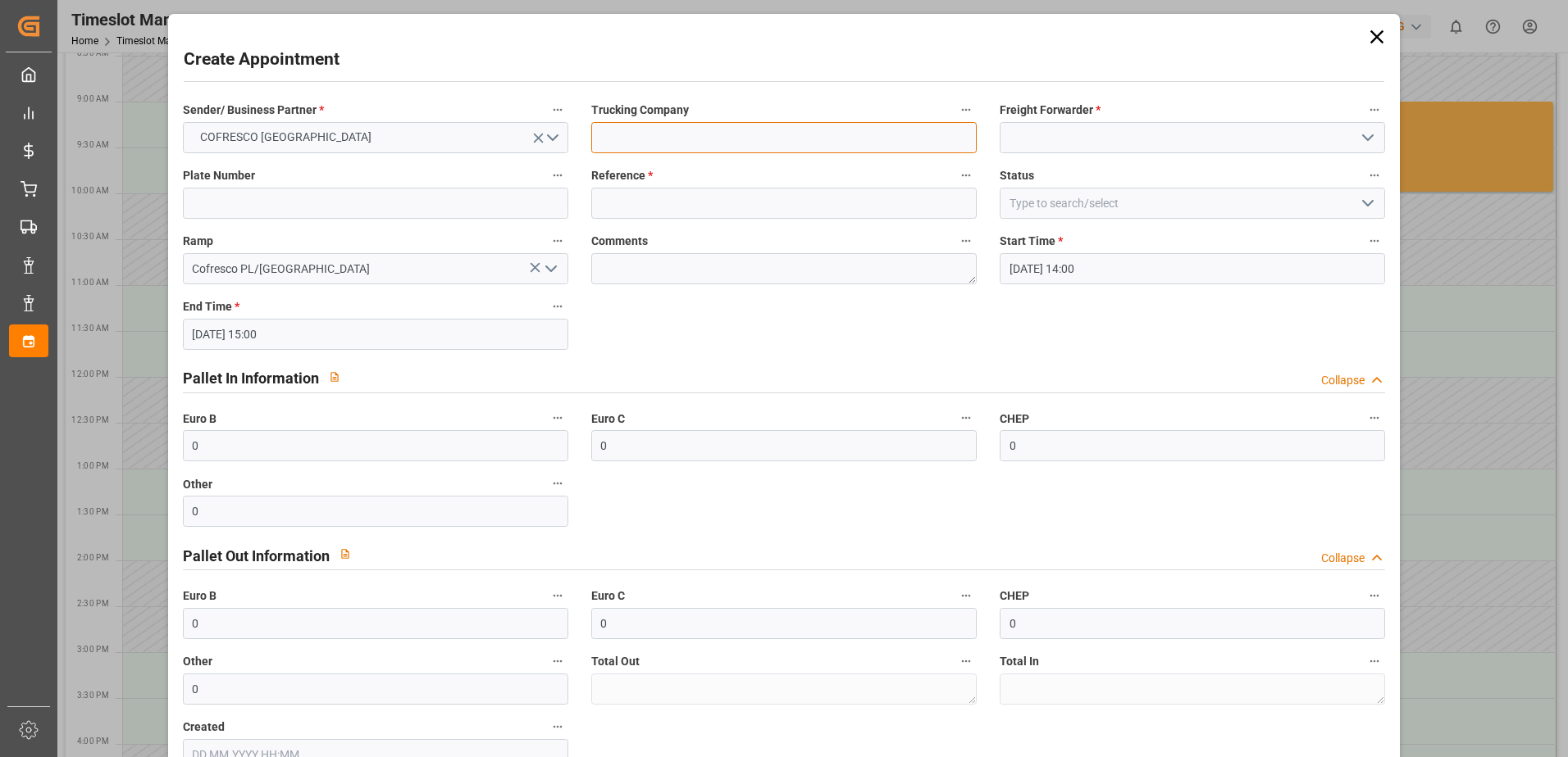
click at [727, 134] on input at bounding box center [784, 138] width 385 height 32
type input "ID-logisticcs"
click at [1115, 117] on label "Freight Forwarder *" at bounding box center [1192, 110] width 385 height 23
click at [1364, 117] on button "Freight Forwarder *" at bounding box center [1374, 110] width 22 height 22
click at [1114, 128] on div at bounding box center [784, 378] width 1568 height 757
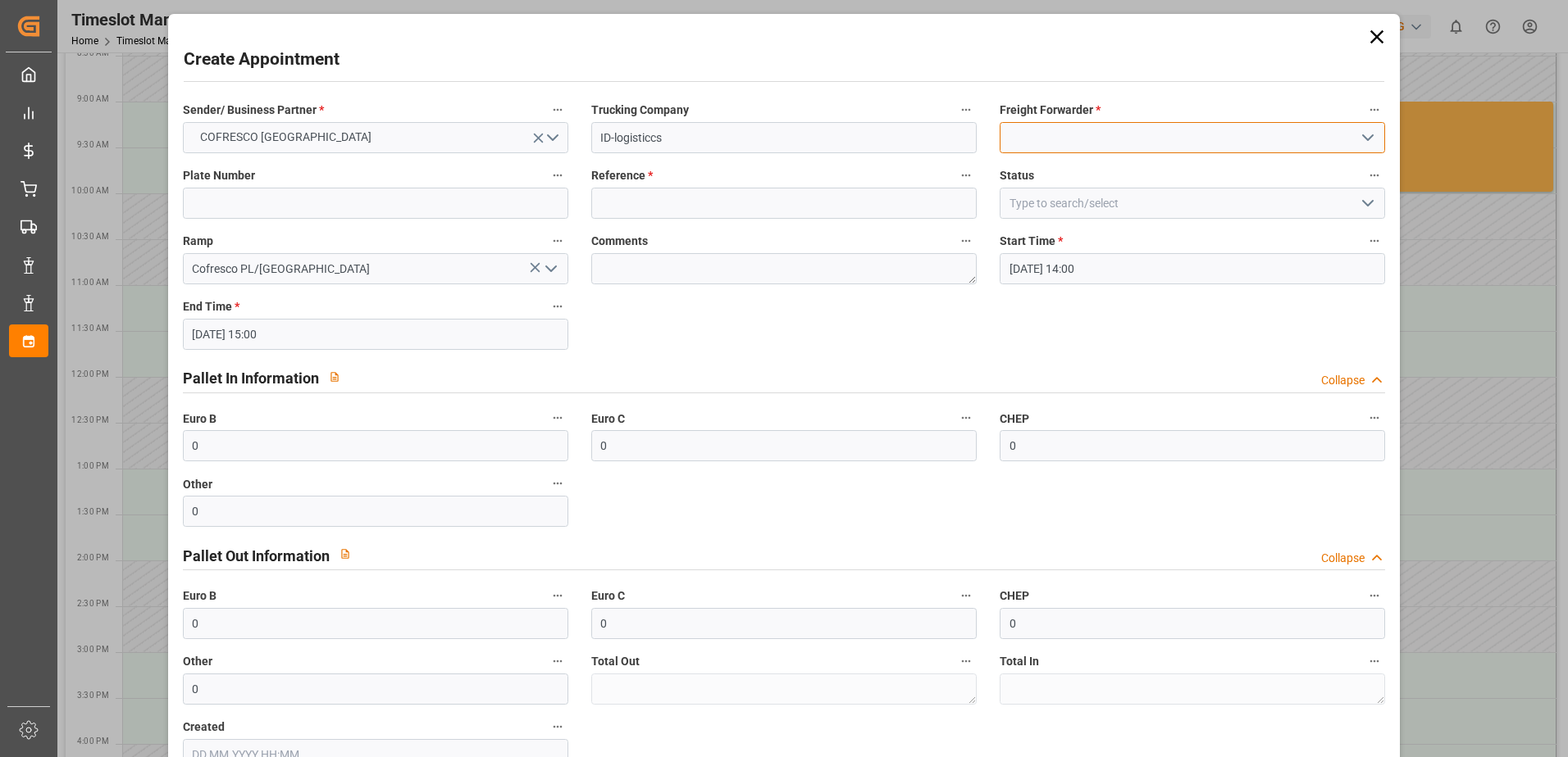
click at [1114, 137] on input at bounding box center [1192, 138] width 385 height 32
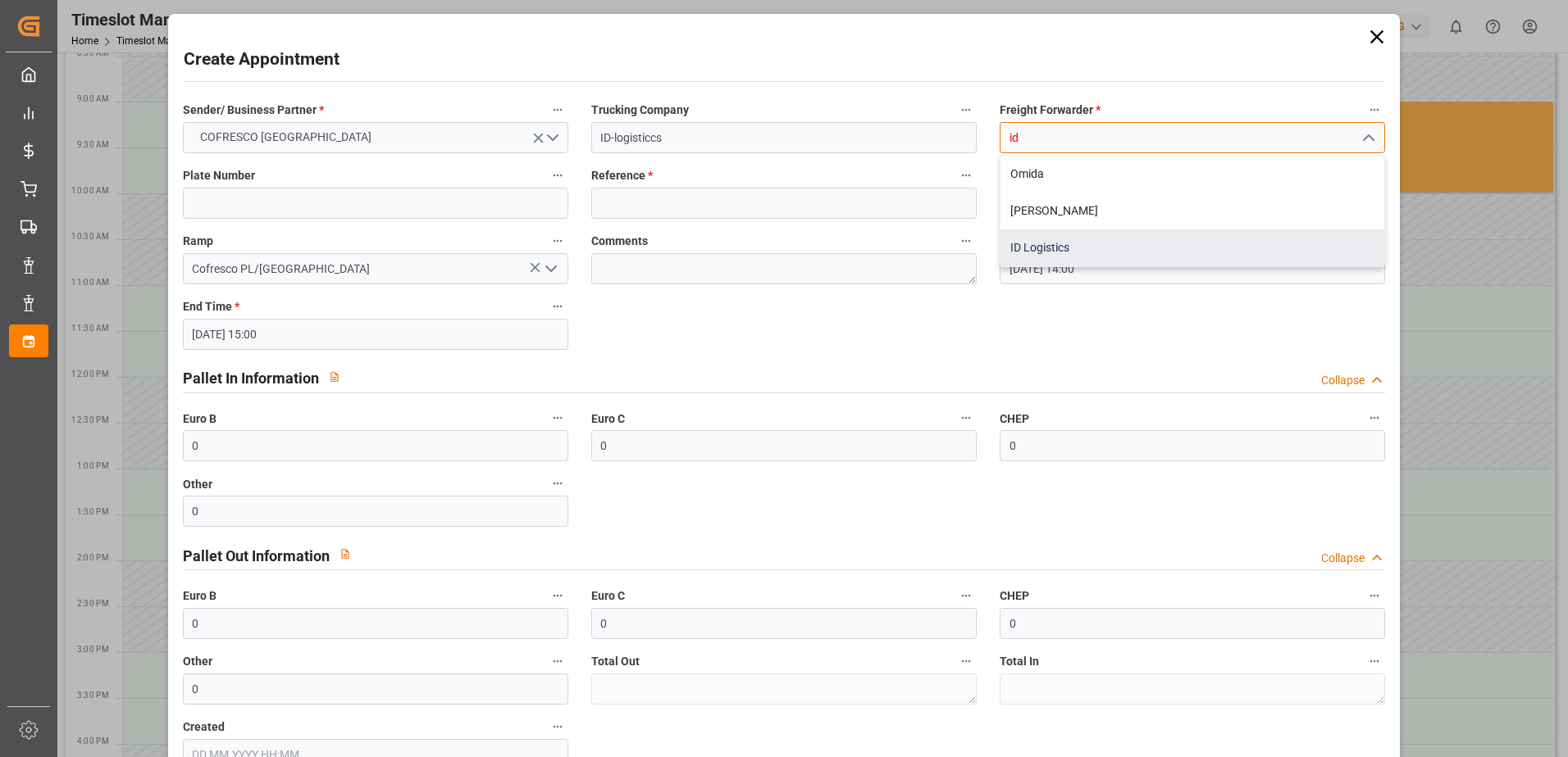
click at [1055, 247] on div "ID Logistics" at bounding box center [1192, 248] width 384 height 37
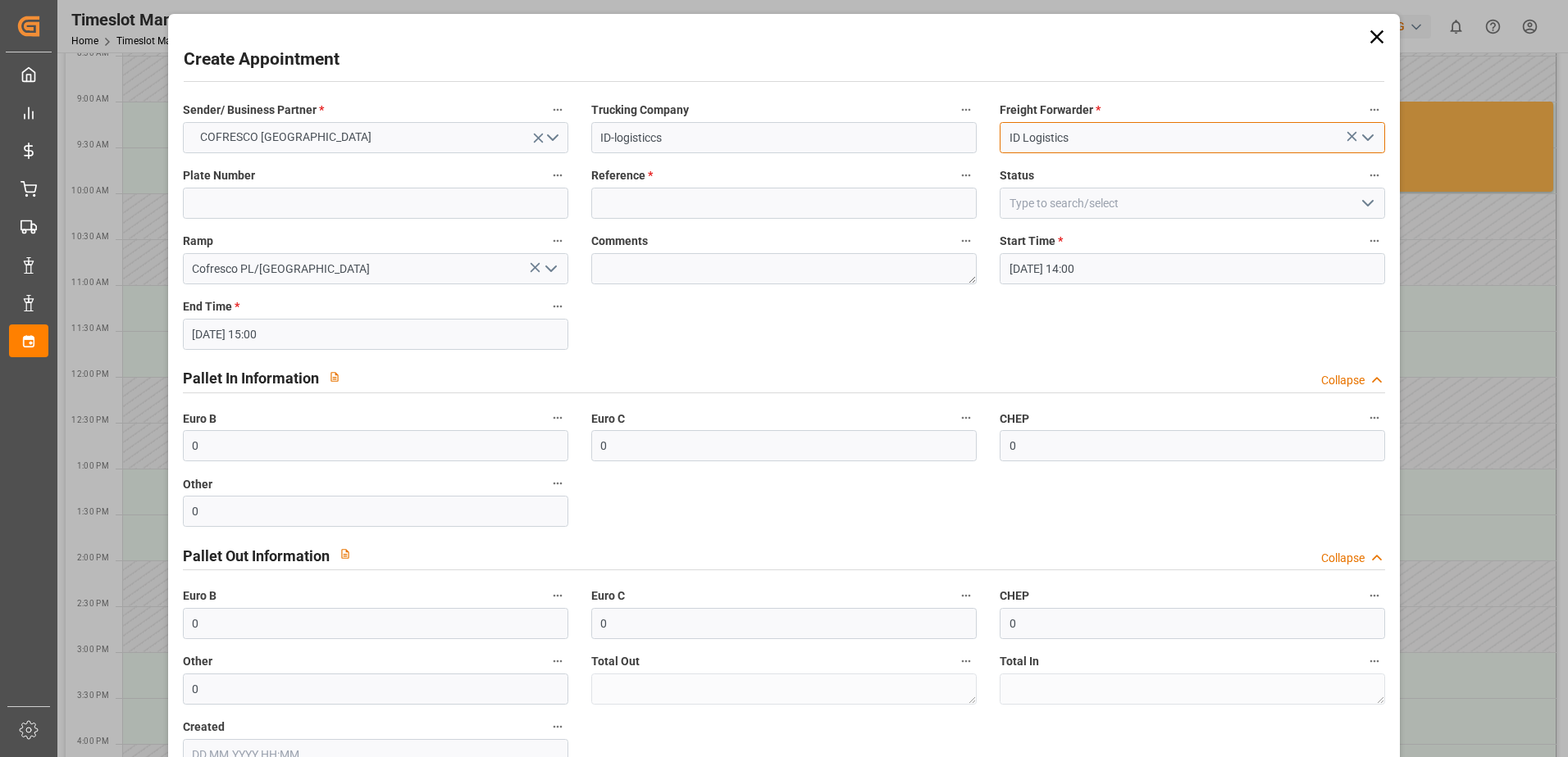
type input "ID Logistics"
drag, startPoint x: 220, startPoint y: 204, endPoint x: 239, endPoint y: 208, distance: 19.4
click at [220, 204] on input at bounding box center [375, 203] width 385 height 32
click at [231, 200] on input at bounding box center [375, 203] width 385 height 32
paste input "488907"
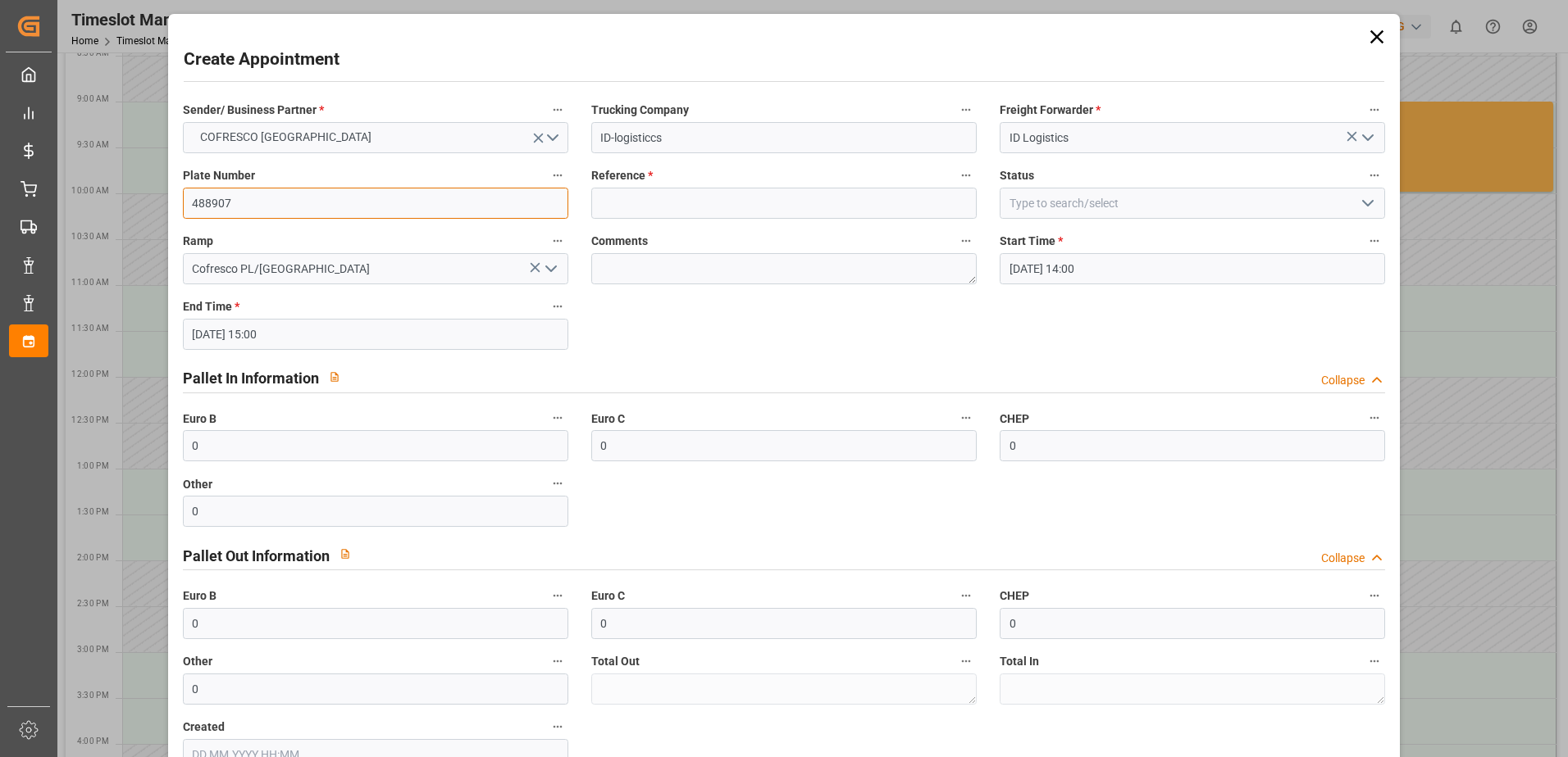
type input "488907"
click at [632, 209] on input at bounding box center [784, 203] width 385 height 32
paste input "488907"
type input "488907"
click at [1105, 202] on input at bounding box center [1192, 203] width 385 height 32
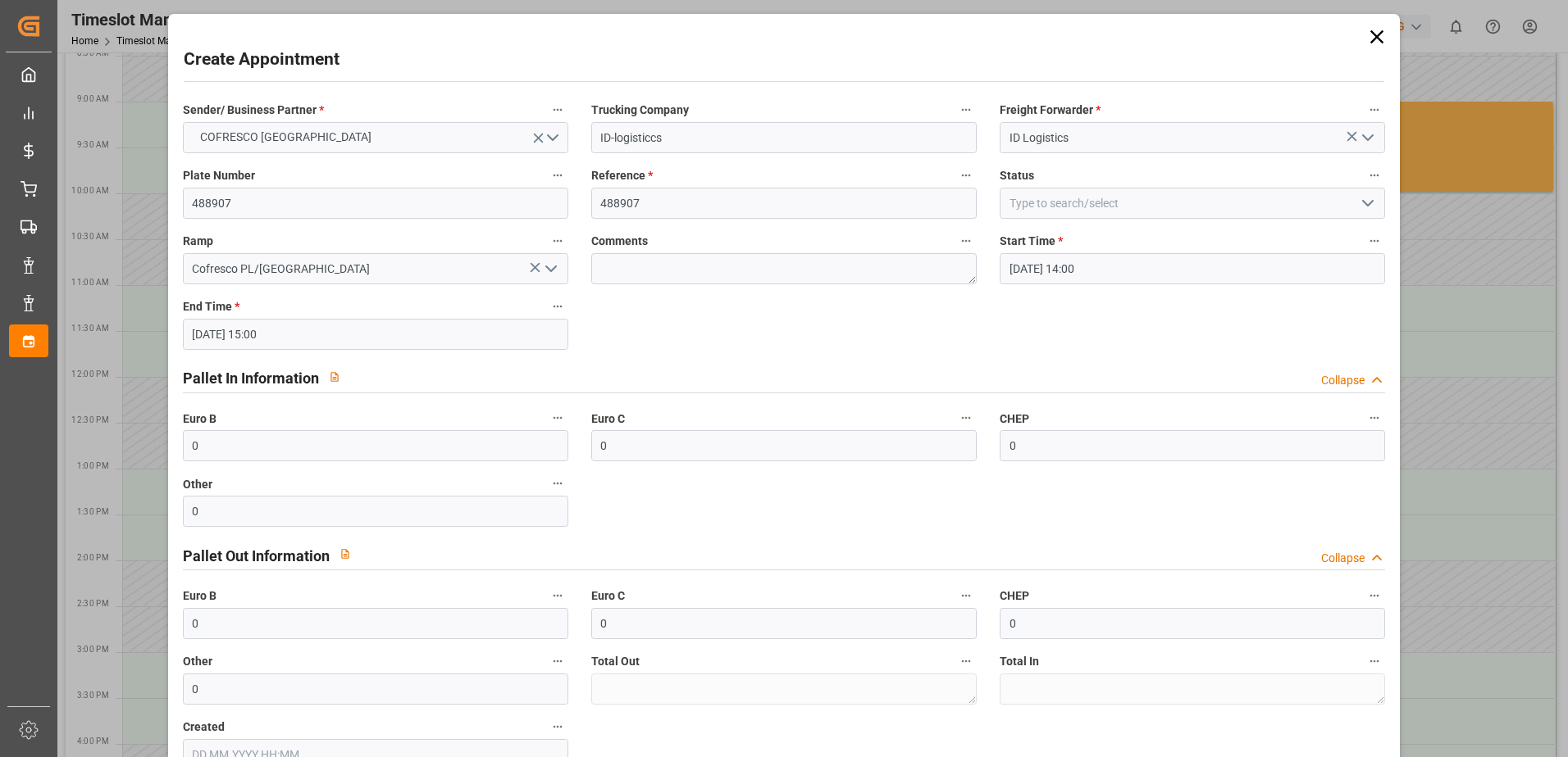
click at [1370, 202] on icon "open menu" at bounding box center [1368, 203] width 20 height 20
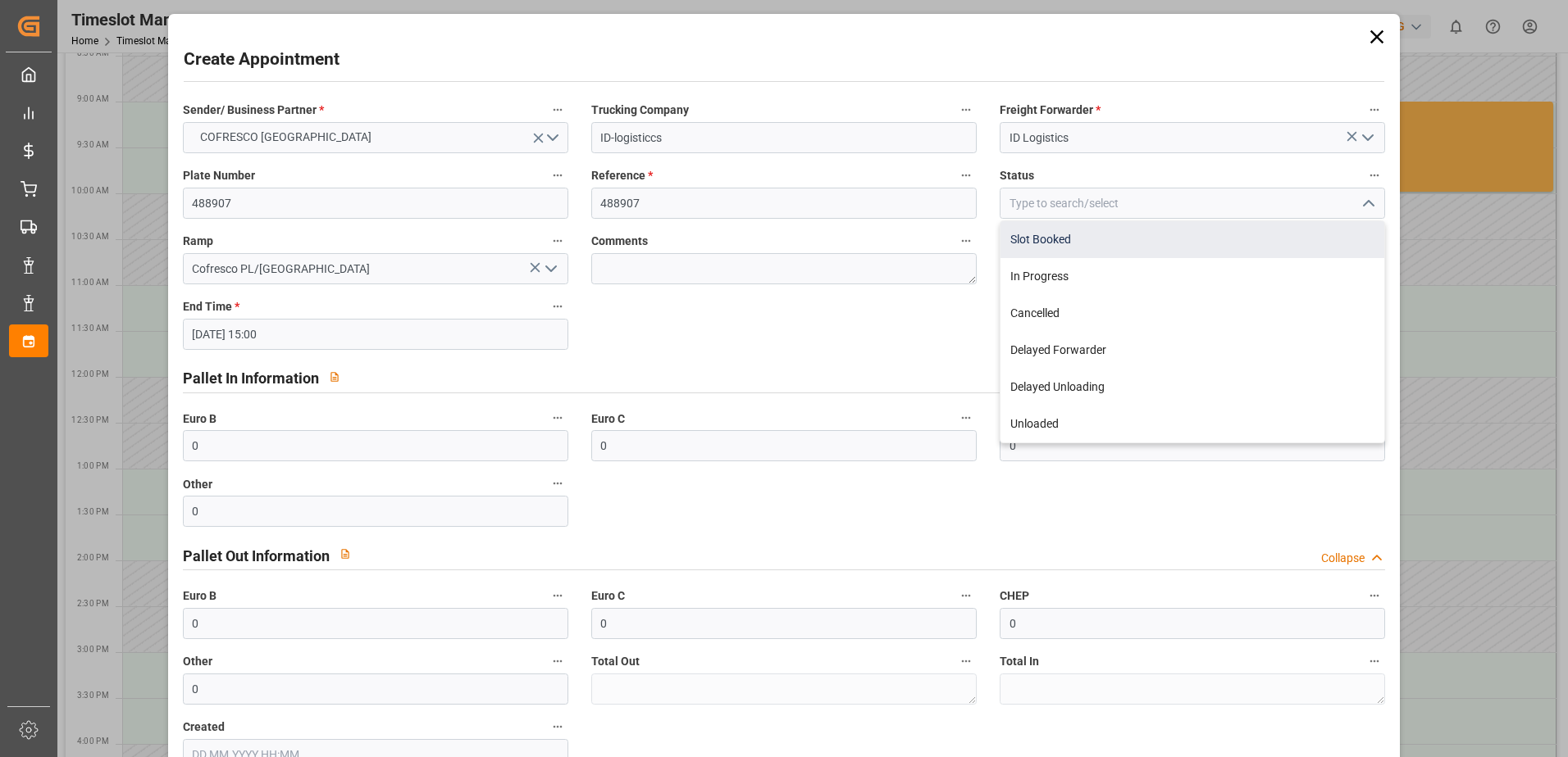
click at [1090, 242] on div "Slot Booked" at bounding box center [1192, 239] width 384 height 37
type input "Slot Booked"
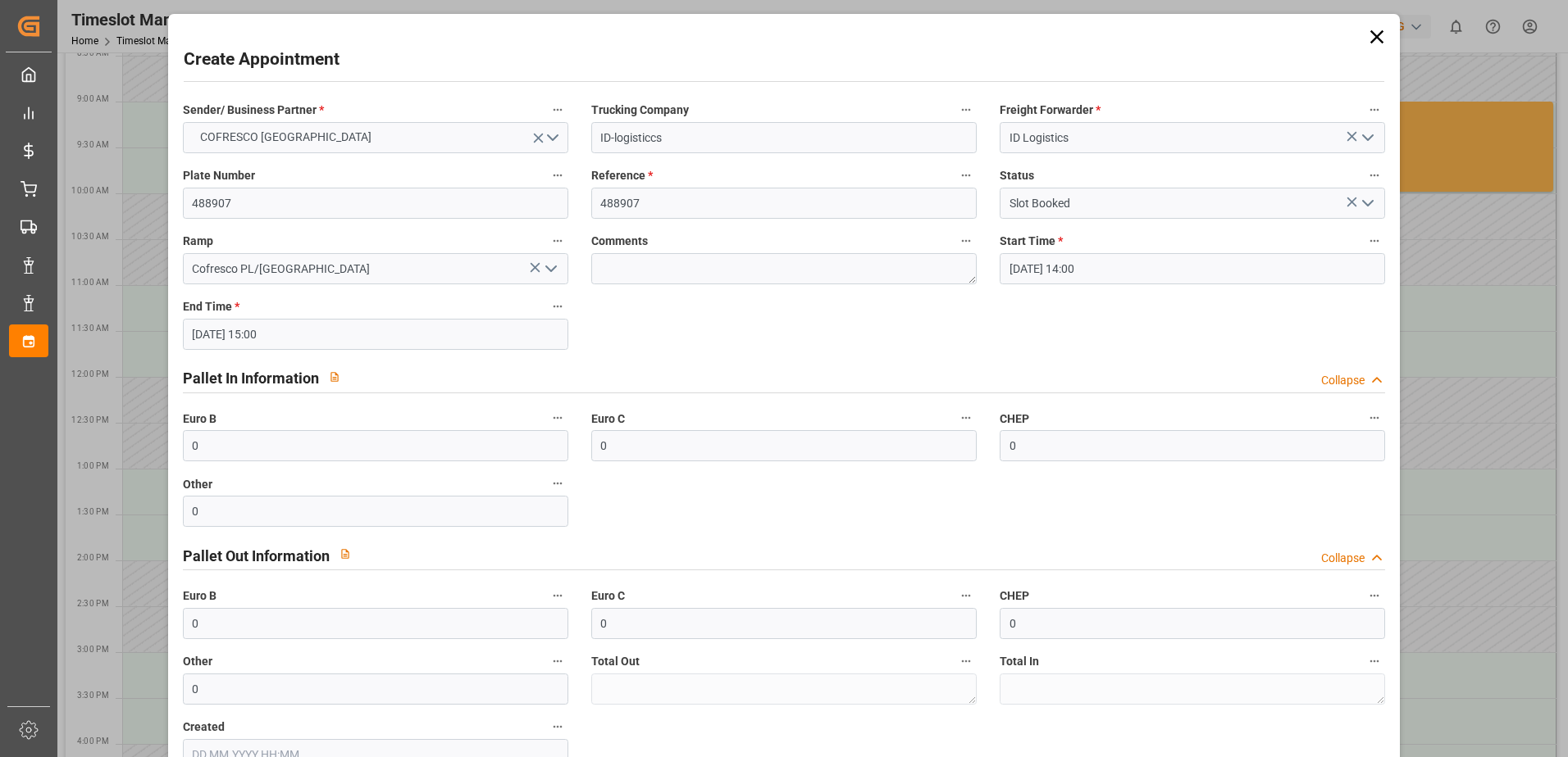
click at [1364, 206] on icon "open menu" at bounding box center [1368, 203] width 20 height 20
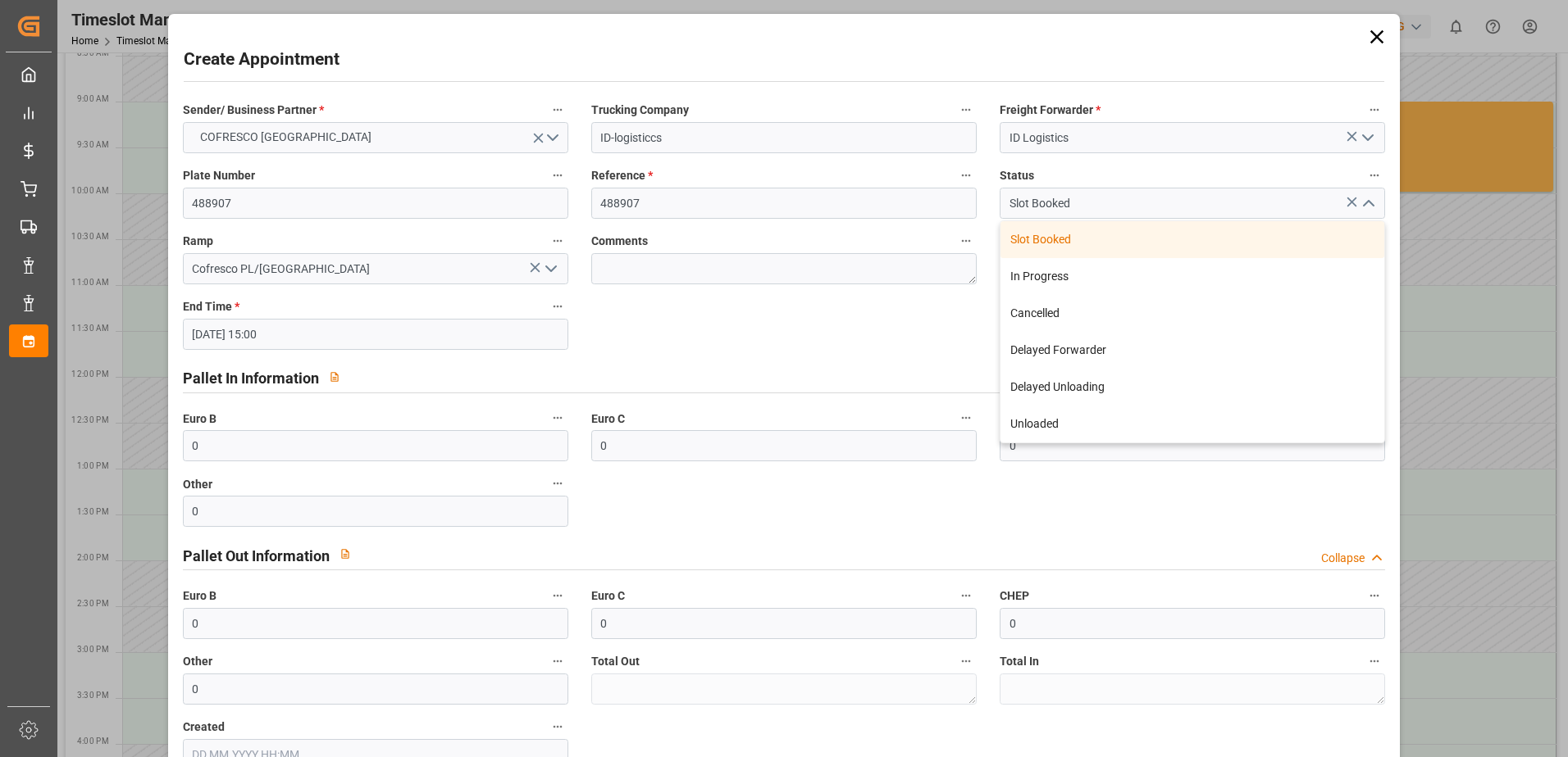
click at [1364, 206] on icon "close menu" at bounding box center [1368, 203] width 20 height 20
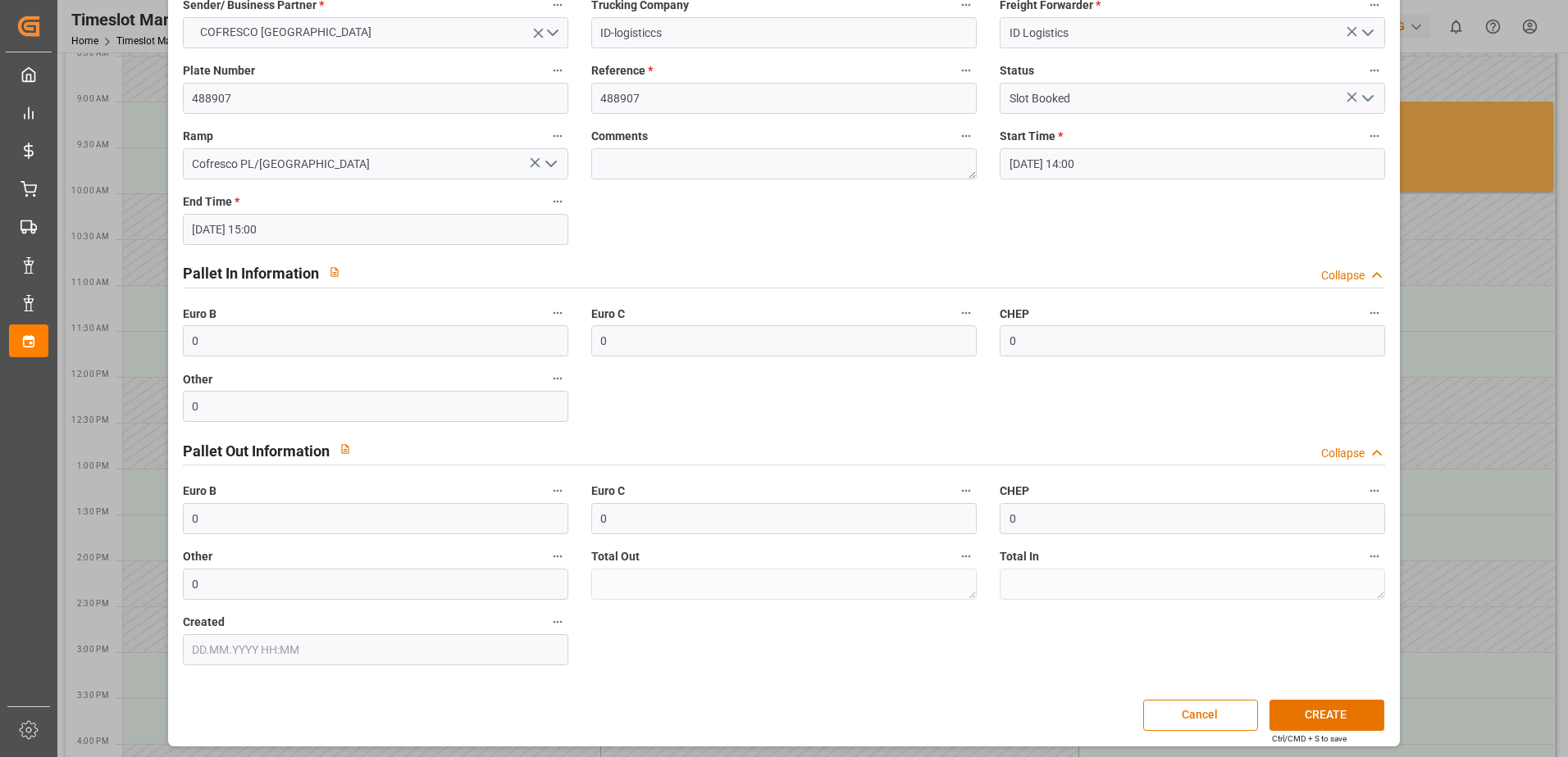
scroll to position [109, 0]
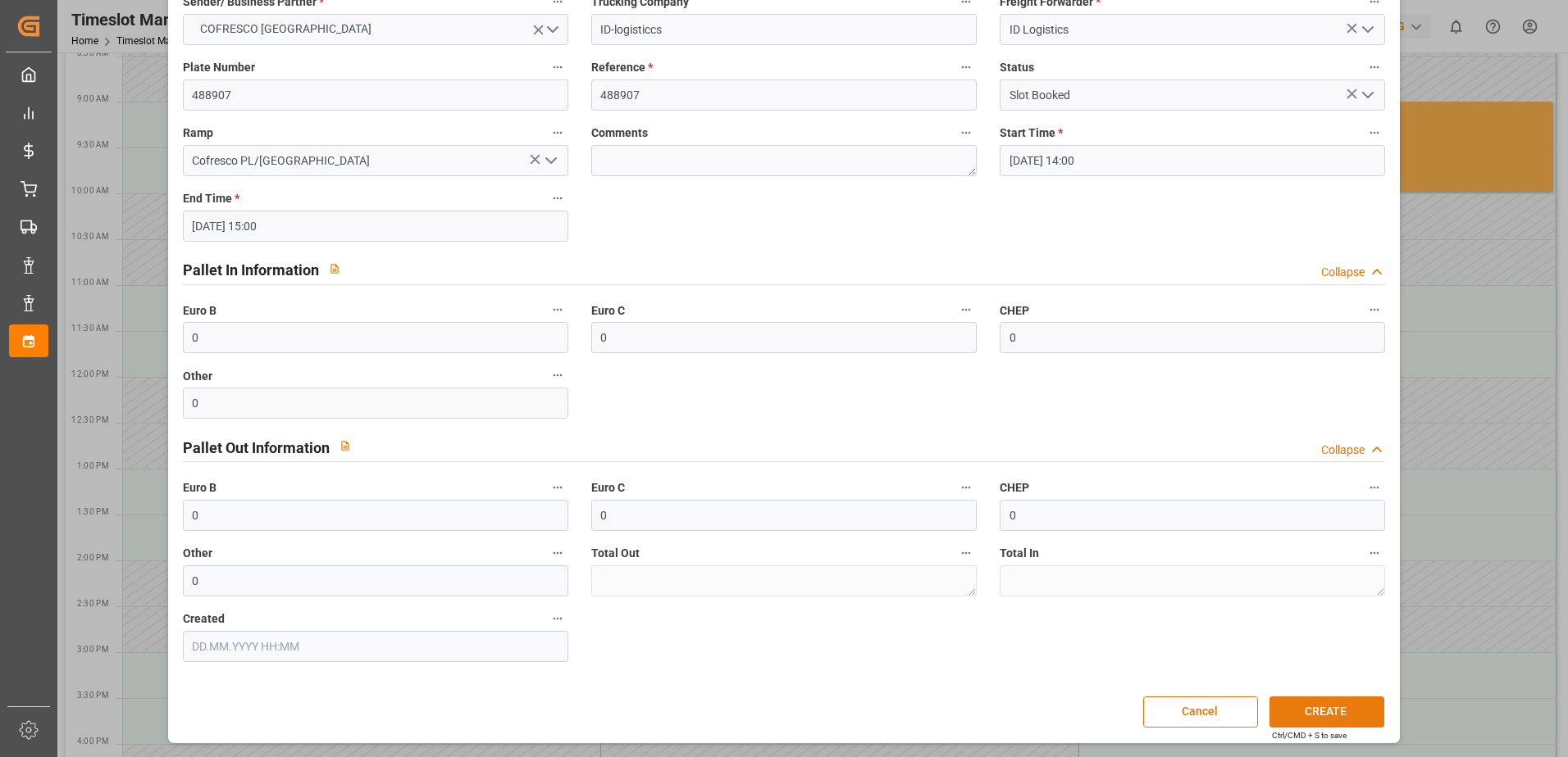
click at [1332, 703] on button "CREATE" at bounding box center [1327, 713] width 115 height 32
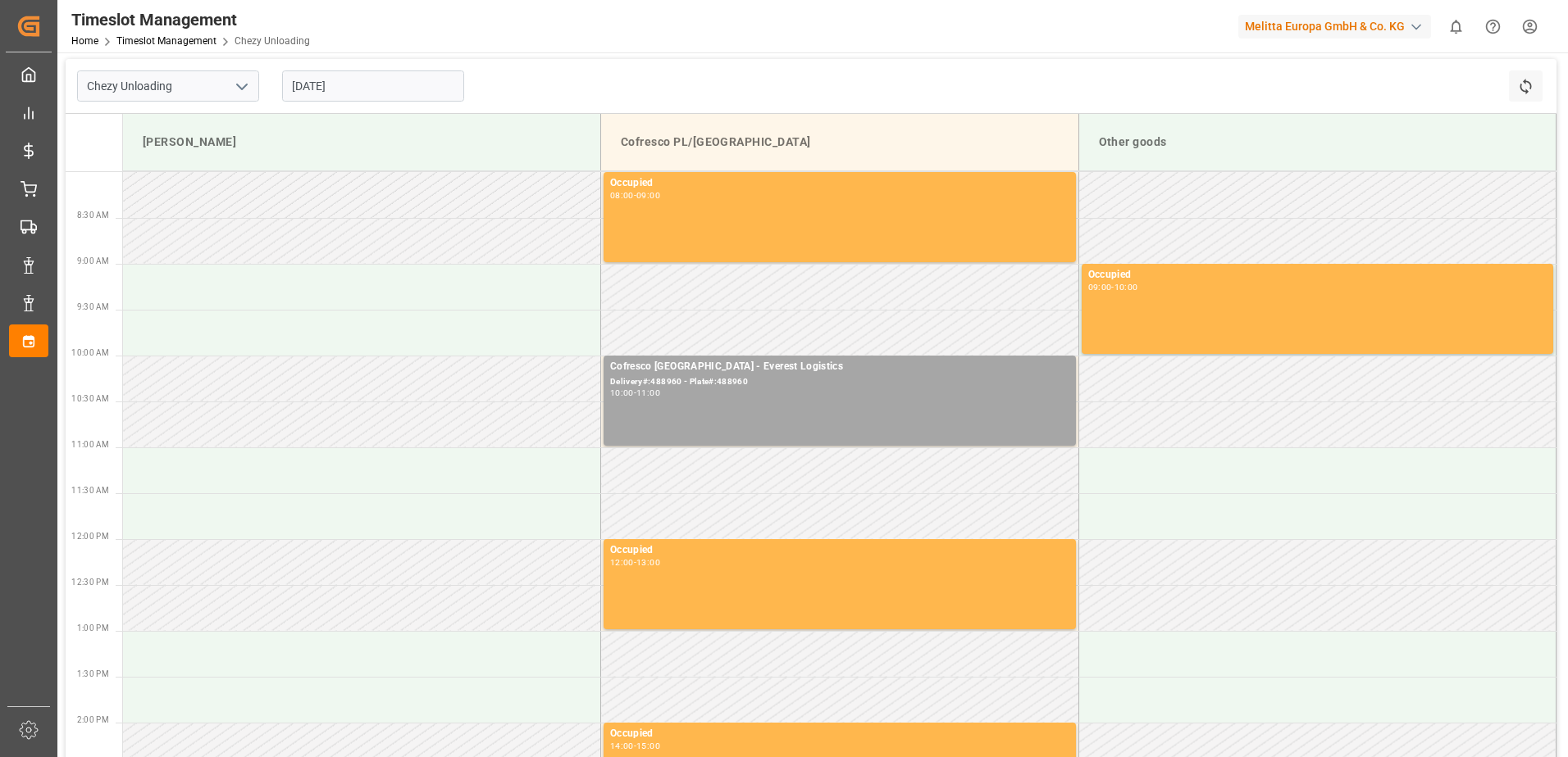
scroll to position [0, 0]
